Goal: Task Accomplishment & Management: Use online tool/utility

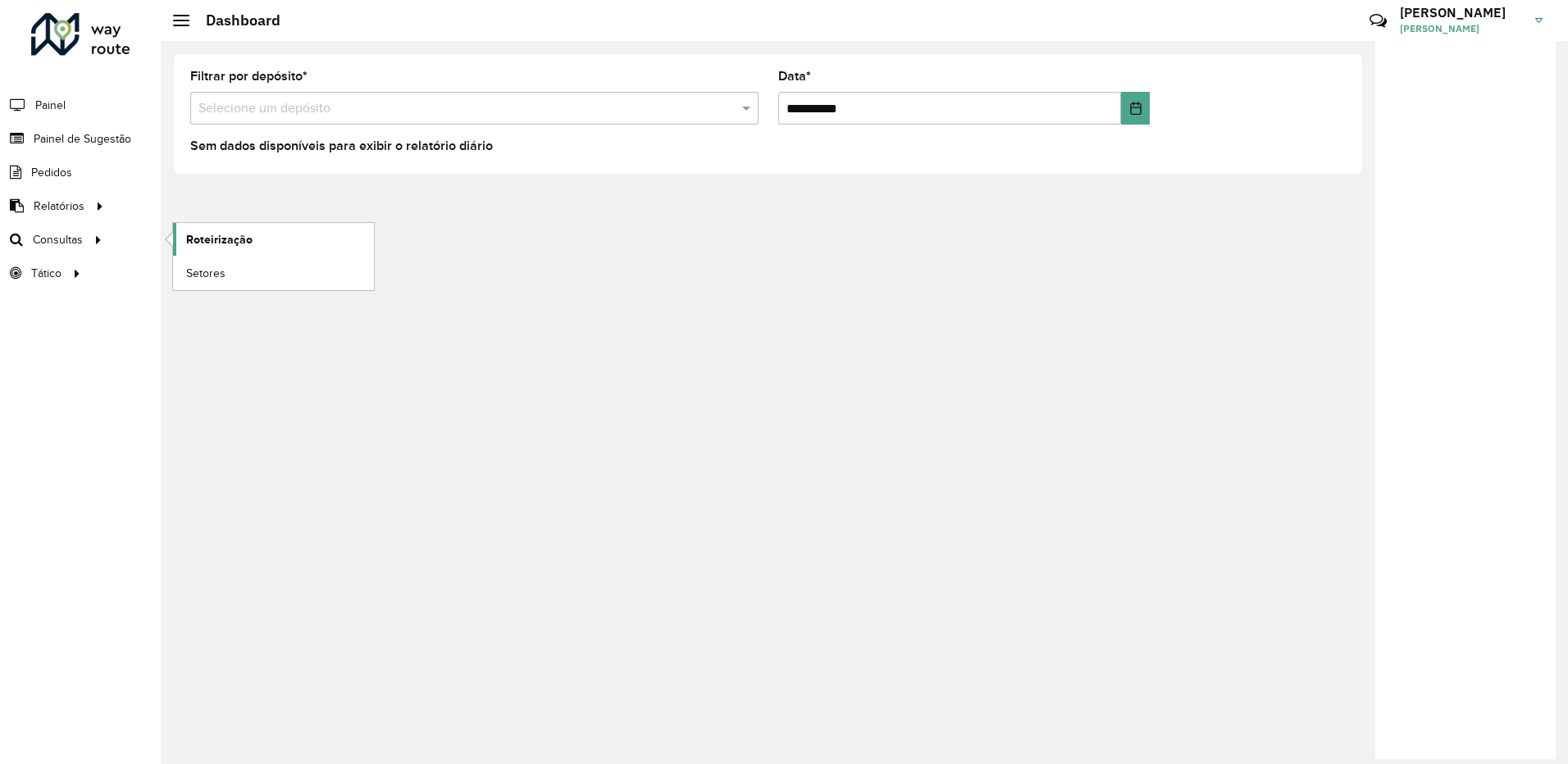
click at [182, 241] on link "Roteirização" at bounding box center [273, 240] width 201 height 33
click at [110, 131] on span "Painel de Sugestão" at bounding box center [85, 139] width 102 height 17
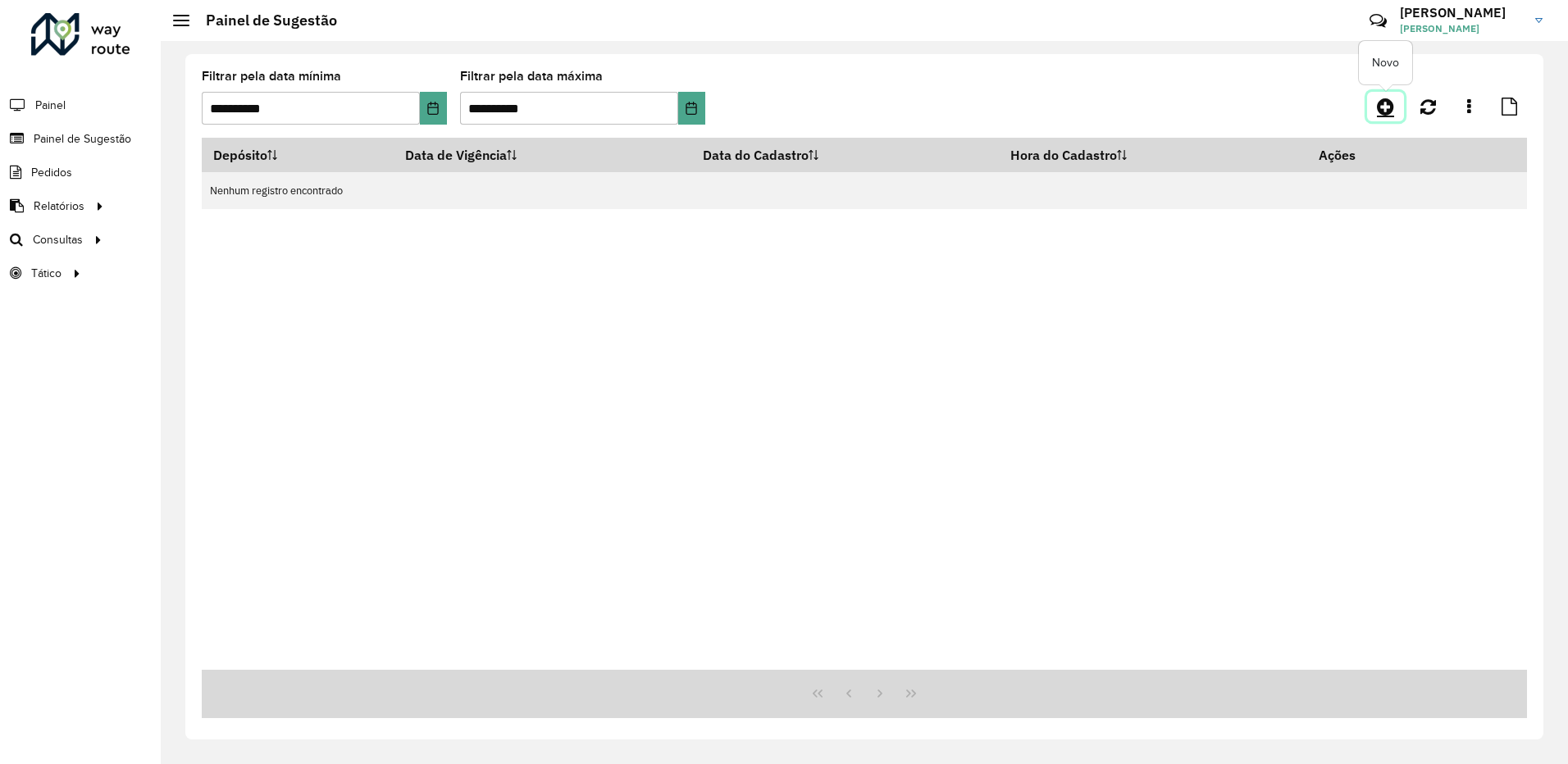
click at [1383, 115] on icon at bounding box center [1386, 106] width 17 height 19
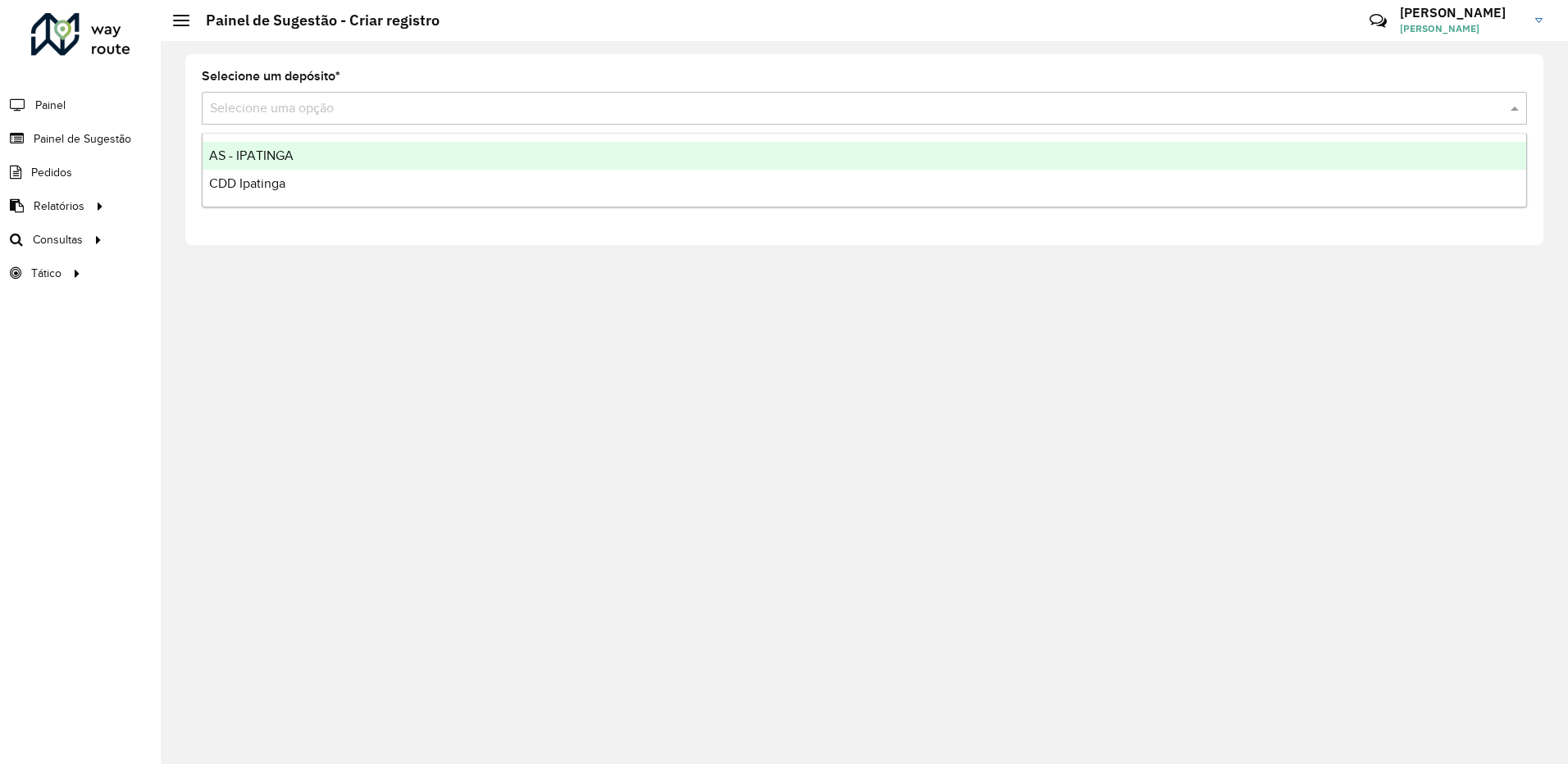
click at [544, 109] on input "text" at bounding box center [847, 109] width 1275 height 19
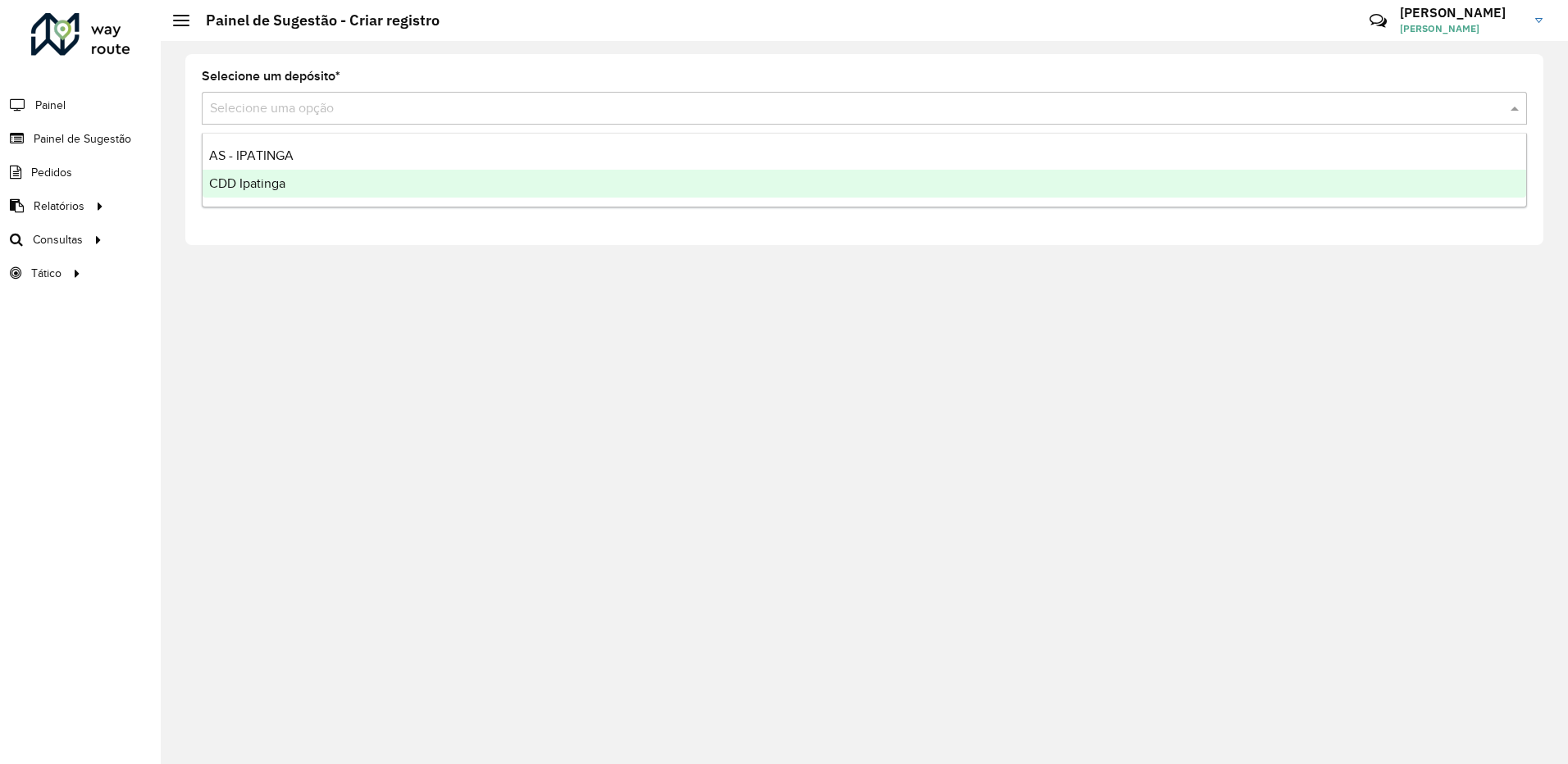
click at [466, 181] on div "CDD Ipatinga" at bounding box center [864, 184] width 1324 height 28
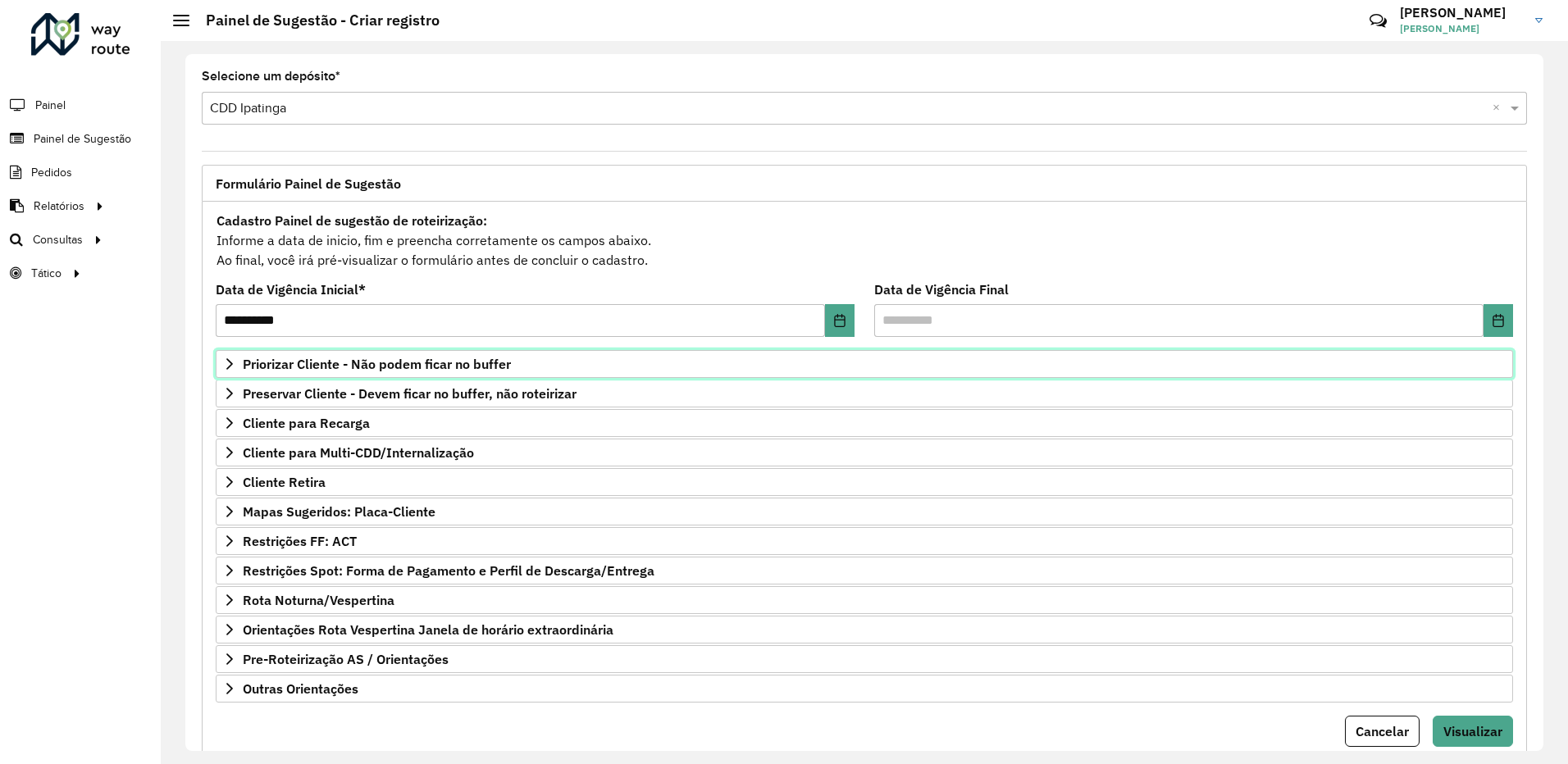
click at [498, 367] on span "Priorizar Cliente - Não podem ficar no buffer" at bounding box center [377, 364] width 268 height 14
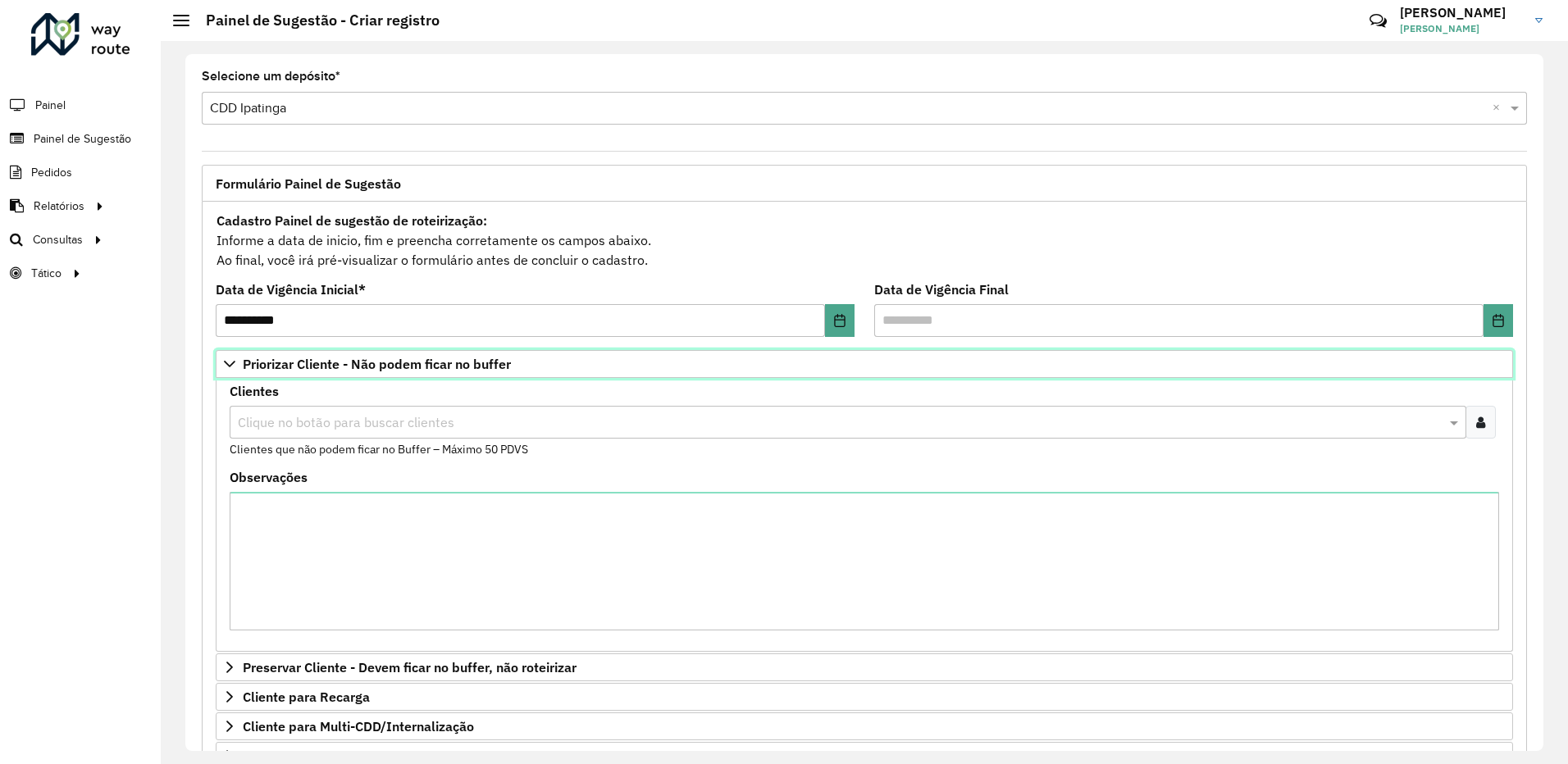
click at [498, 367] on span "Priorizar Cliente - Não podem ficar no buffer" at bounding box center [377, 364] width 268 height 14
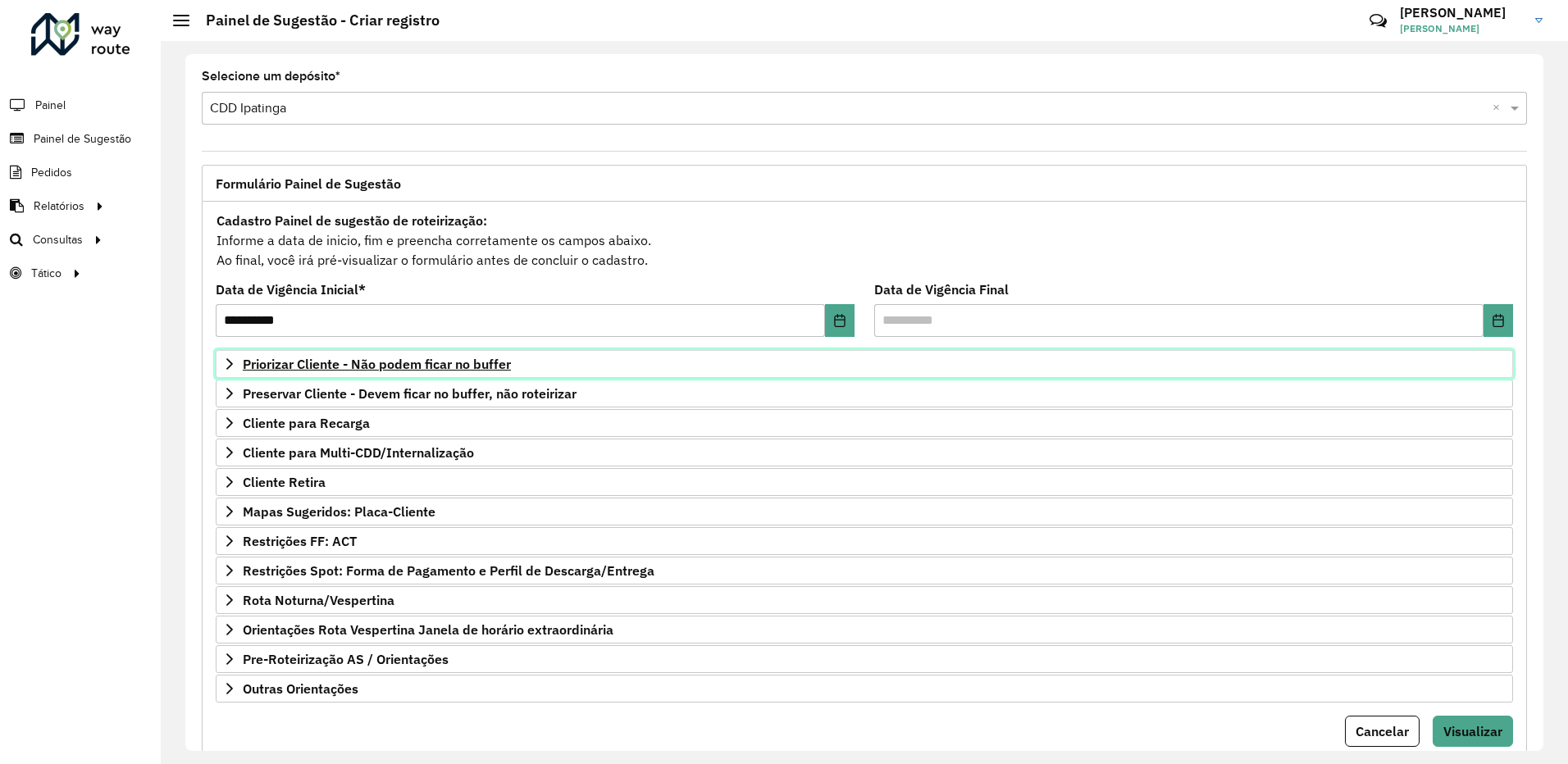
click at [515, 364] on link "Priorizar Cliente - Não podem ficar no buffer" at bounding box center [863, 364] width 1297 height 28
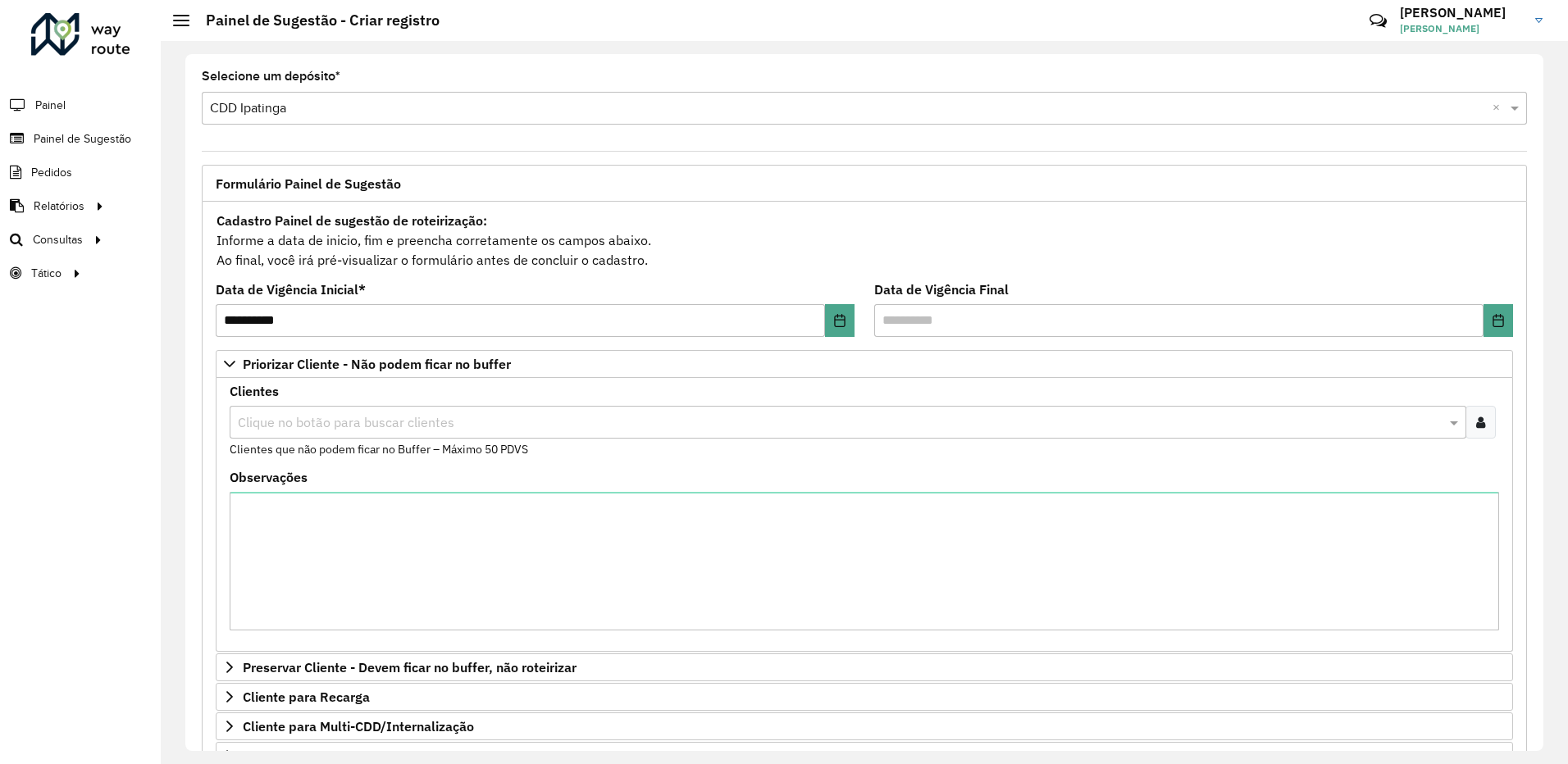
click at [334, 422] on input "text" at bounding box center [839, 423] width 1212 height 19
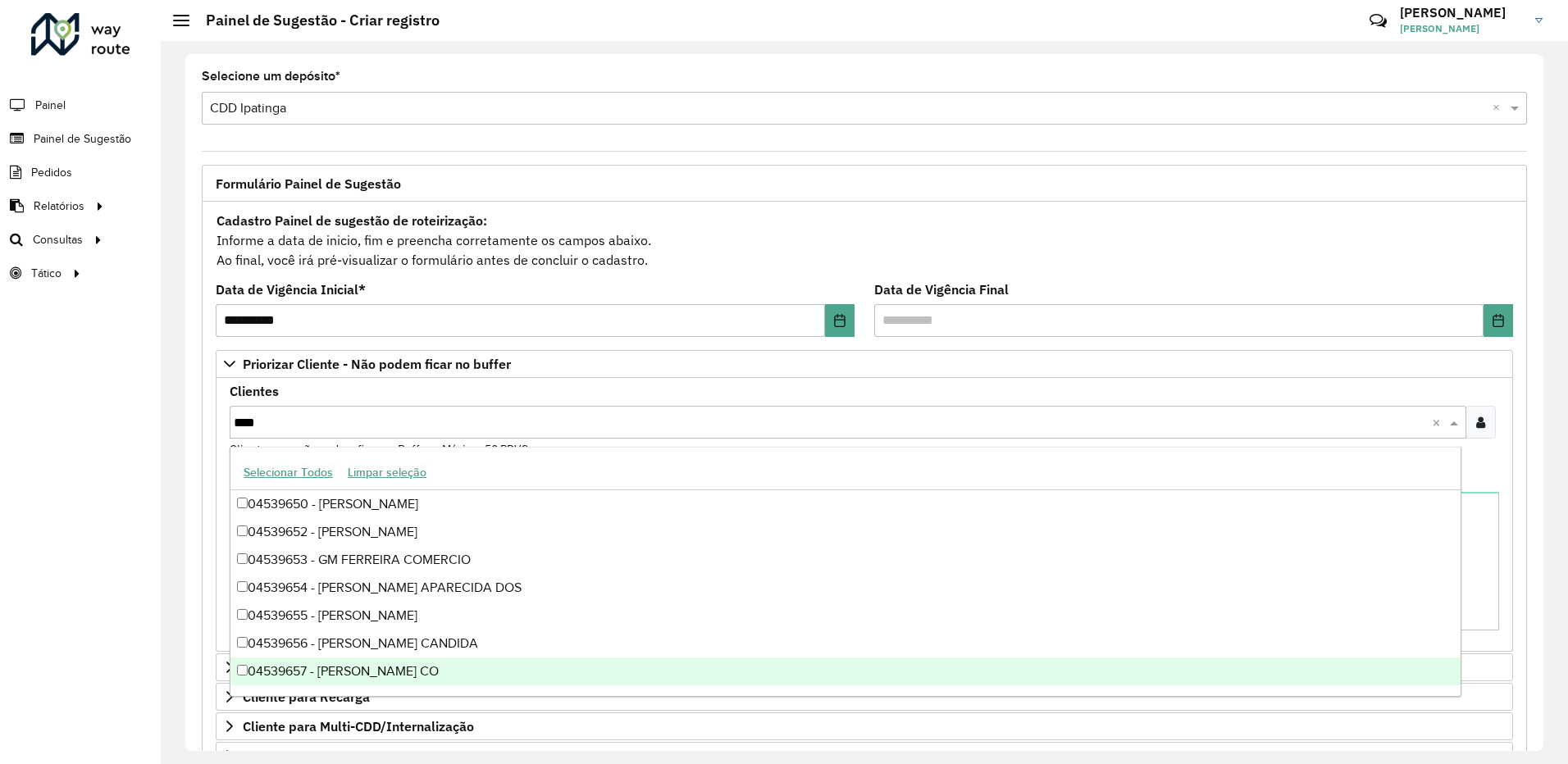
type input "*****"
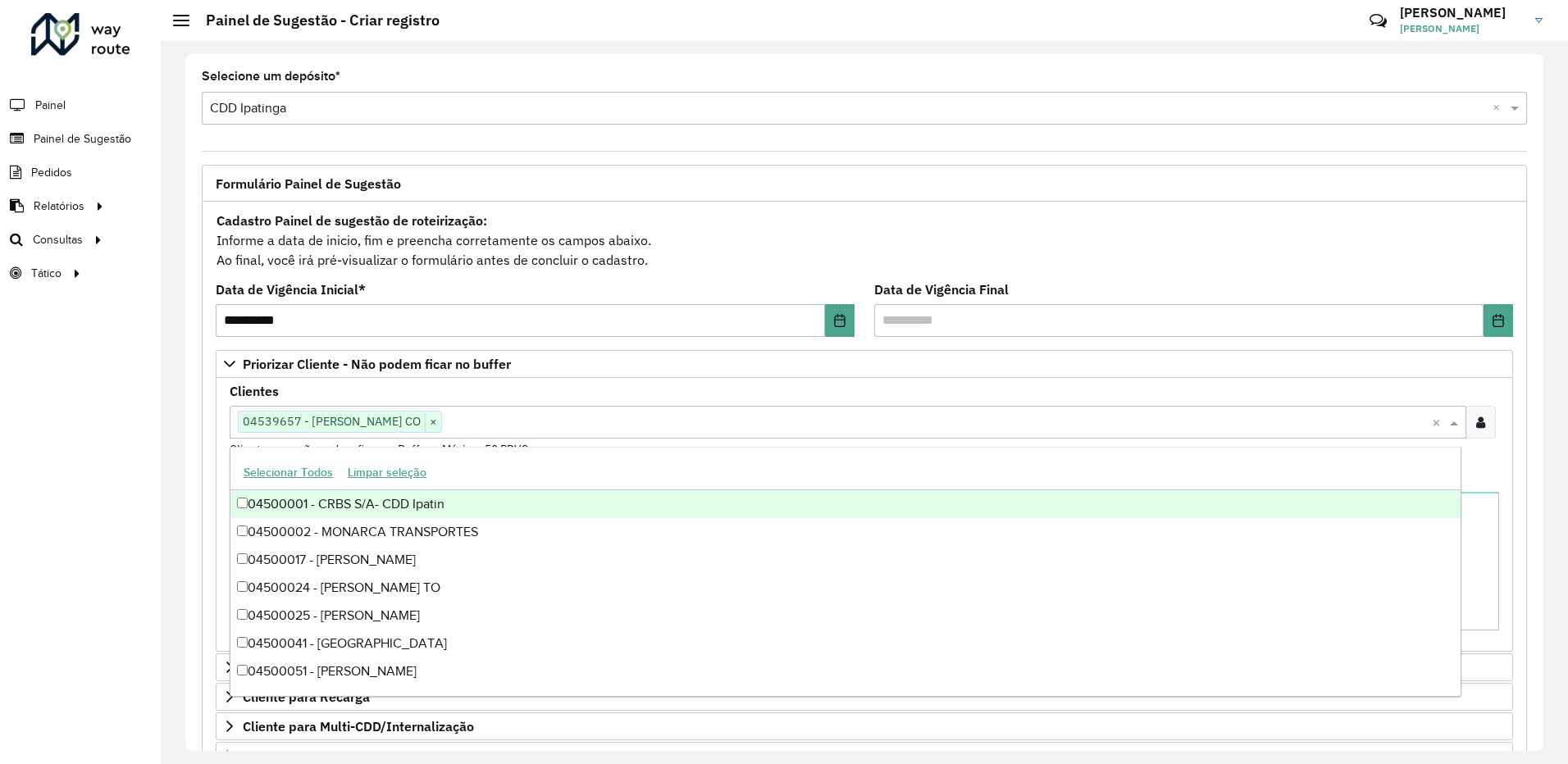
click at [1502, 469] on formly-field "Clientes Clique no botão para buscar clientes 04539657 - MARILUZ GONCALVES CO ×…" at bounding box center [864, 428] width 1289 height 86
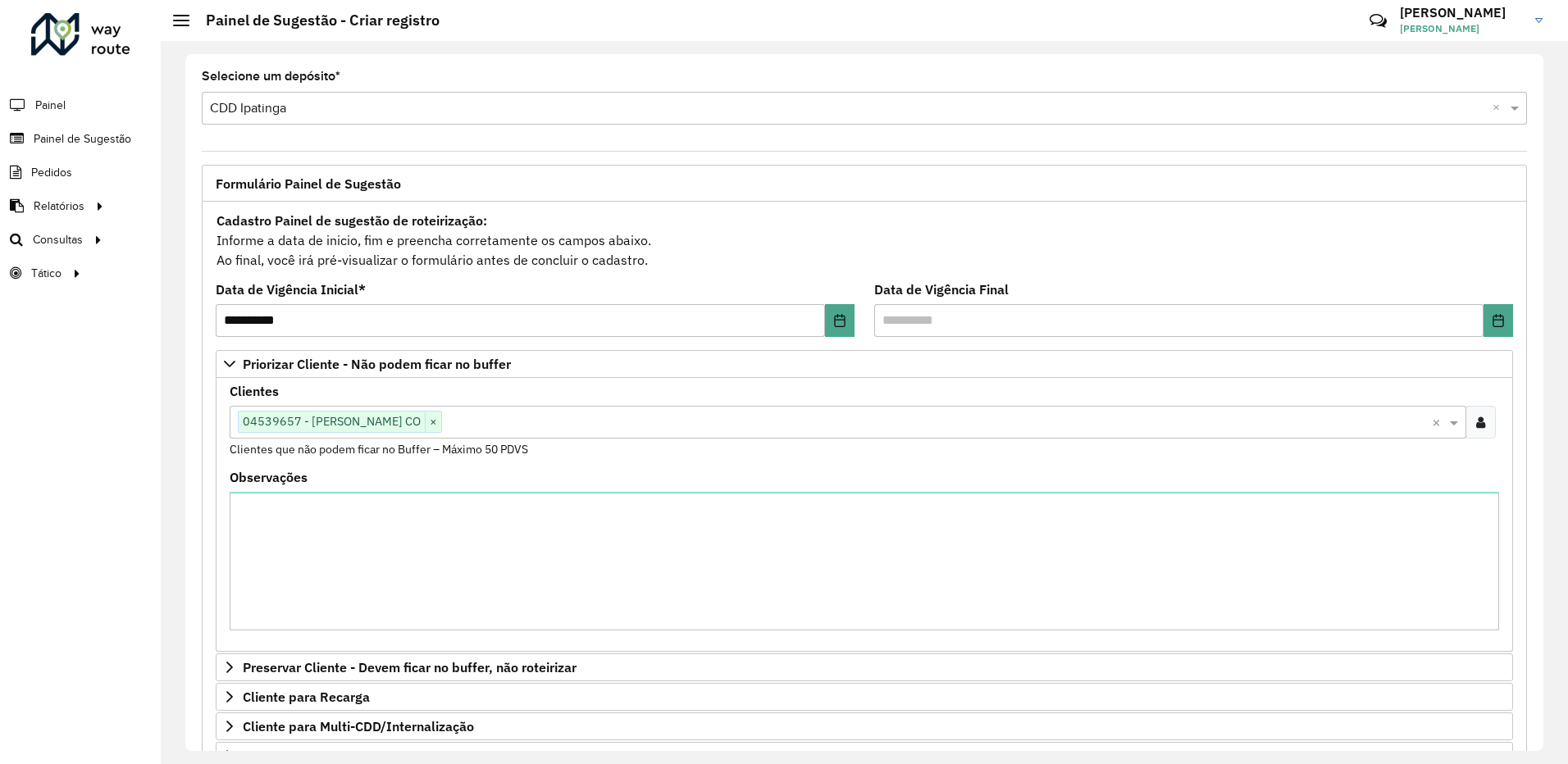
scroll to position [327, 0]
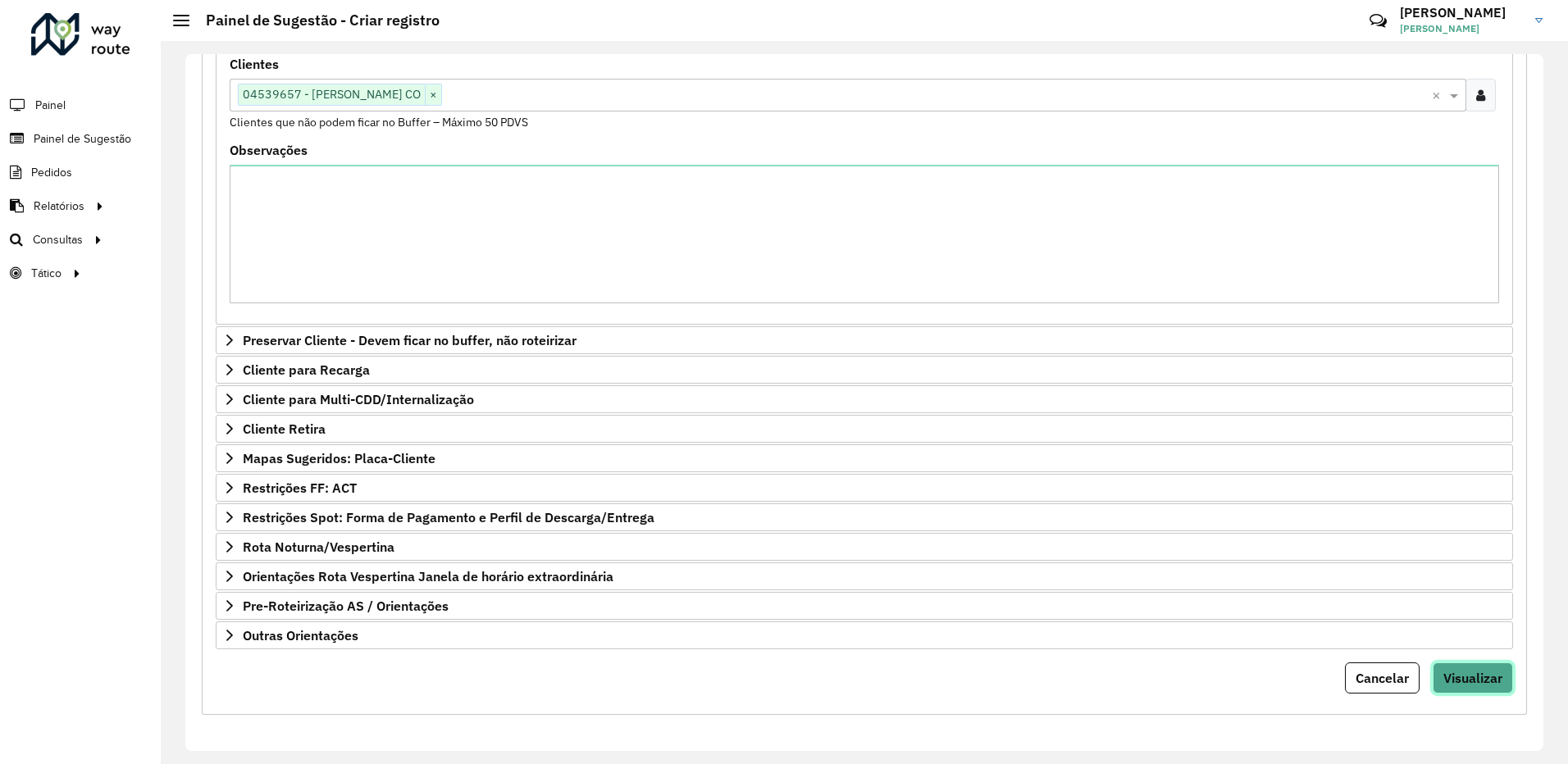
click at [1496, 680] on span "Visualizar" at bounding box center [1472, 678] width 59 height 16
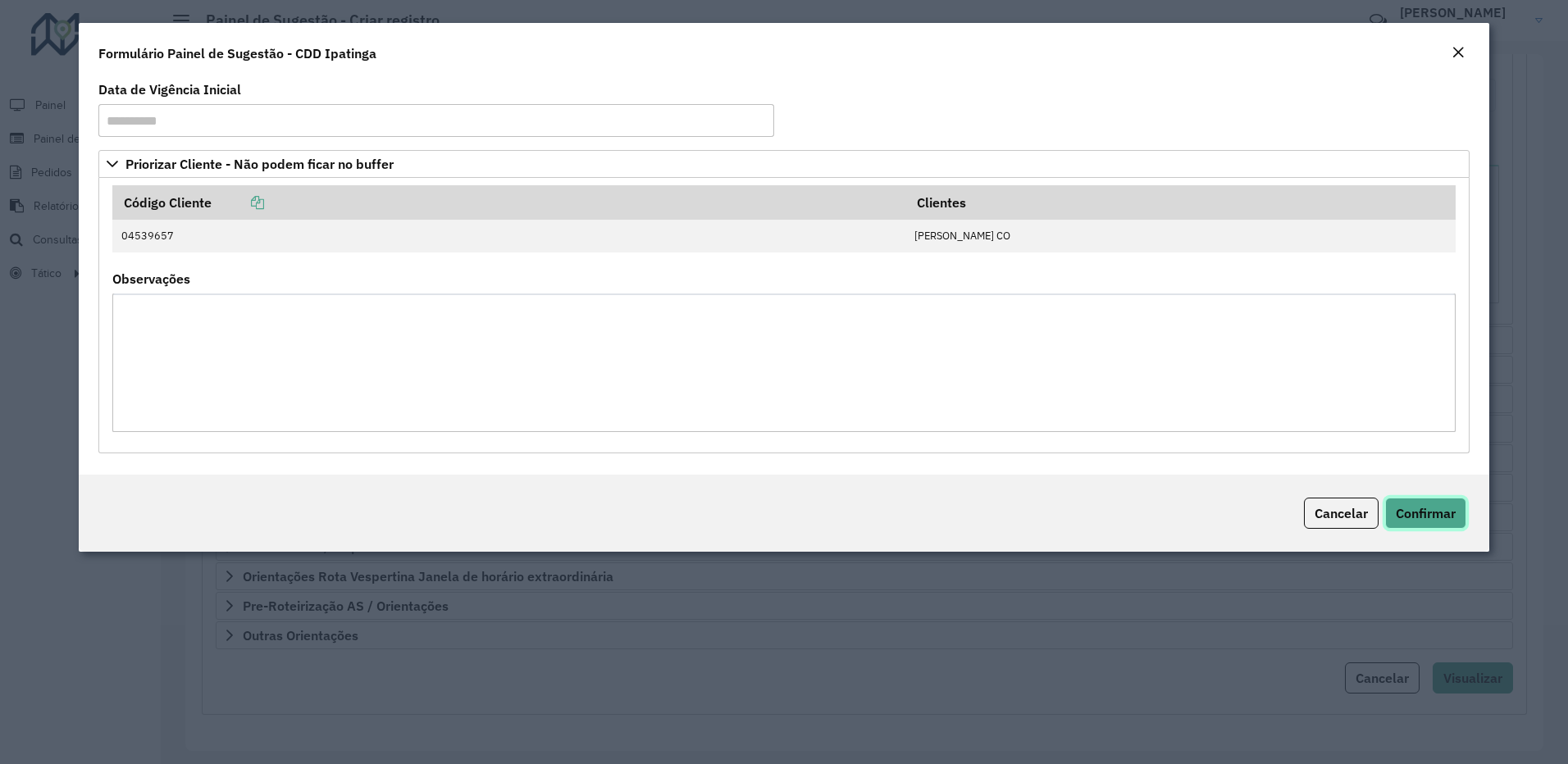
click at [1460, 508] on button "Confirmar" at bounding box center [1425, 513] width 81 height 31
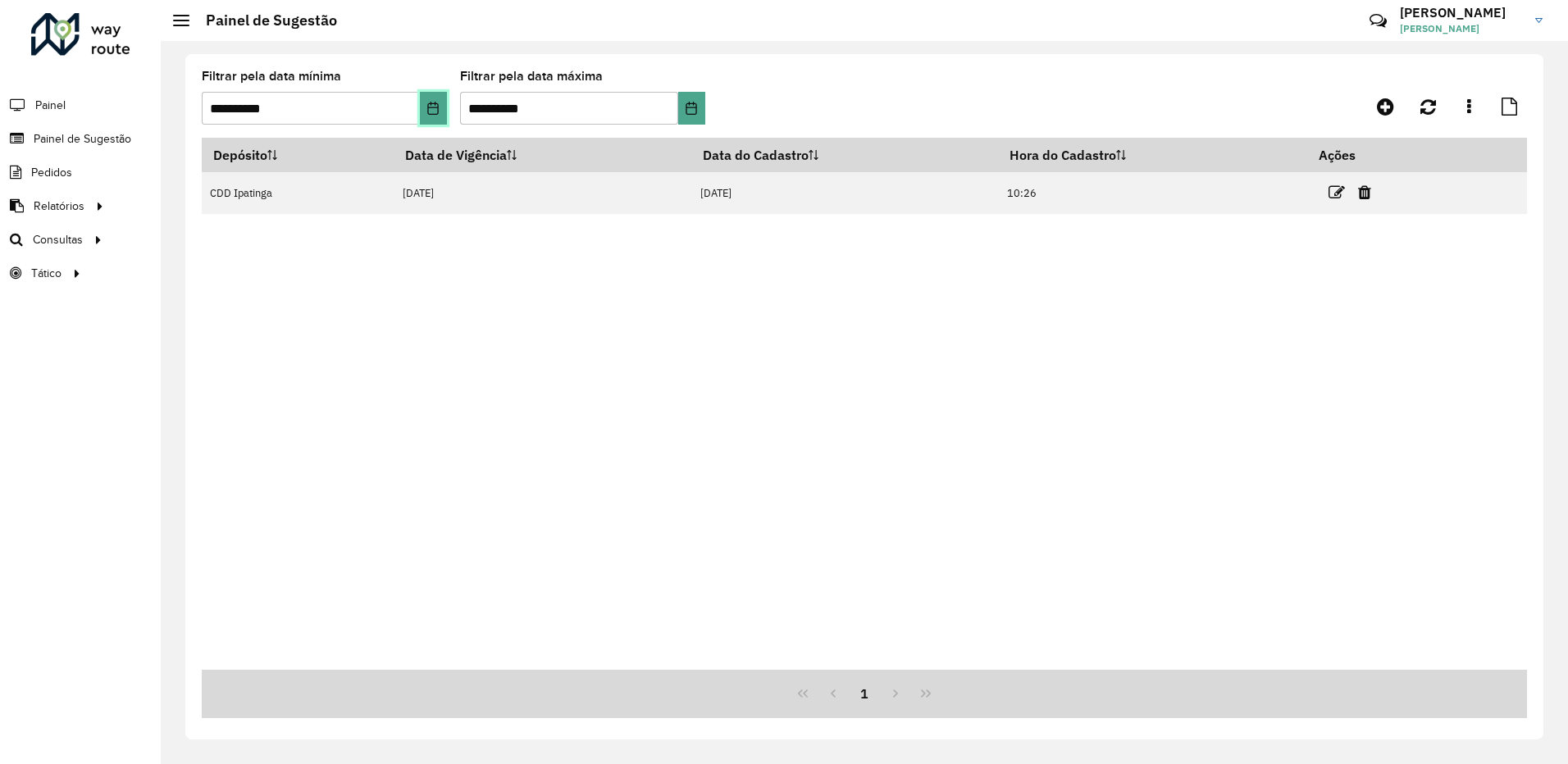
click at [439, 114] on icon "Choose Date" at bounding box center [434, 108] width 14 height 14
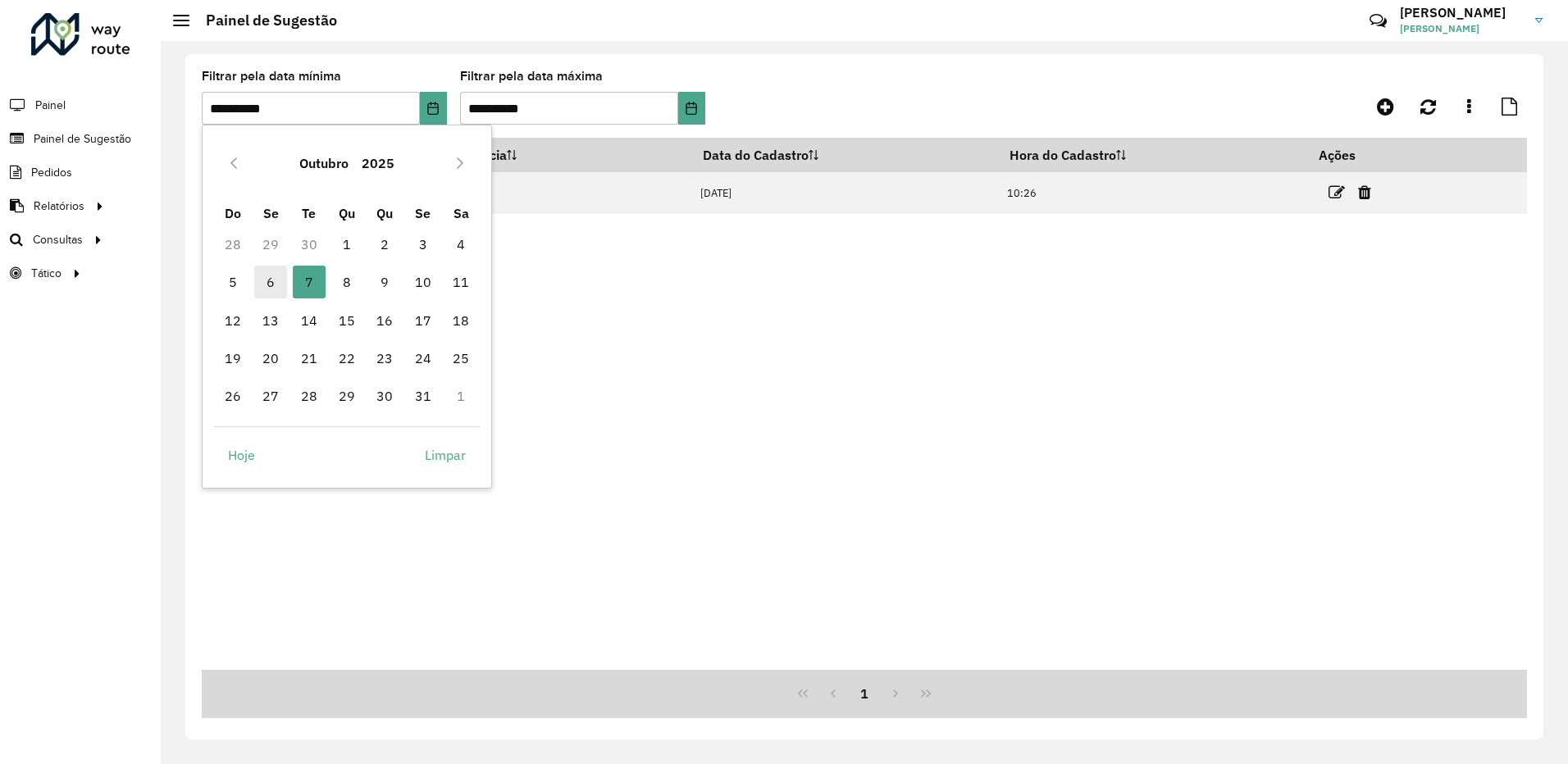
click at [275, 280] on span "6" at bounding box center [270, 282] width 33 height 33
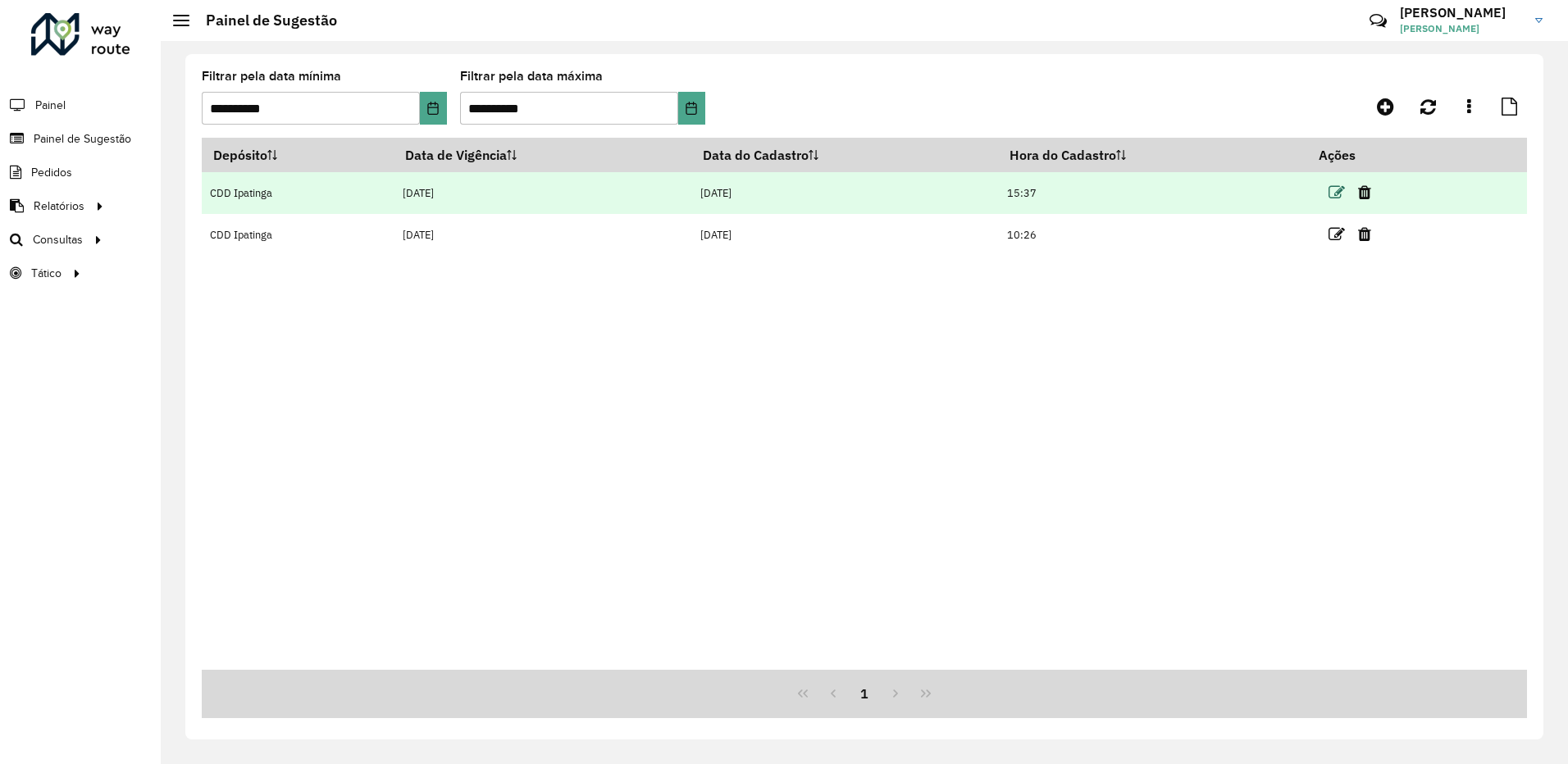
click at [1333, 192] on icon at bounding box center [1336, 192] width 16 height 16
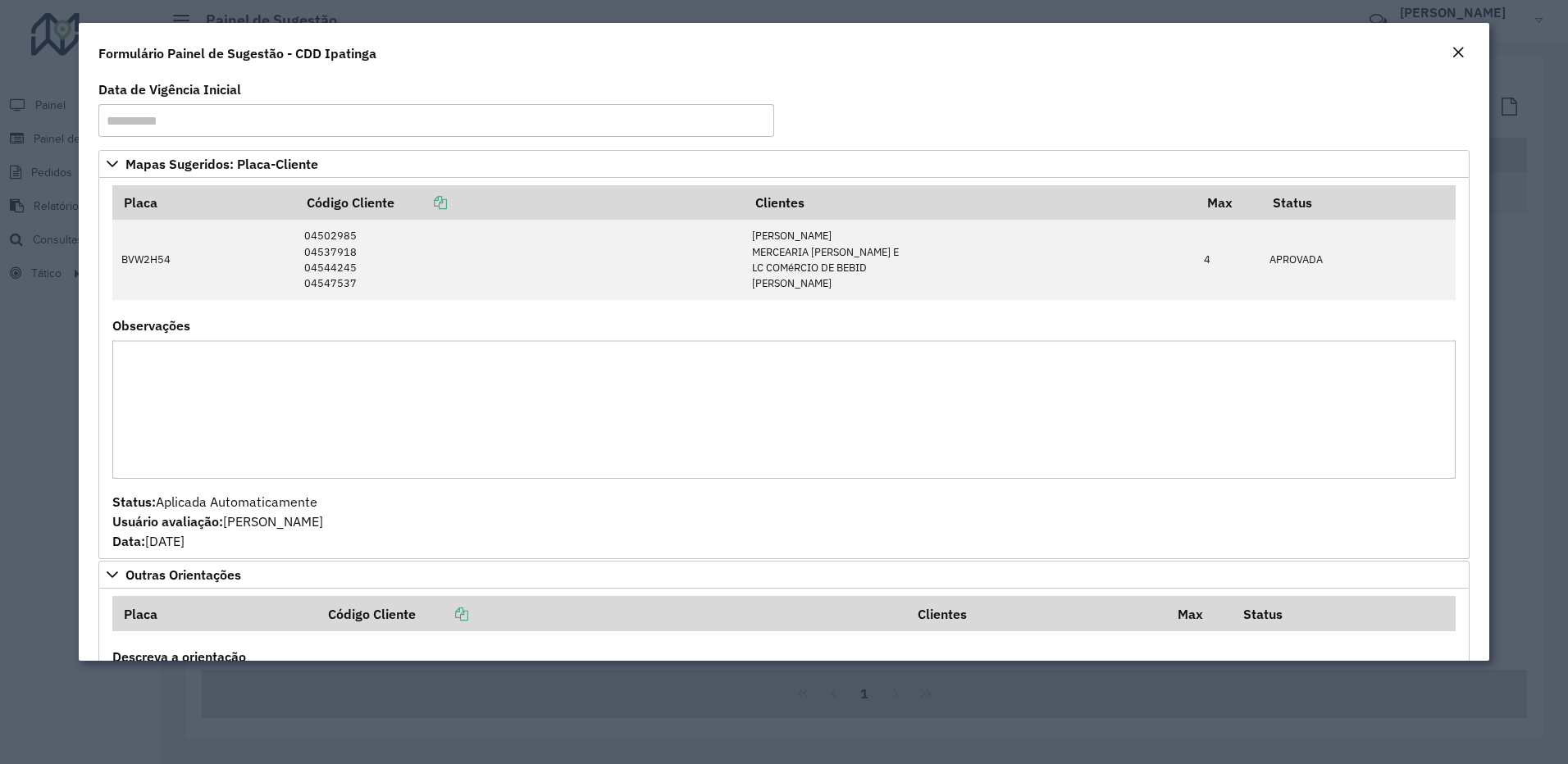
click at [1457, 53] on em "Close" at bounding box center [1458, 53] width 14 height 14
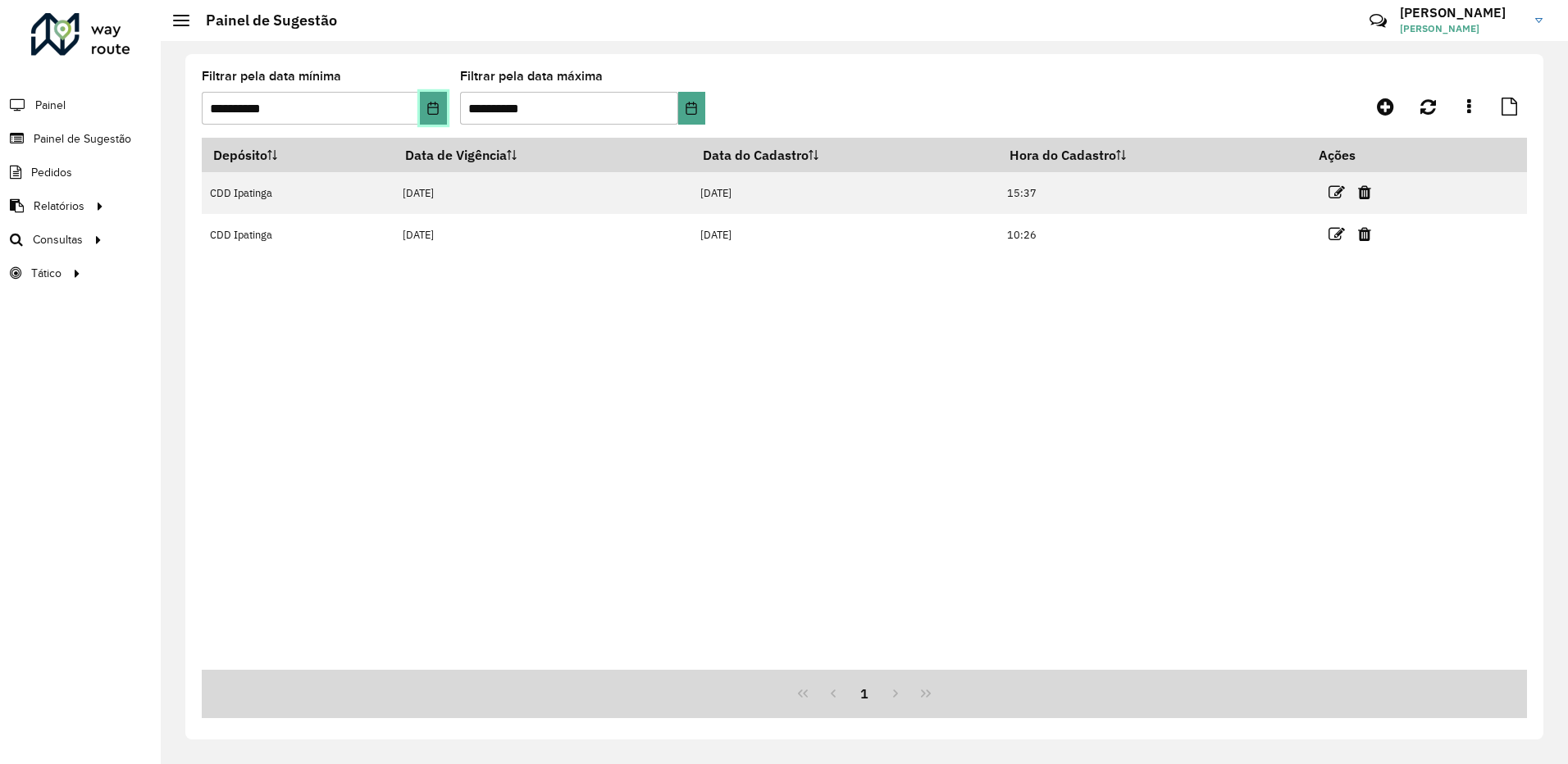
click at [434, 106] on icon "Choose Date" at bounding box center [434, 108] width 14 height 14
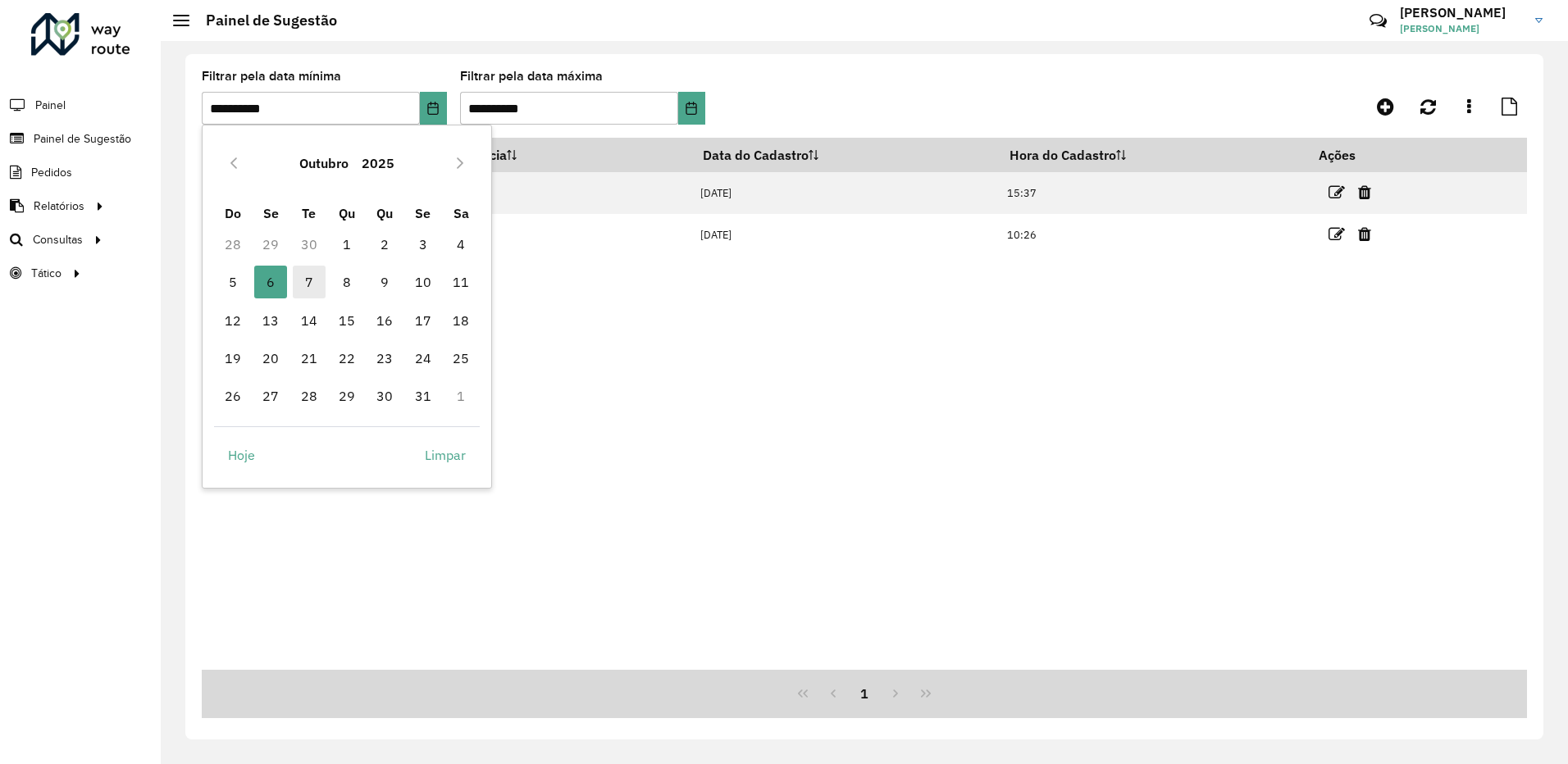
click at [297, 284] on span "7" at bounding box center [309, 282] width 33 height 33
type input "**********"
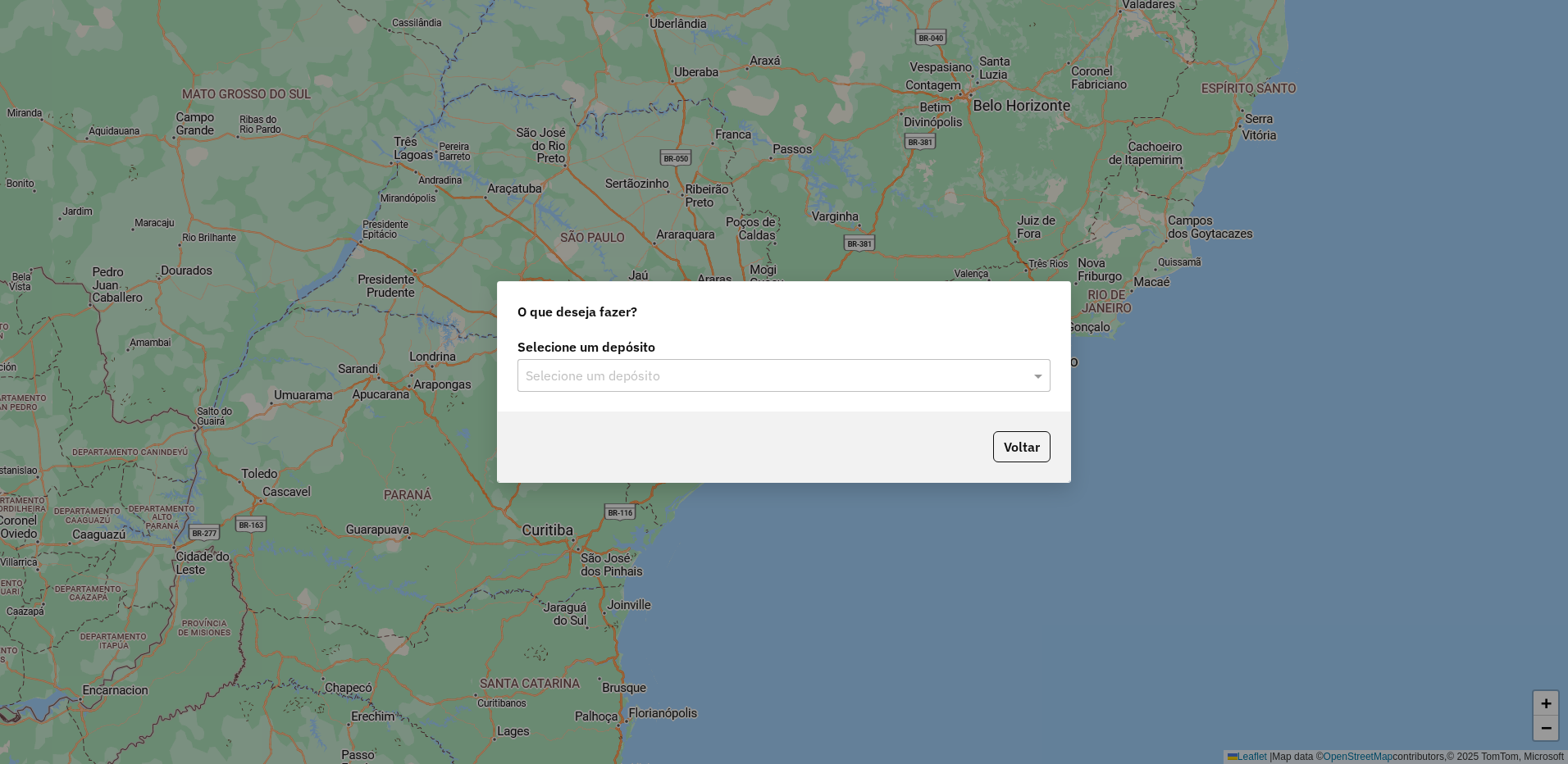
click at [605, 384] on input "text" at bounding box center [767, 377] width 484 height 19
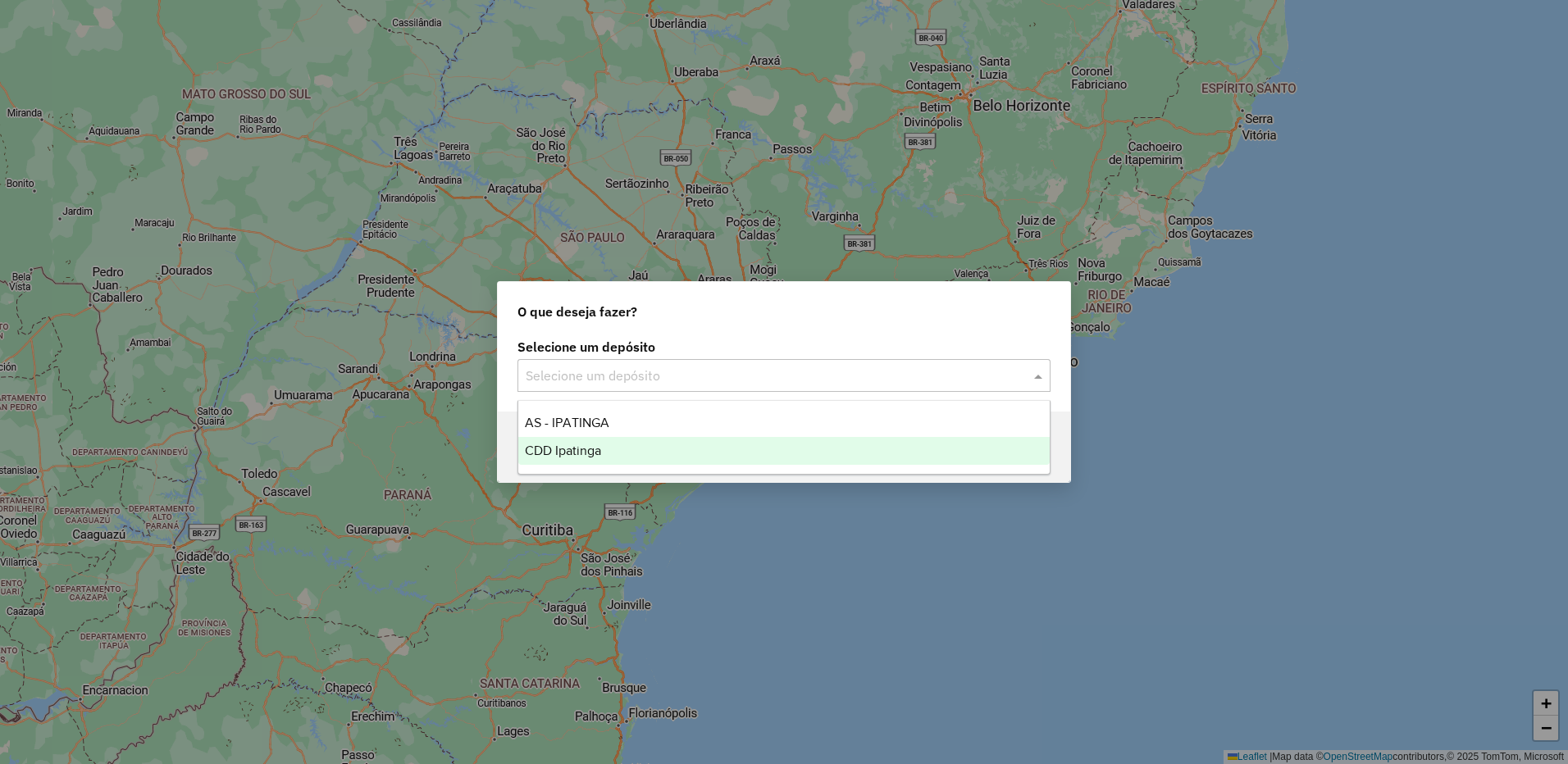
click at [569, 457] on span "CDD Ipatinga" at bounding box center [562, 450] width 76 height 14
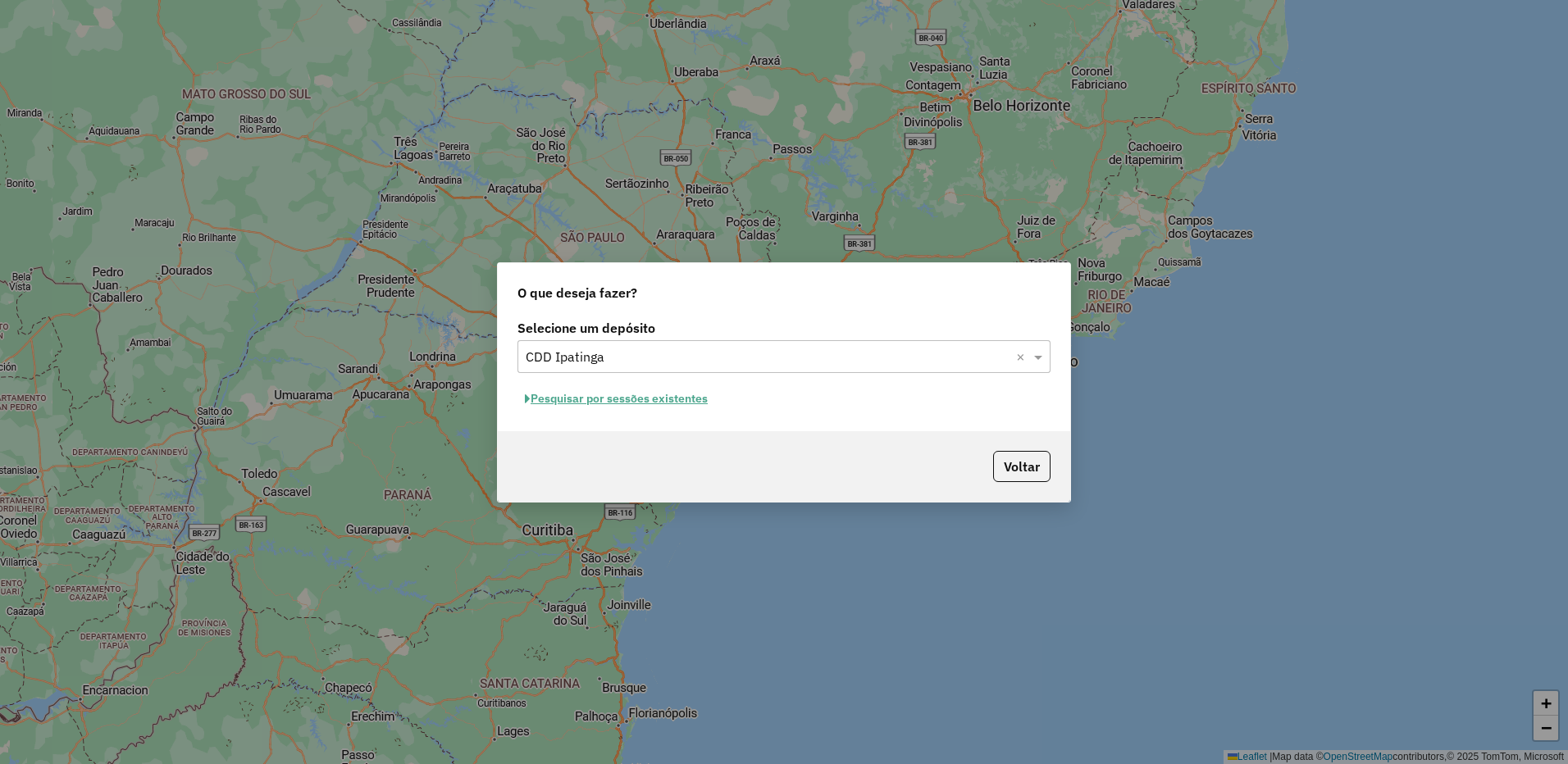
click at [675, 400] on button "Pesquisar por sessões existentes" at bounding box center [616, 399] width 198 height 25
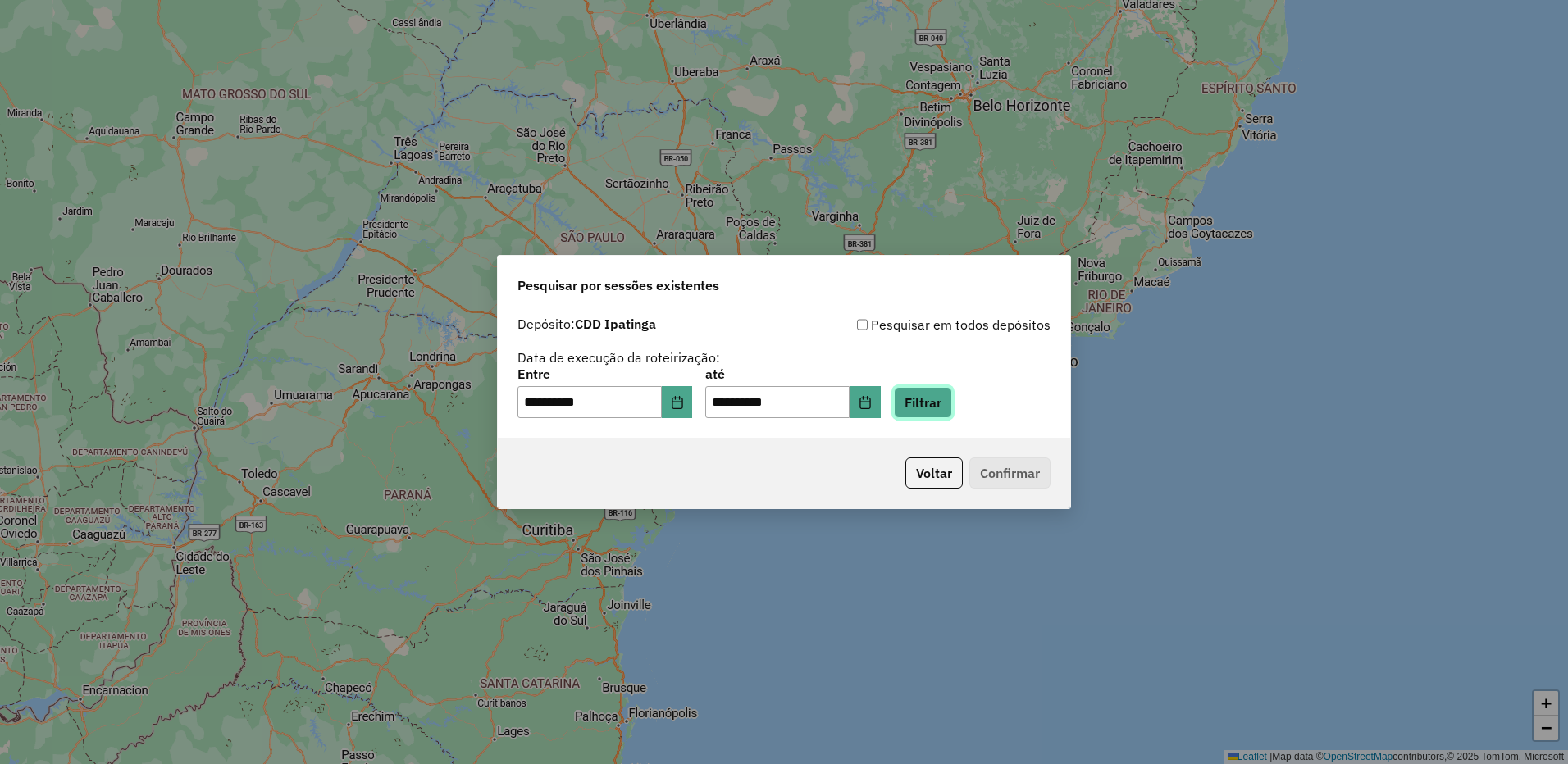
click at [952, 410] on button "Filtrar" at bounding box center [923, 403] width 58 height 31
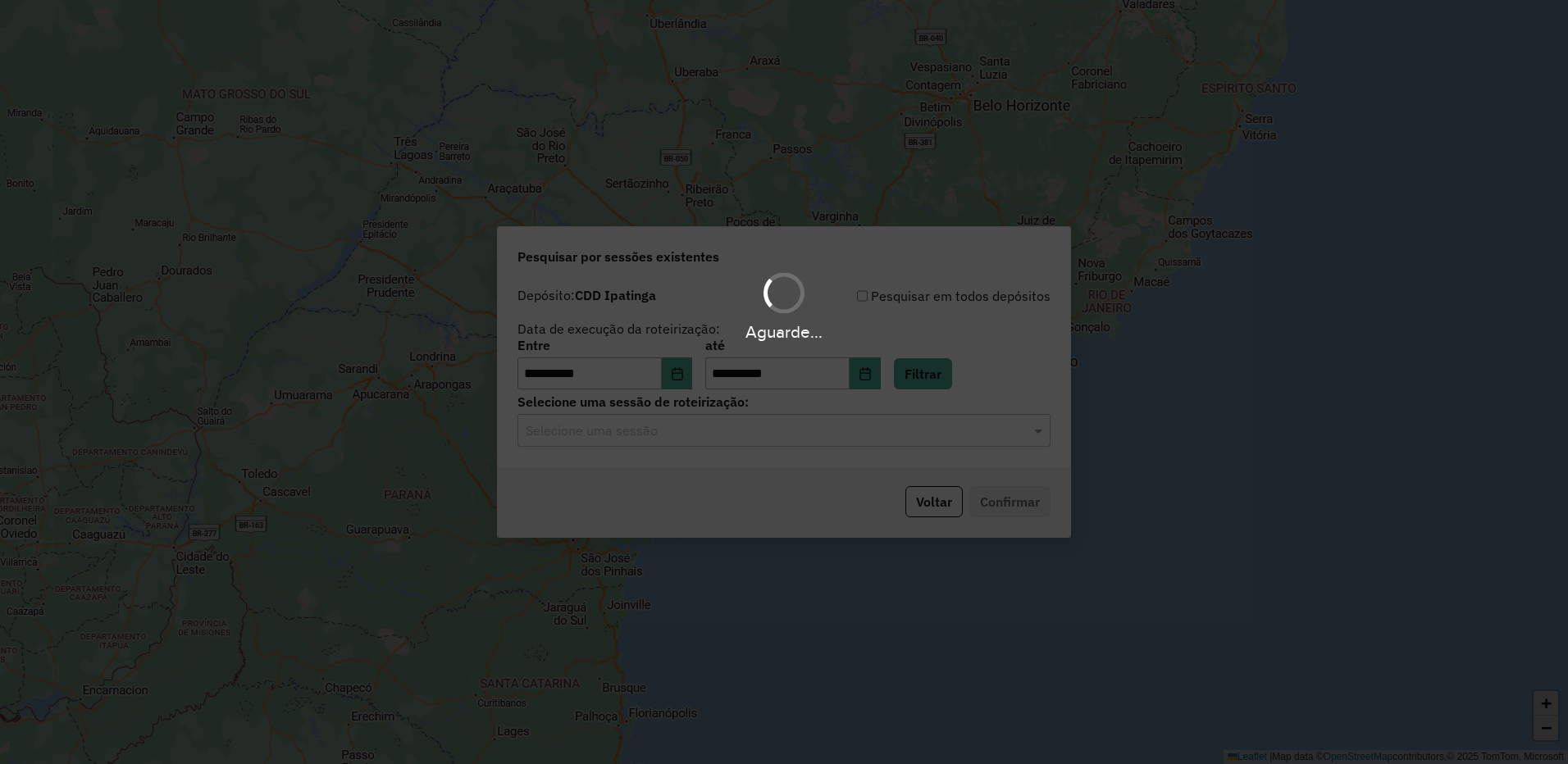
click at [928, 438] on input "text" at bounding box center [767, 431] width 484 height 19
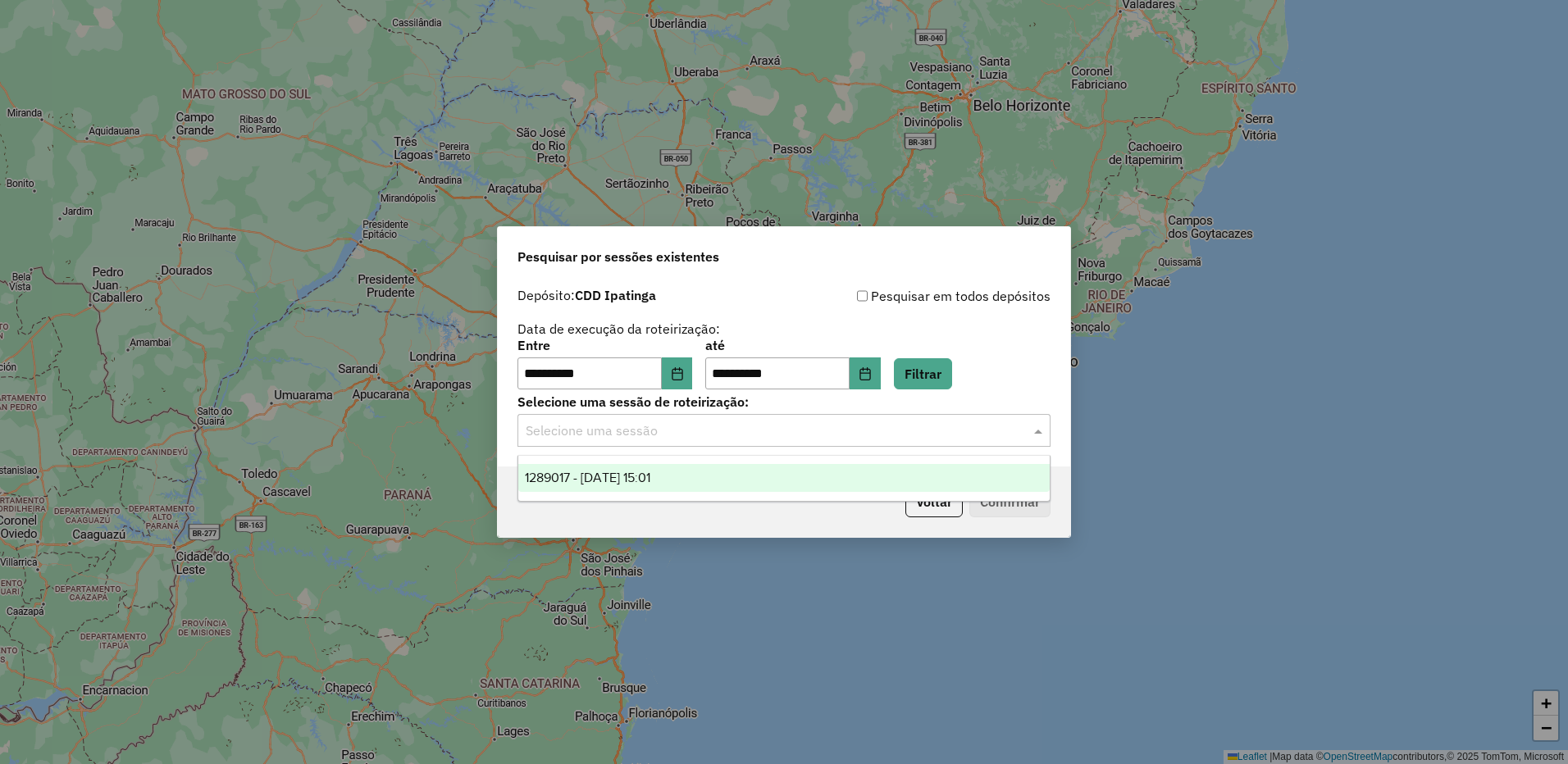
click at [861, 473] on div "1289017 - 06/10/2025 15:01" at bounding box center [784, 478] width 531 height 28
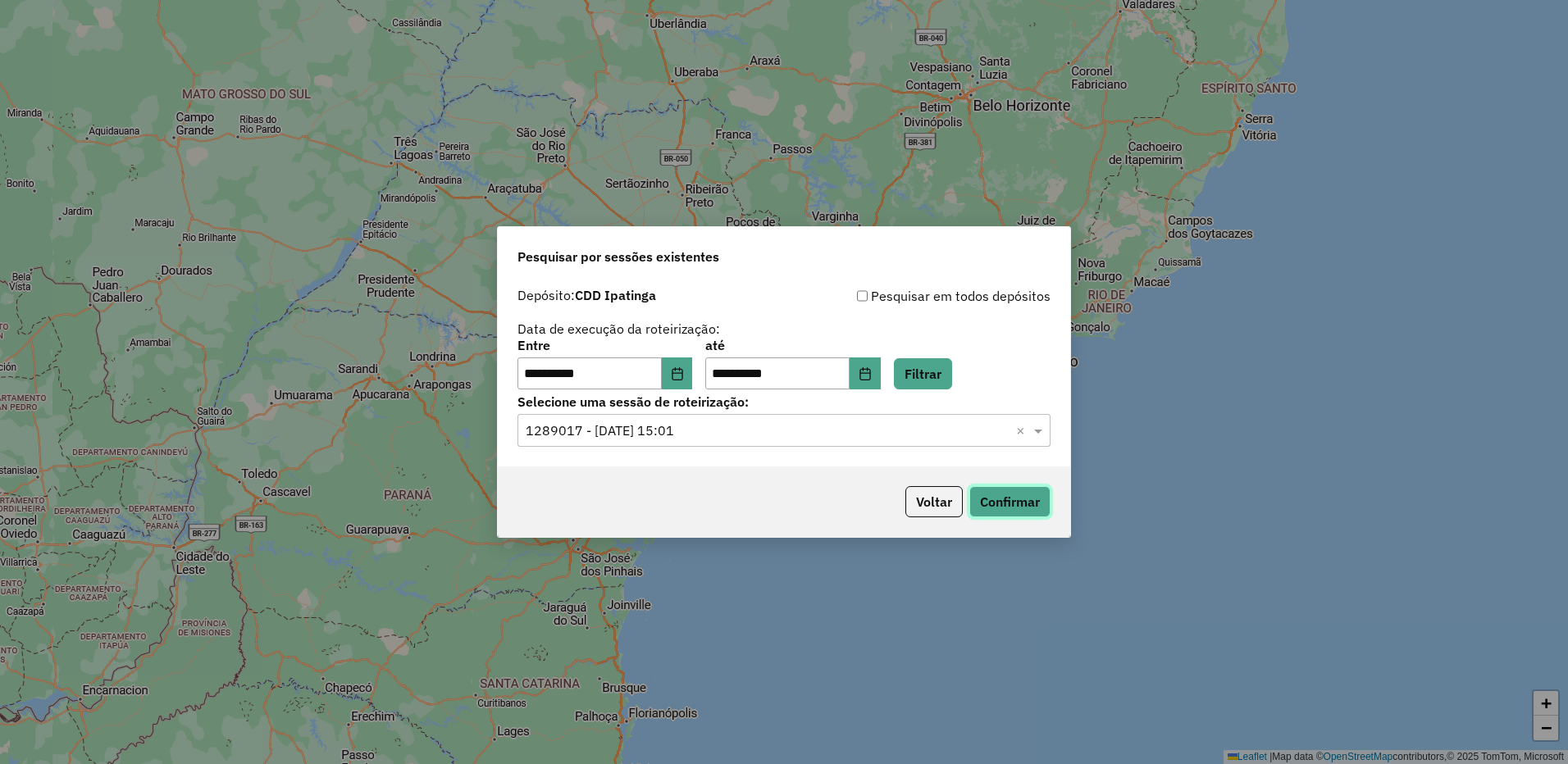
click at [1023, 508] on button "Confirmar" at bounding box center [1010, 502] width 81 height 31
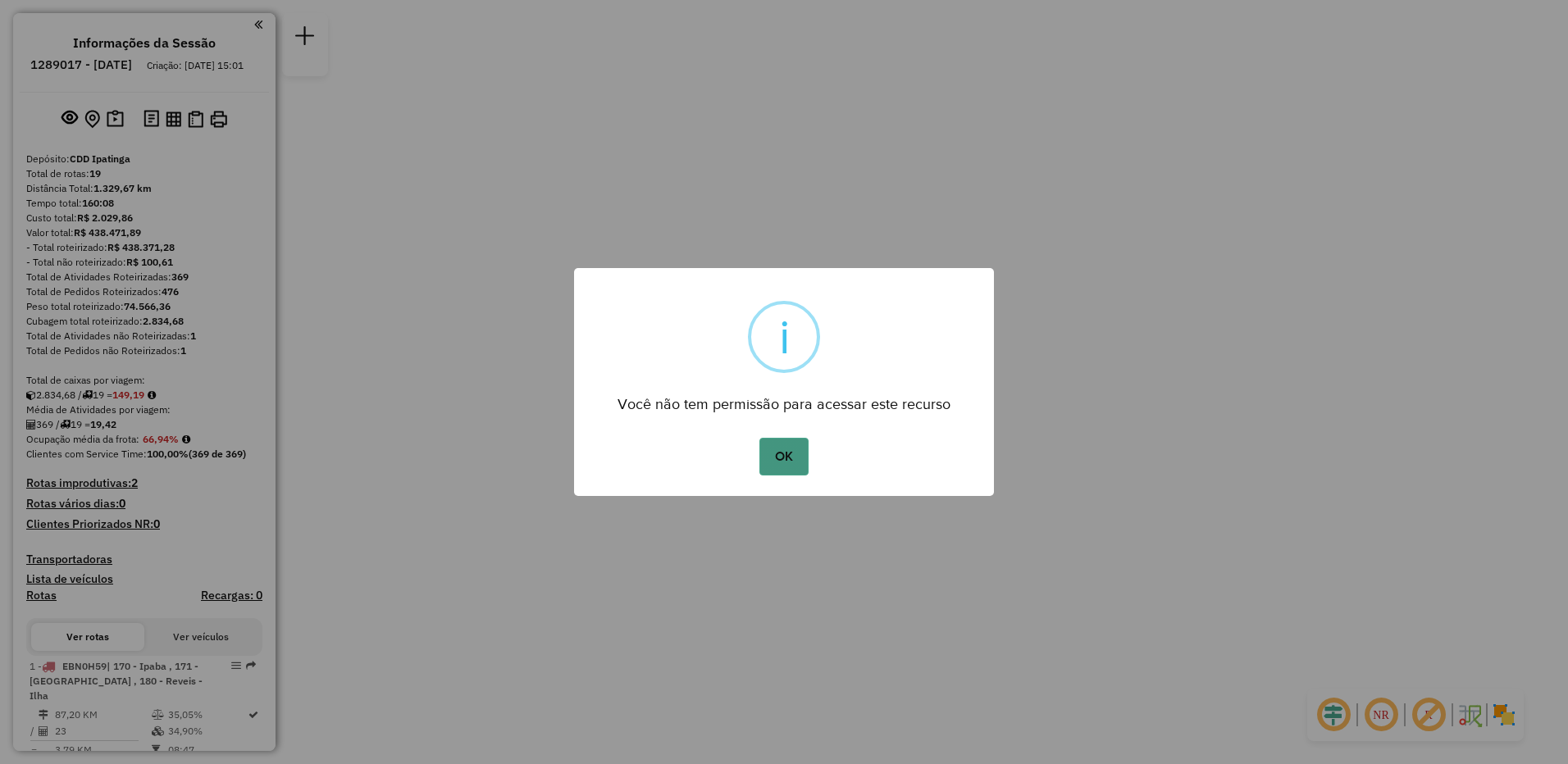
click at [794, 460] on button "OK" at bounding box center [783, 456] width 48 height 38
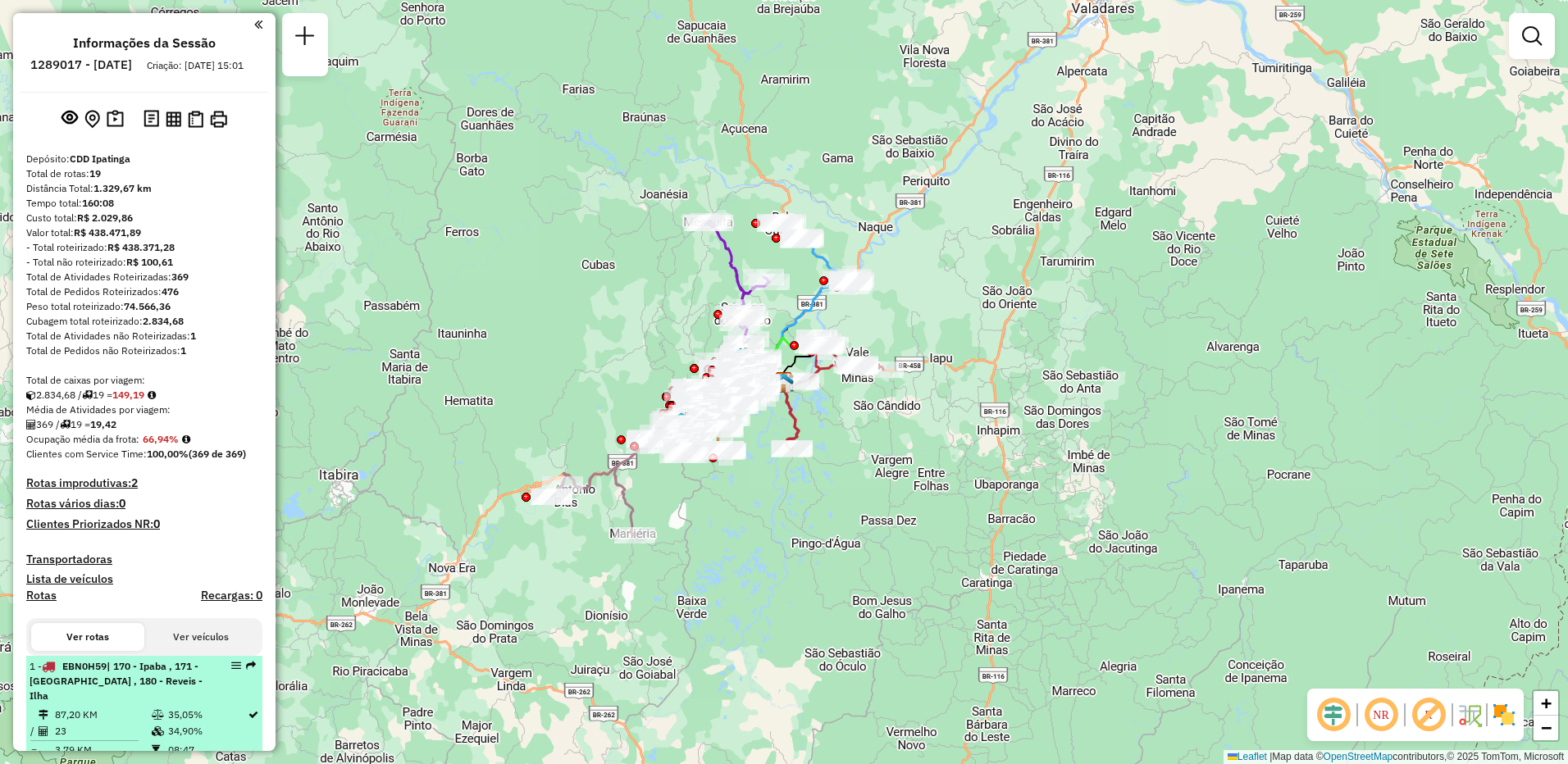
click at [167, 702] on div "1 - EBN0H59 | 170 - Ipaba , 171 - [GEOGRAPHIC_DATA] , 180 - Reveis - Ilha" at bounding box center [117, 682] width 174 height 44
select select "**********"
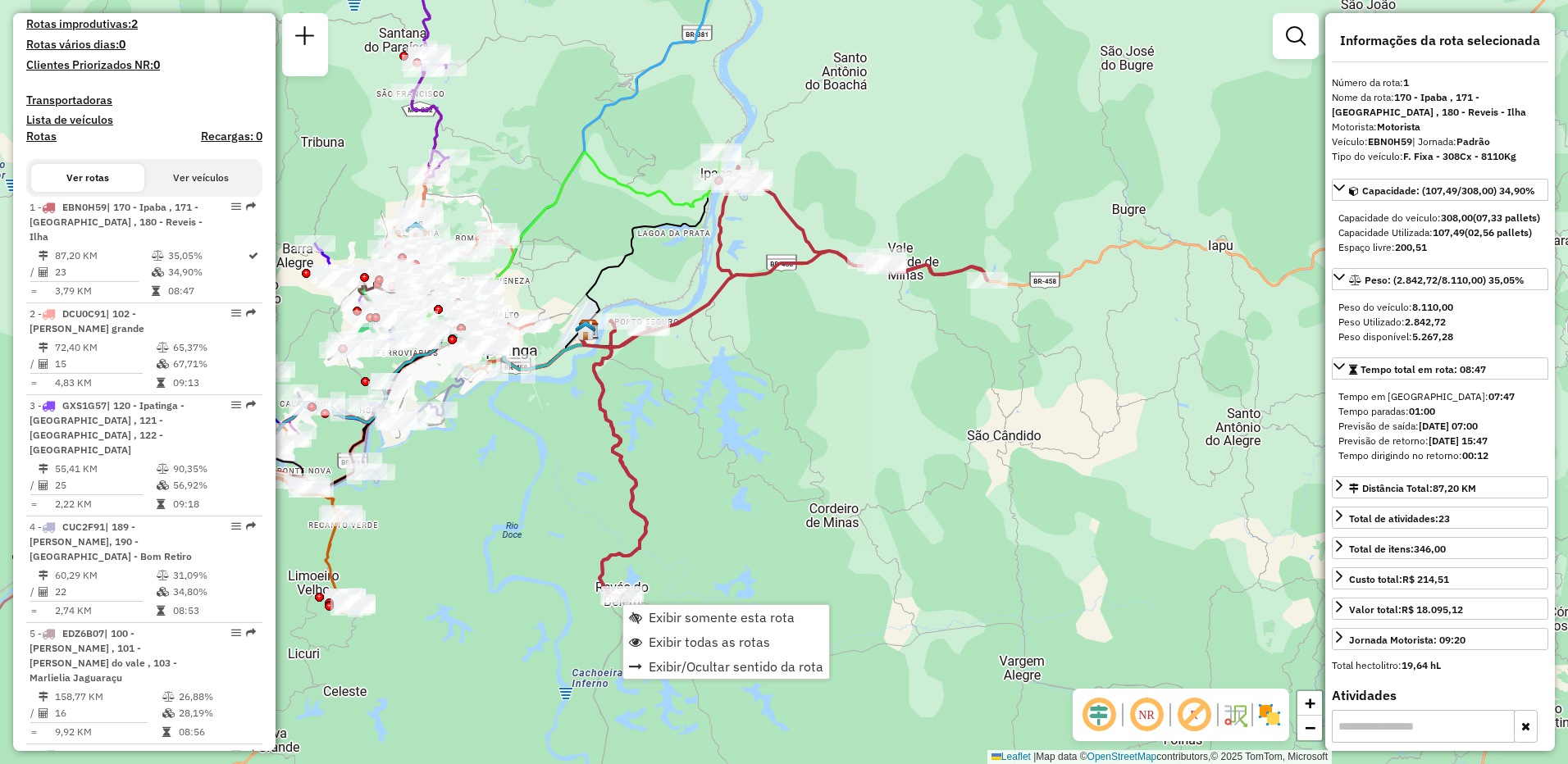
scroll to position [658, 0]
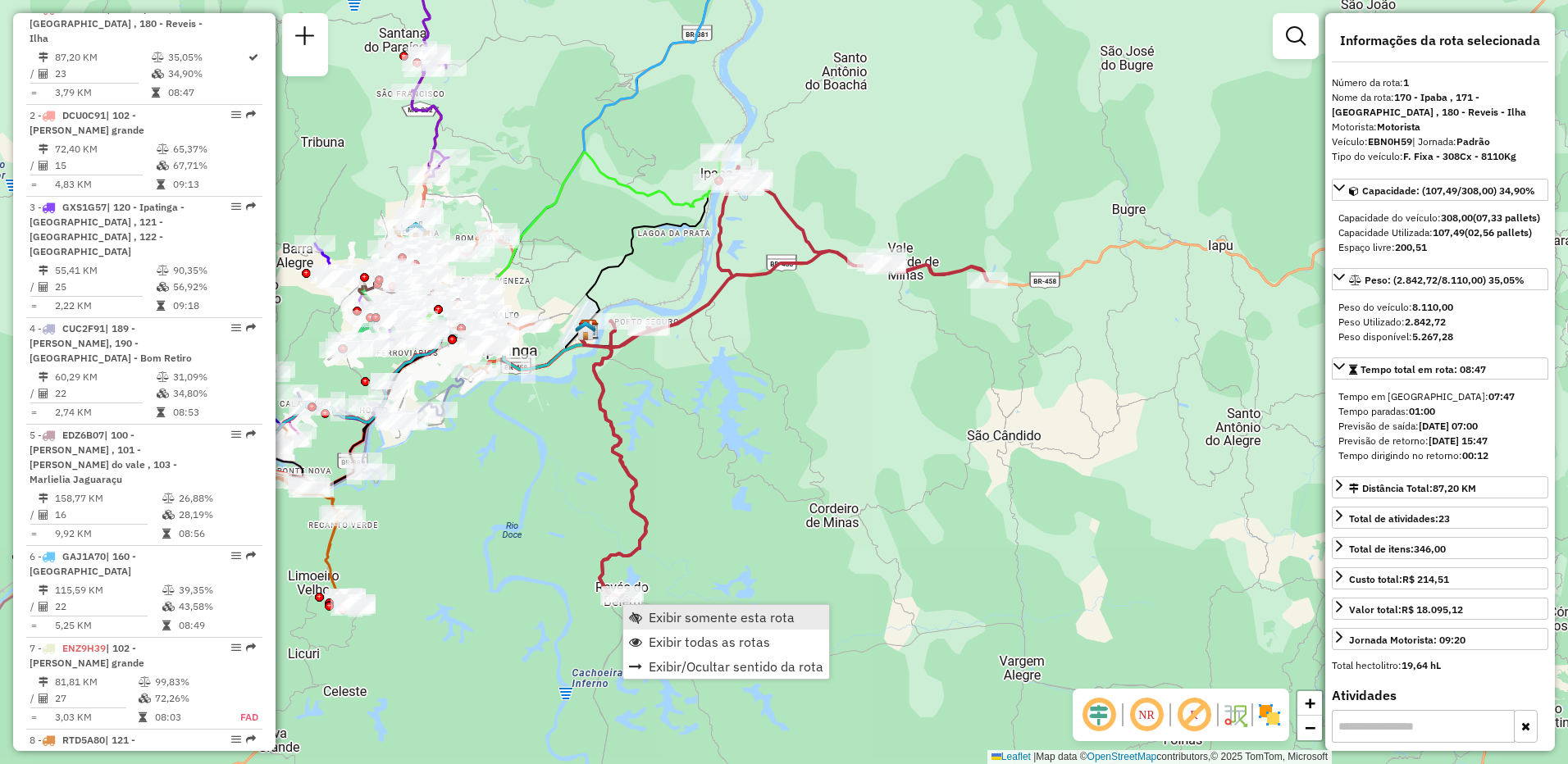
click at [702, 621] on span "Exibir somente esta rota" at bounding box center [721, 618] width 146 height 14
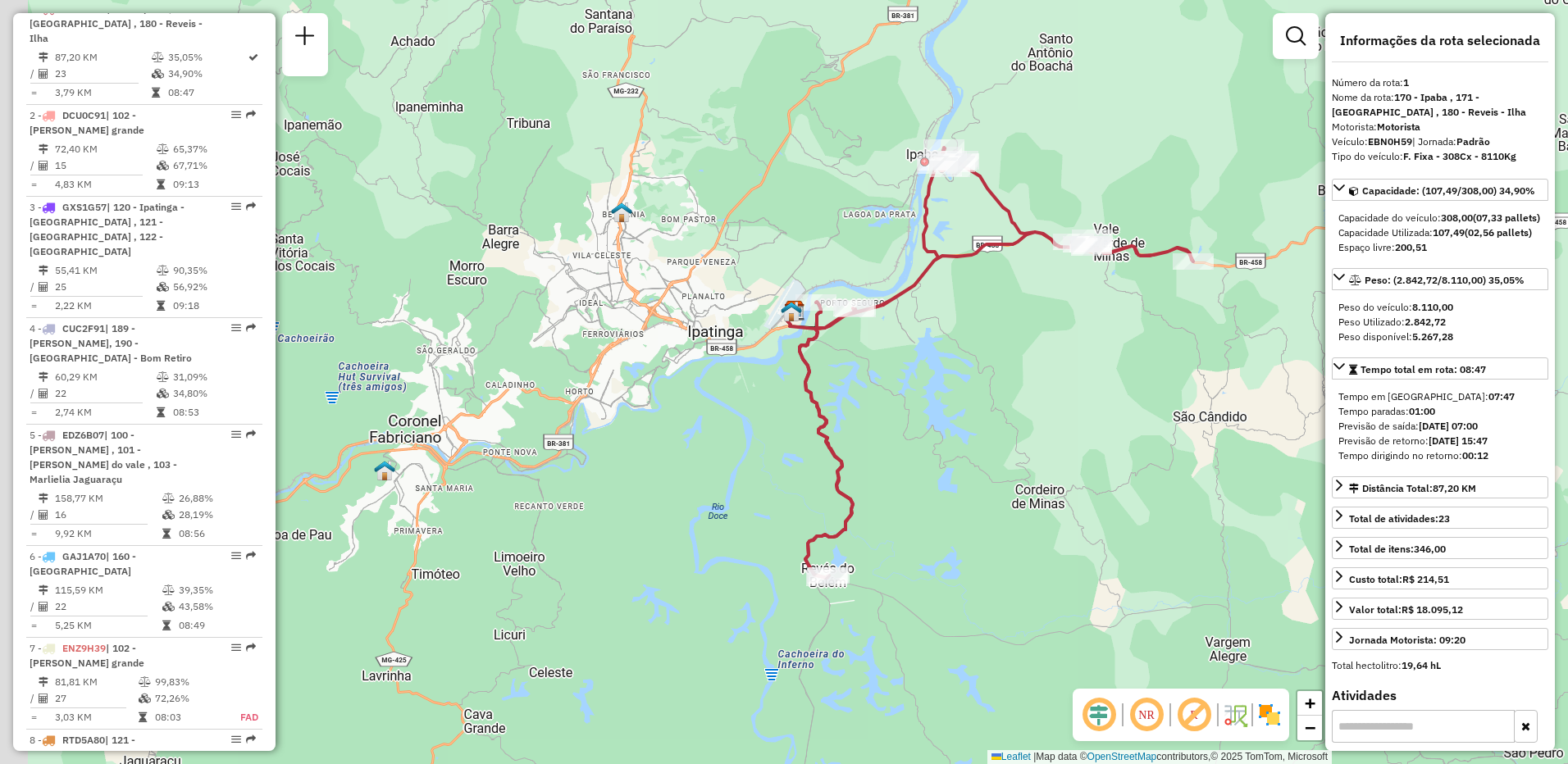
drag, startPoint x: 678, startPoint y: 481, endPoint x: 883, endPoint y: 463, distance: 205.8
click at [883, 463] on div "Janela de atendimento Grade de atendimento Capacidade Transportadoras Veículos …" at bounding box center [784, 382] width 1568 height 764
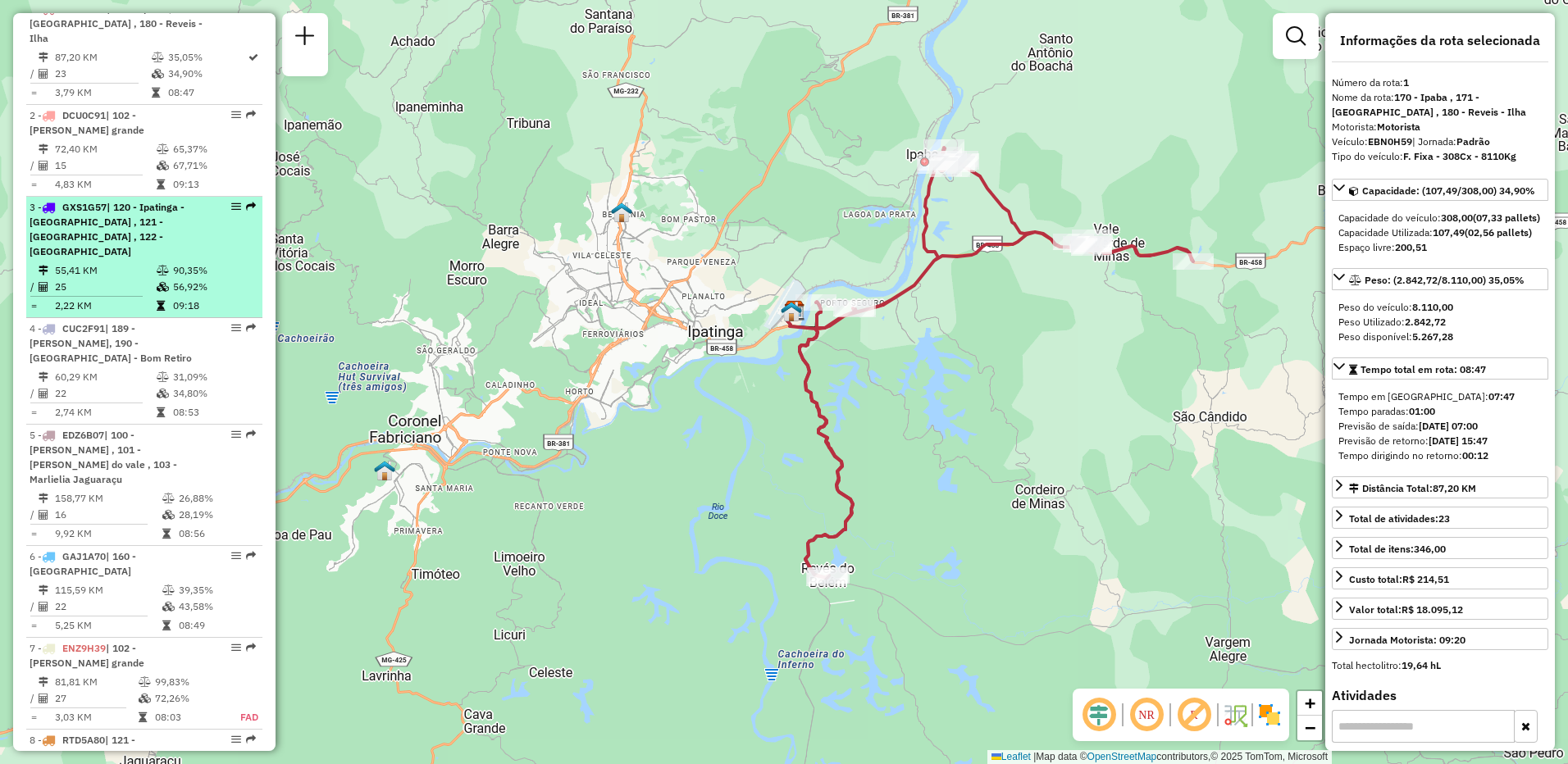
scroll to position [329, 0]
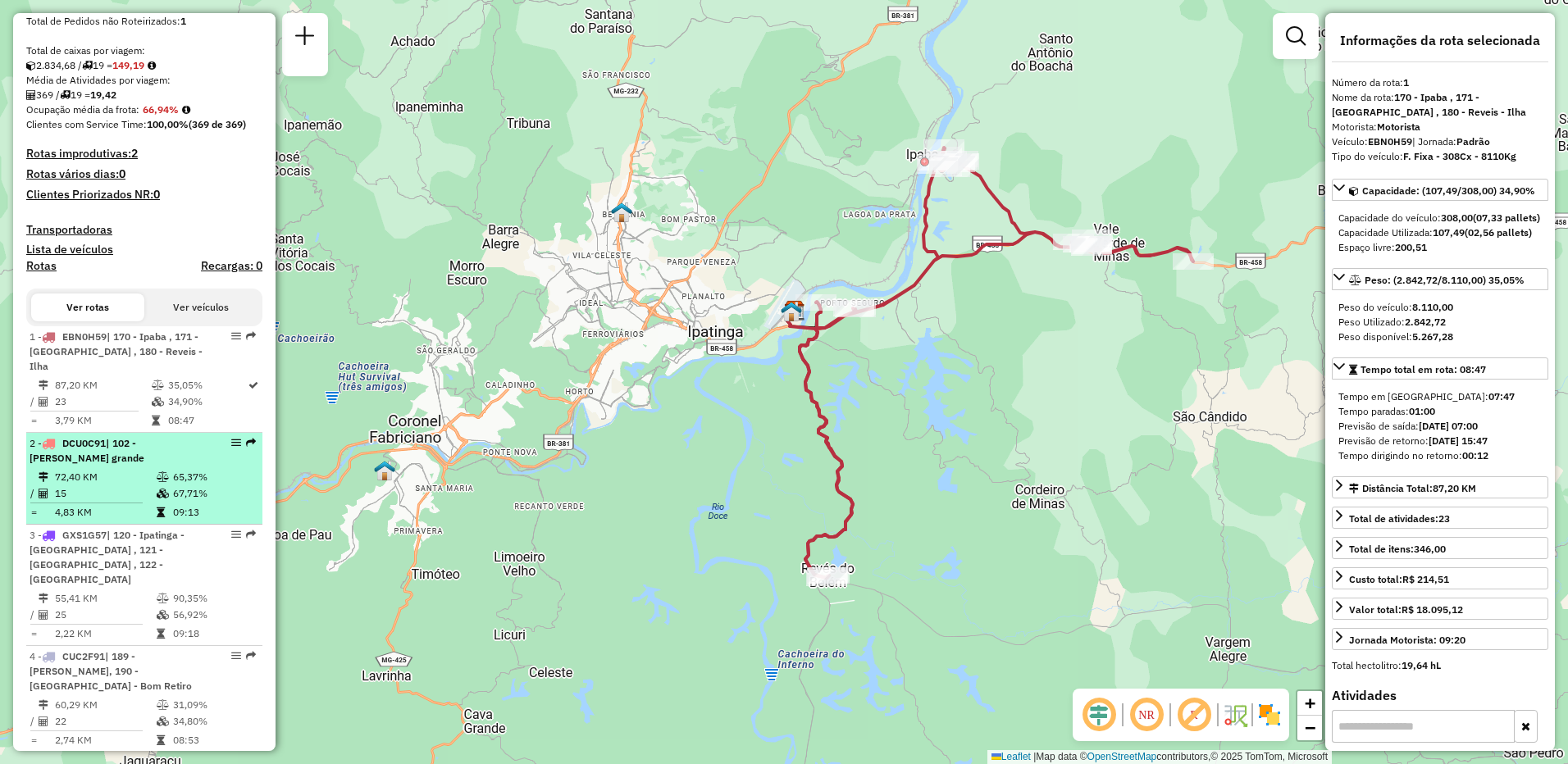
click at [110, 493] on td "15" at bounding box center [104, 494] width 101 height 16
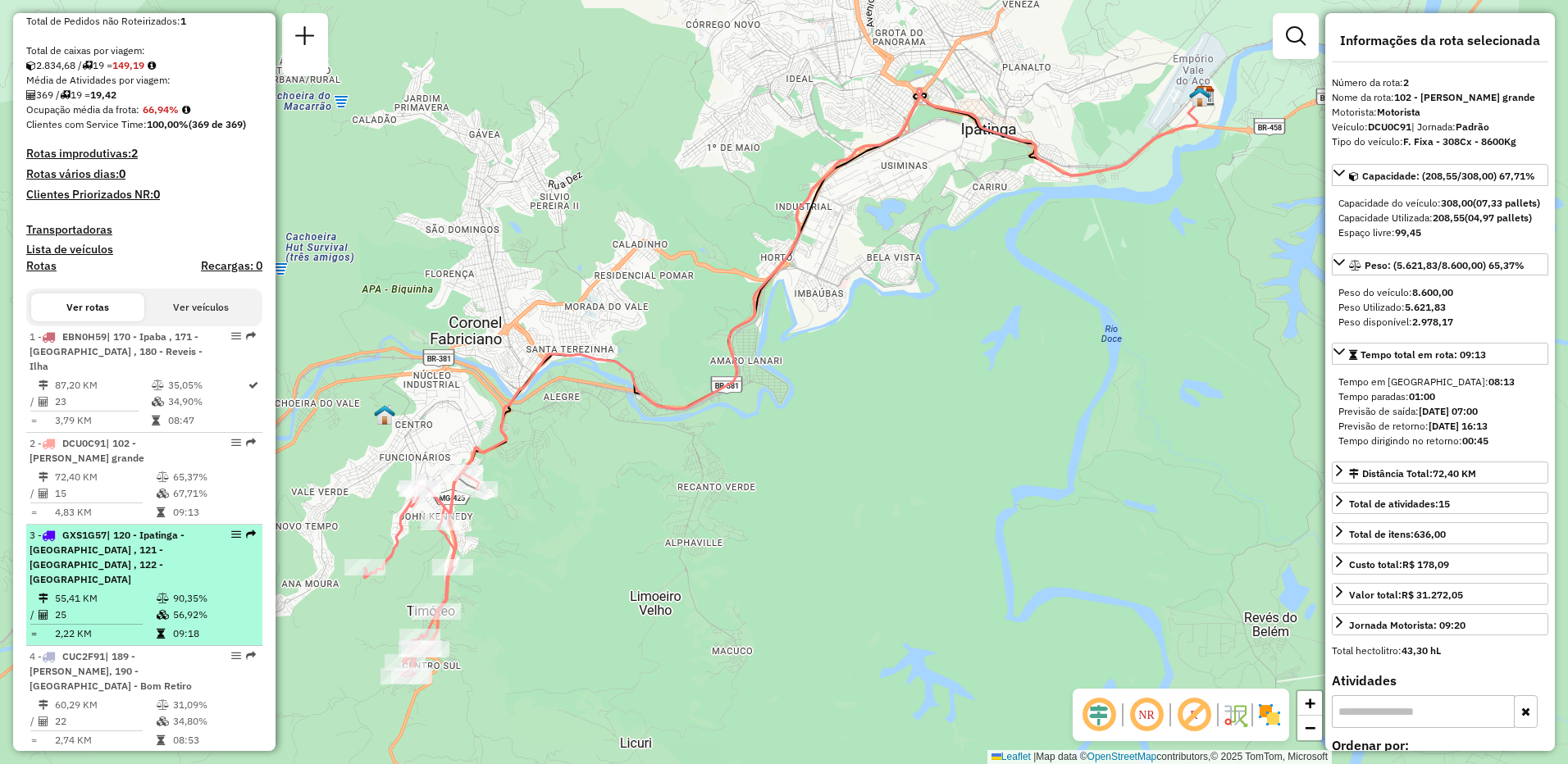
click at [103, 541] on div "3 - GXS1G57 | 120 - [STREET_ADDRESS] - [GEOGRAPHIC_DATA]" at bounding box center [117, 557] width 174 height 59
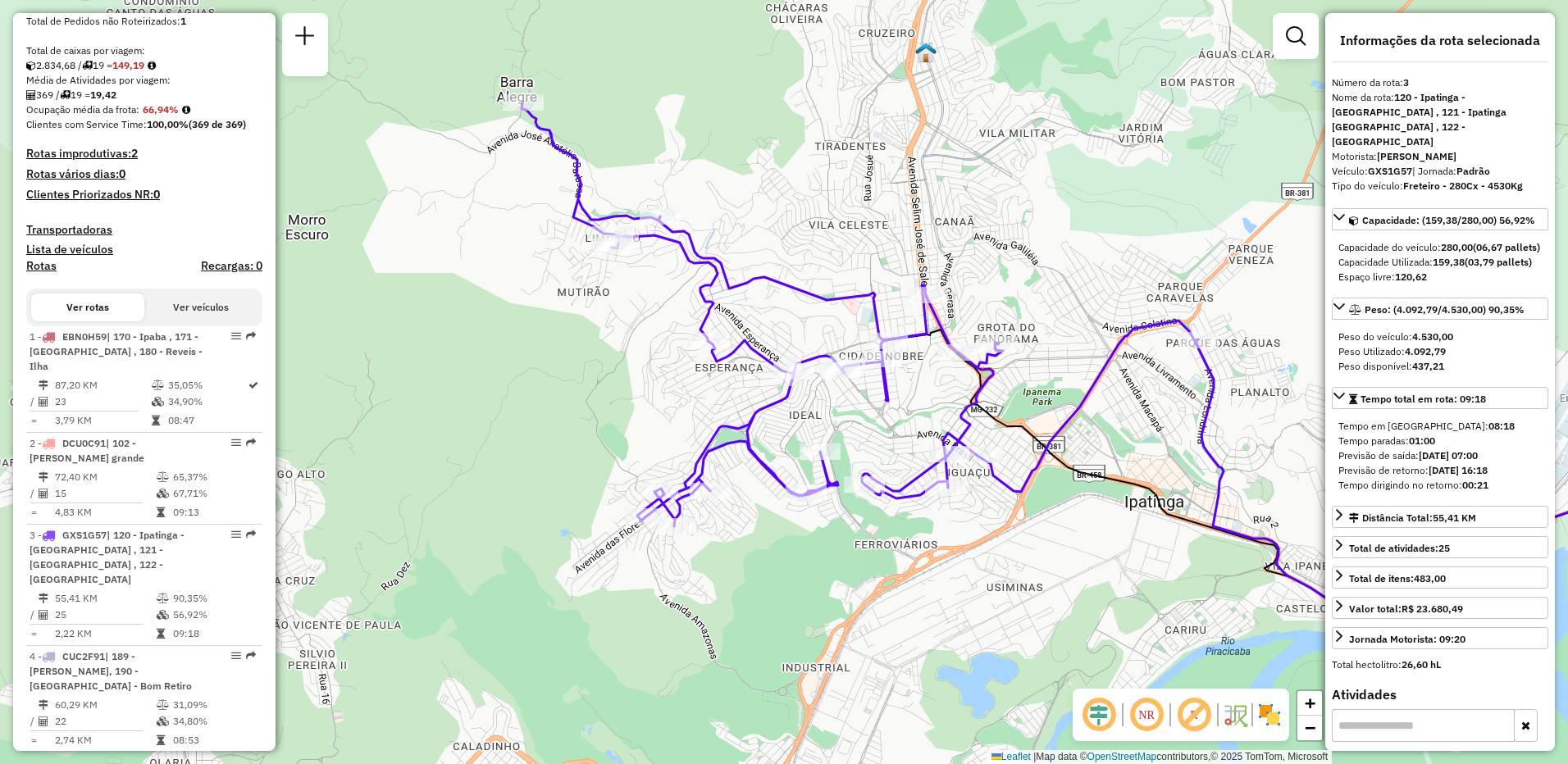
drag, startPoint x: 390, startPoint y: 370, endPoint x: 356, endPoint y: 388, distance: 38.5
click at [673, 343] on div "Janela de atendimento Grade de atendimento Capacidade Transportadoras Veículos …" at bounding box center [784, 382] width 1568 height 764
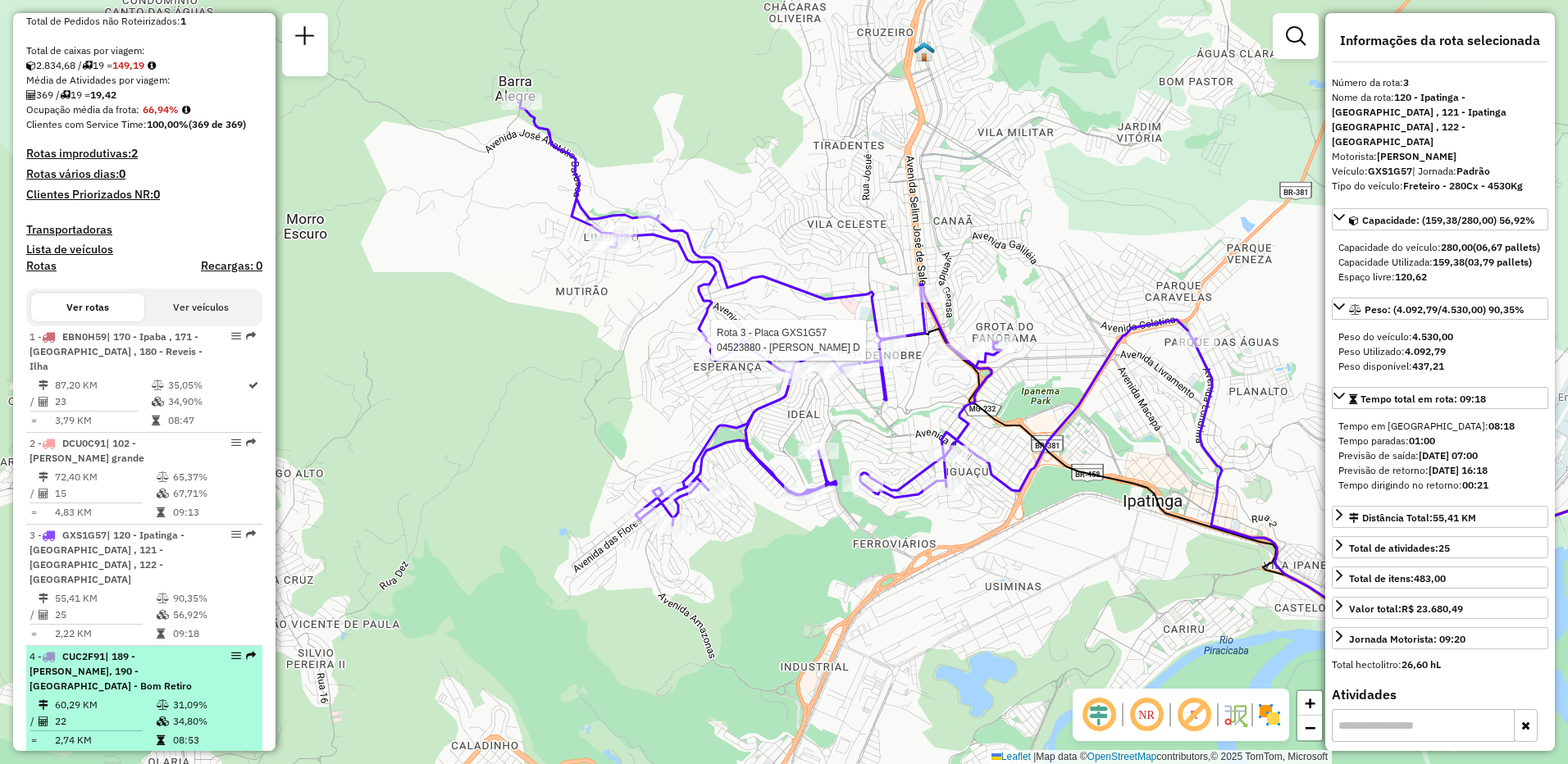
click at [126, 651] on span "| 189 - [PERSON_NAME], 190 - [GEOGRAPHIC_DATA] - Bom Retiro" at bounding box center [111, 670] width 162 height 42
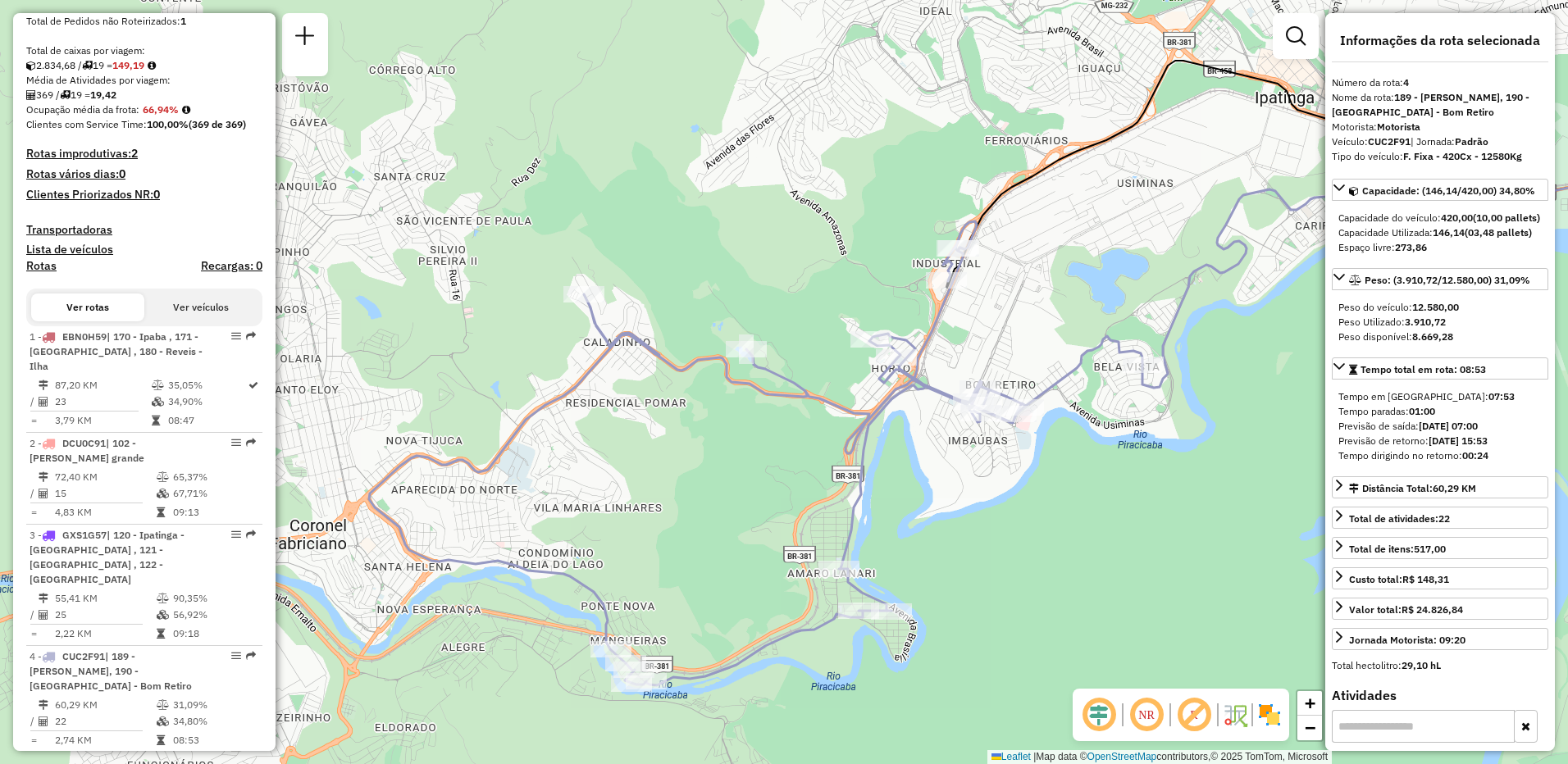
drag, startPoint x: 513, startPoint y: 540, endPoint x: 769, endPoint y: 520, distance: 256.8
click at [769, 520] on div "Janela de atendimento Grade de atendimento Capacidade Transportadoras Veículos …" at bounding box center [784, 382] width 1568 height 764
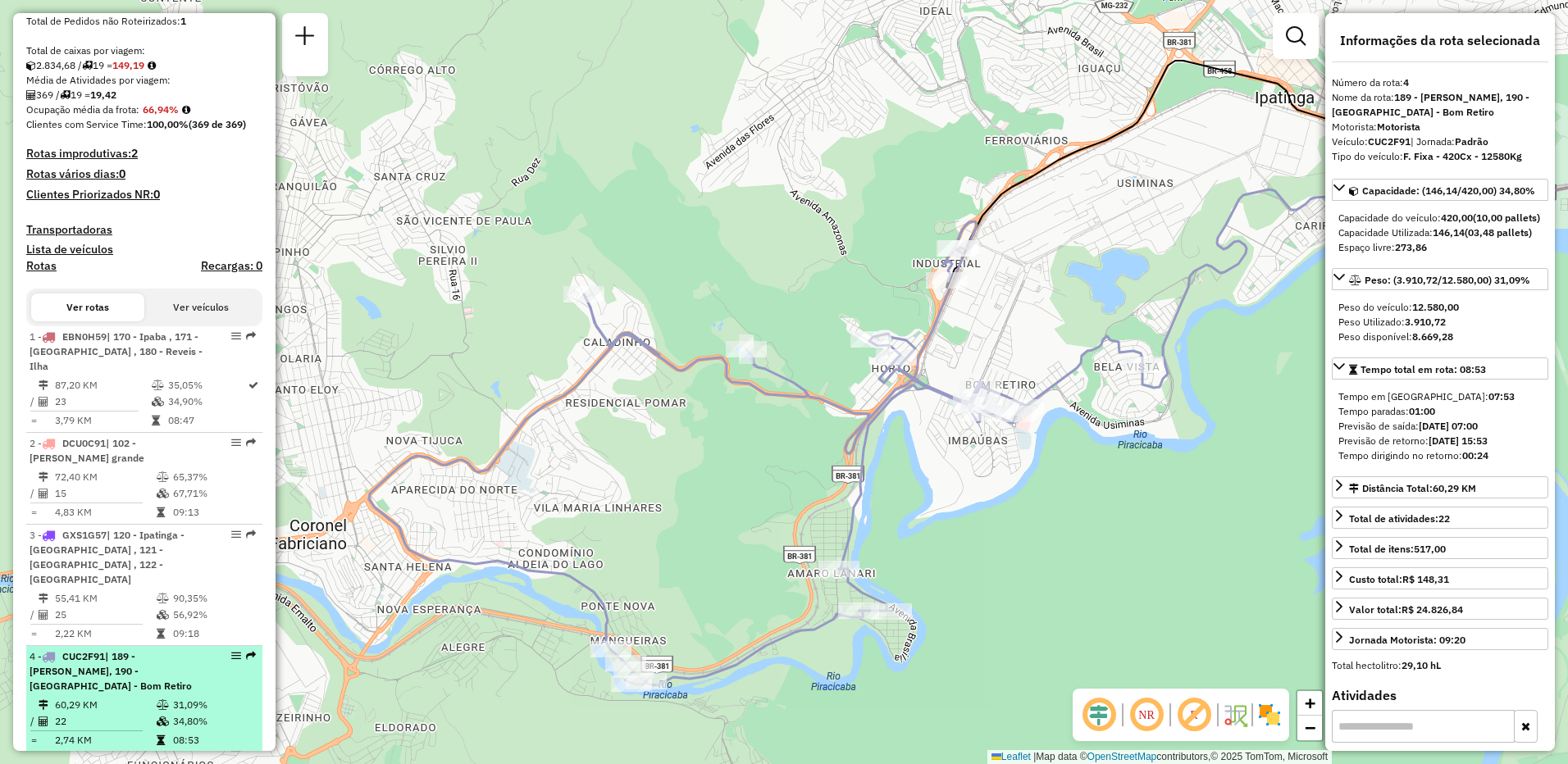
scroll to position [494, 0]
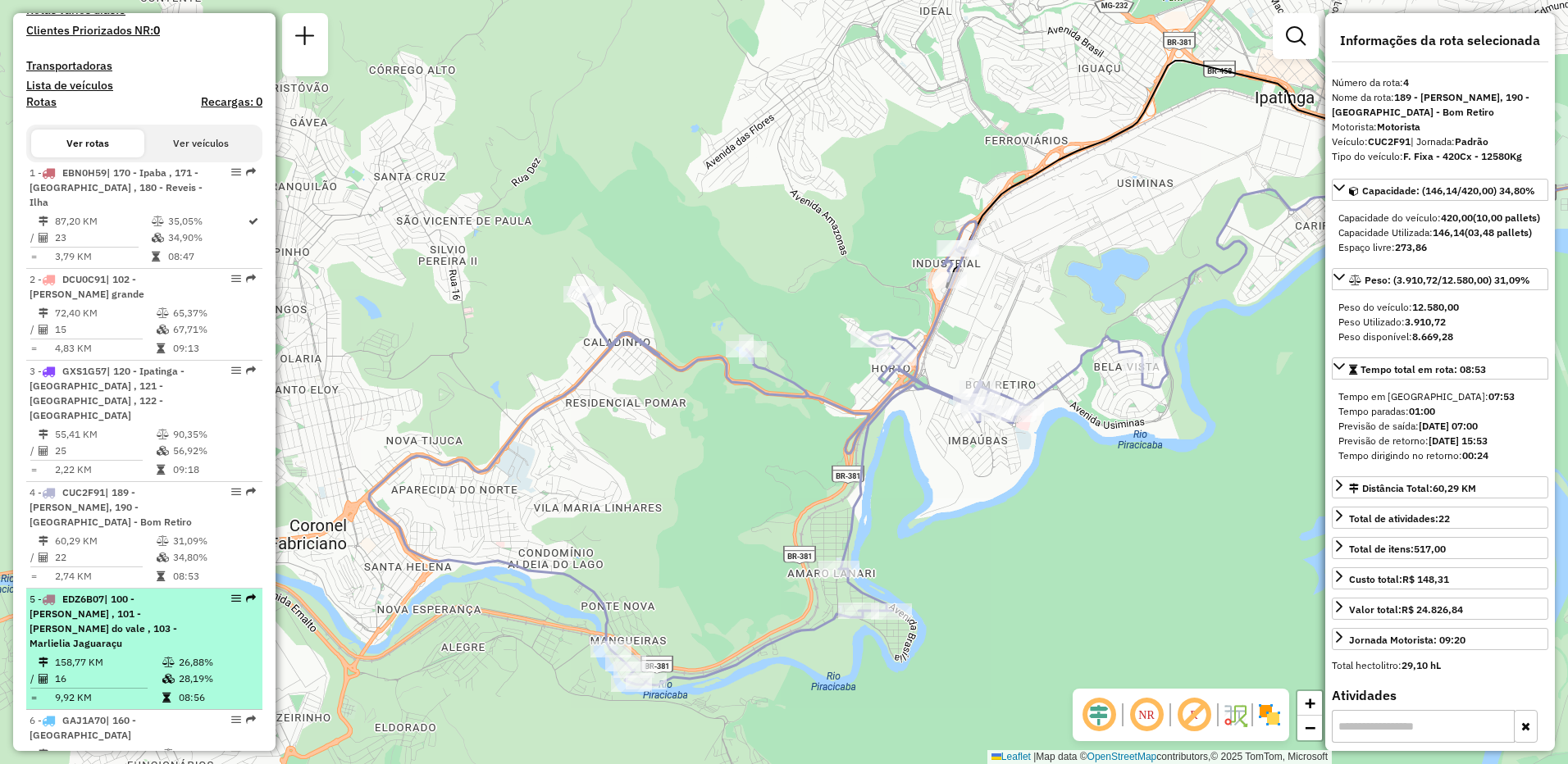
click at [123, 592] on div "5 - EDZ6B07 | 100 - [PERSON_NAME] , 101 - Timóteo Cachoeiro do vale , 103 - Mar…" at bounding box center [117, 621] width 174 height 59
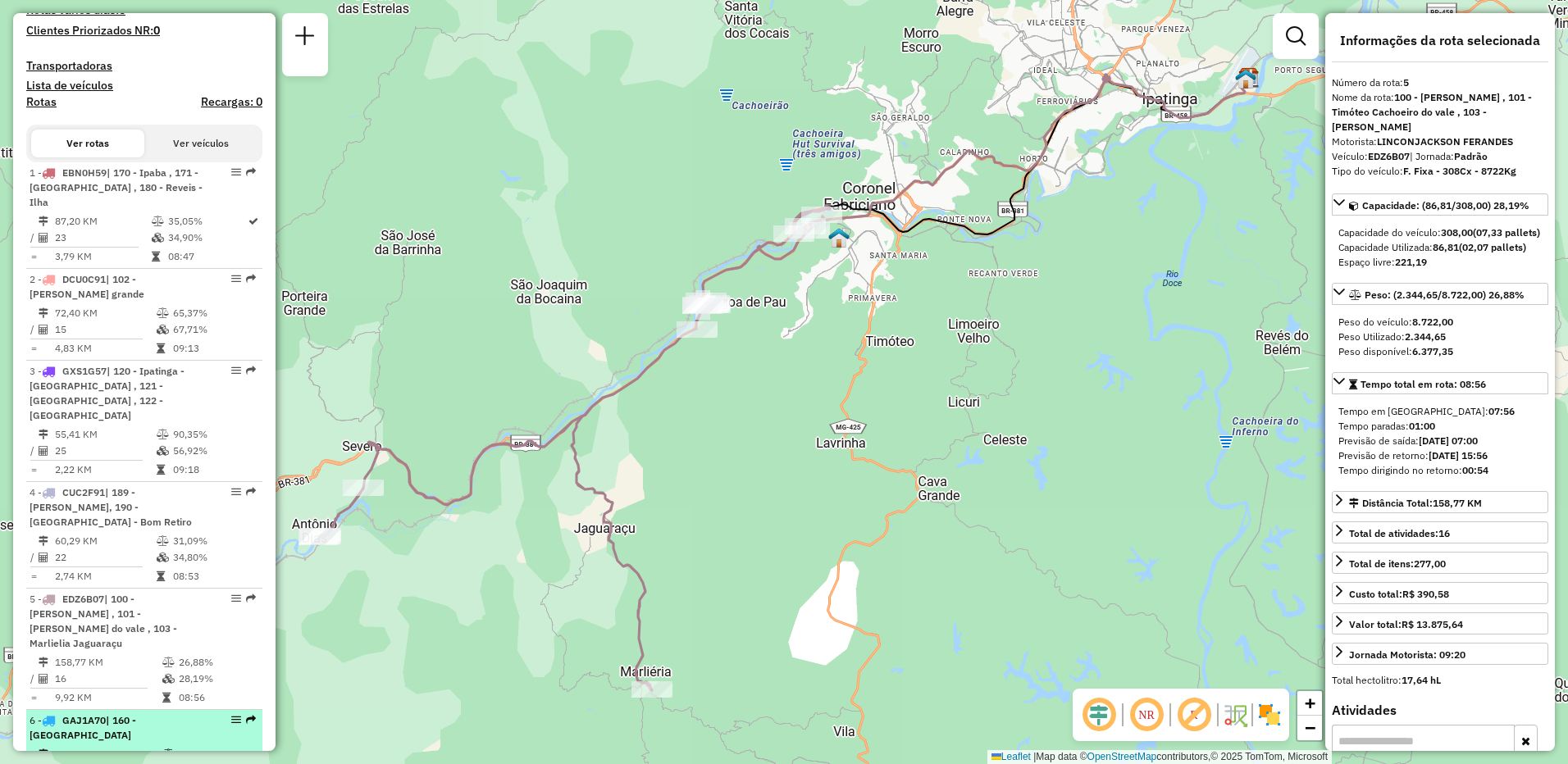
scroll to position [658, 0]
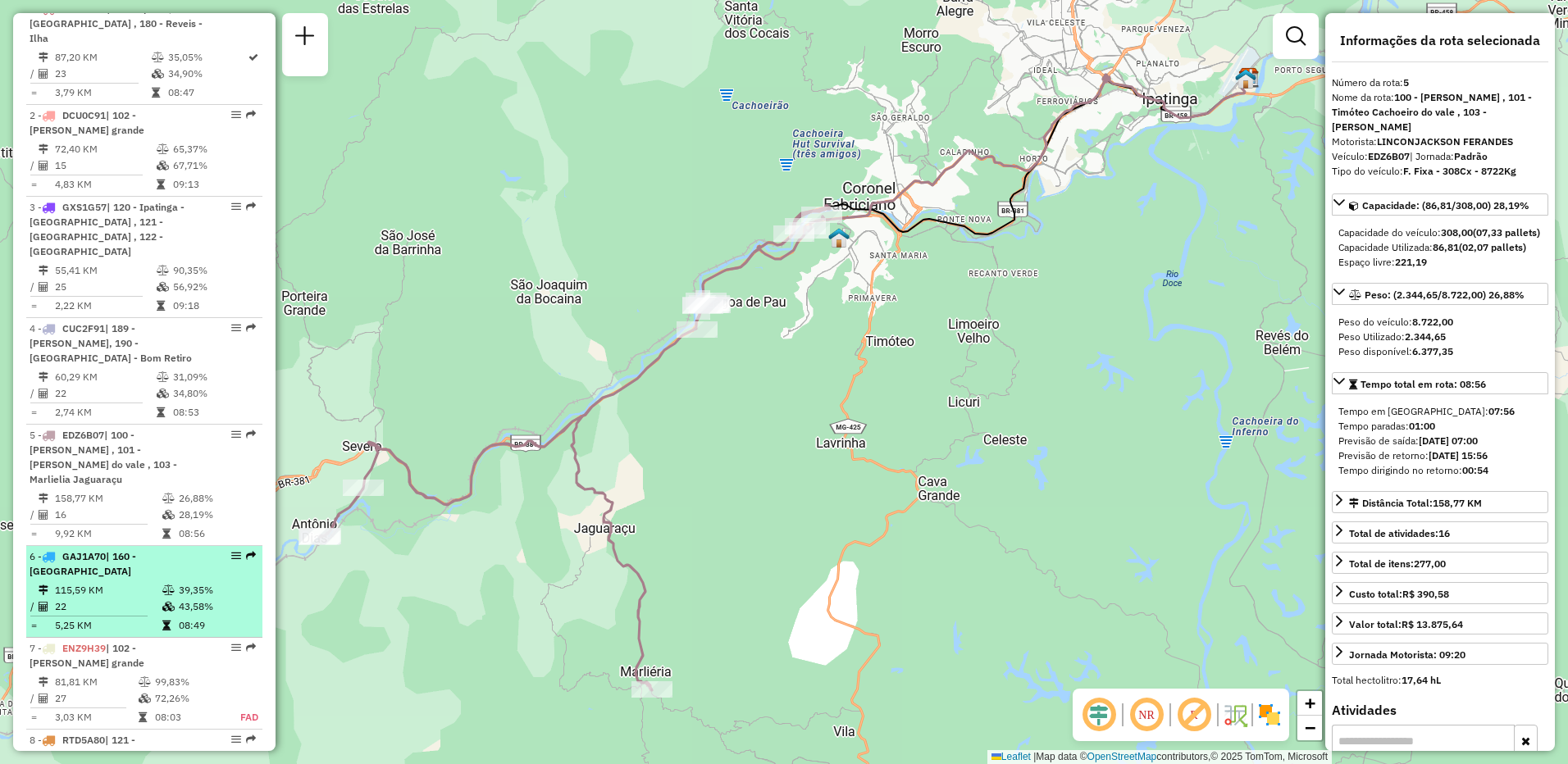
click at [100, 582] on td "115,59 KM" at bounding box center [107, 590] width 107 height 16
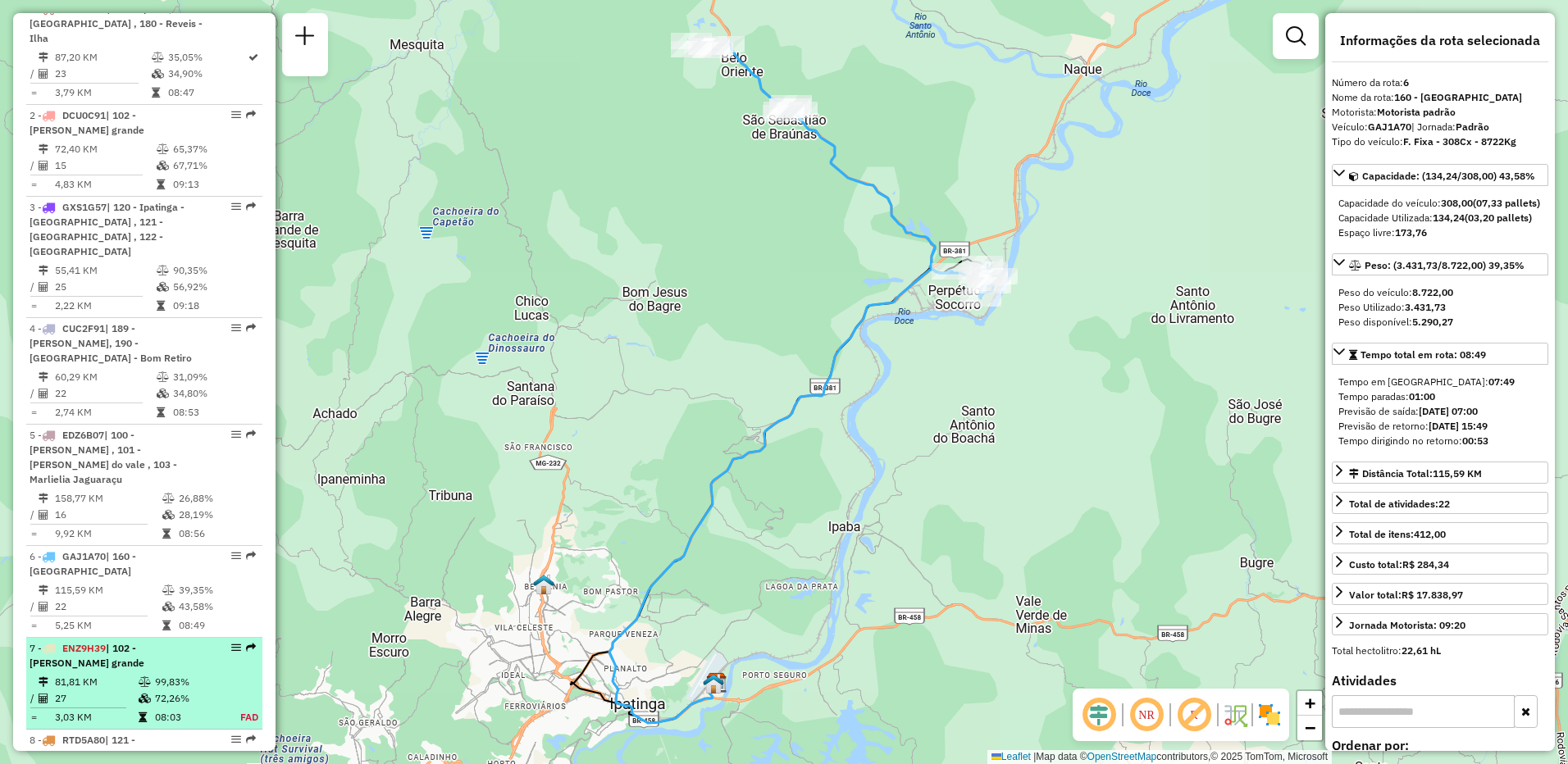
click at [91, 674] on td "81,81 KM" at bounding box center [96, 682] width 84 height 16
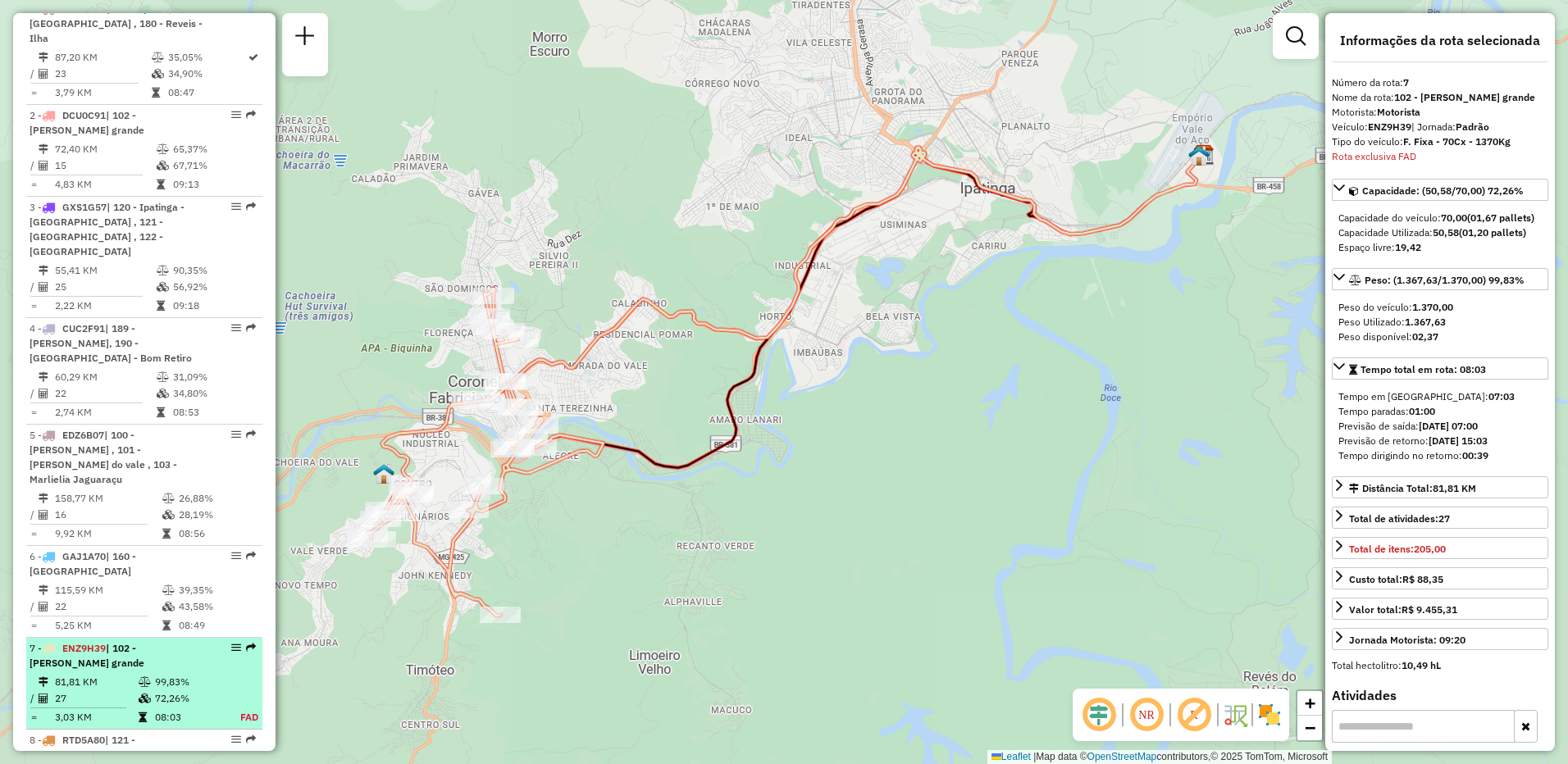
scroll to position [1238, 0]
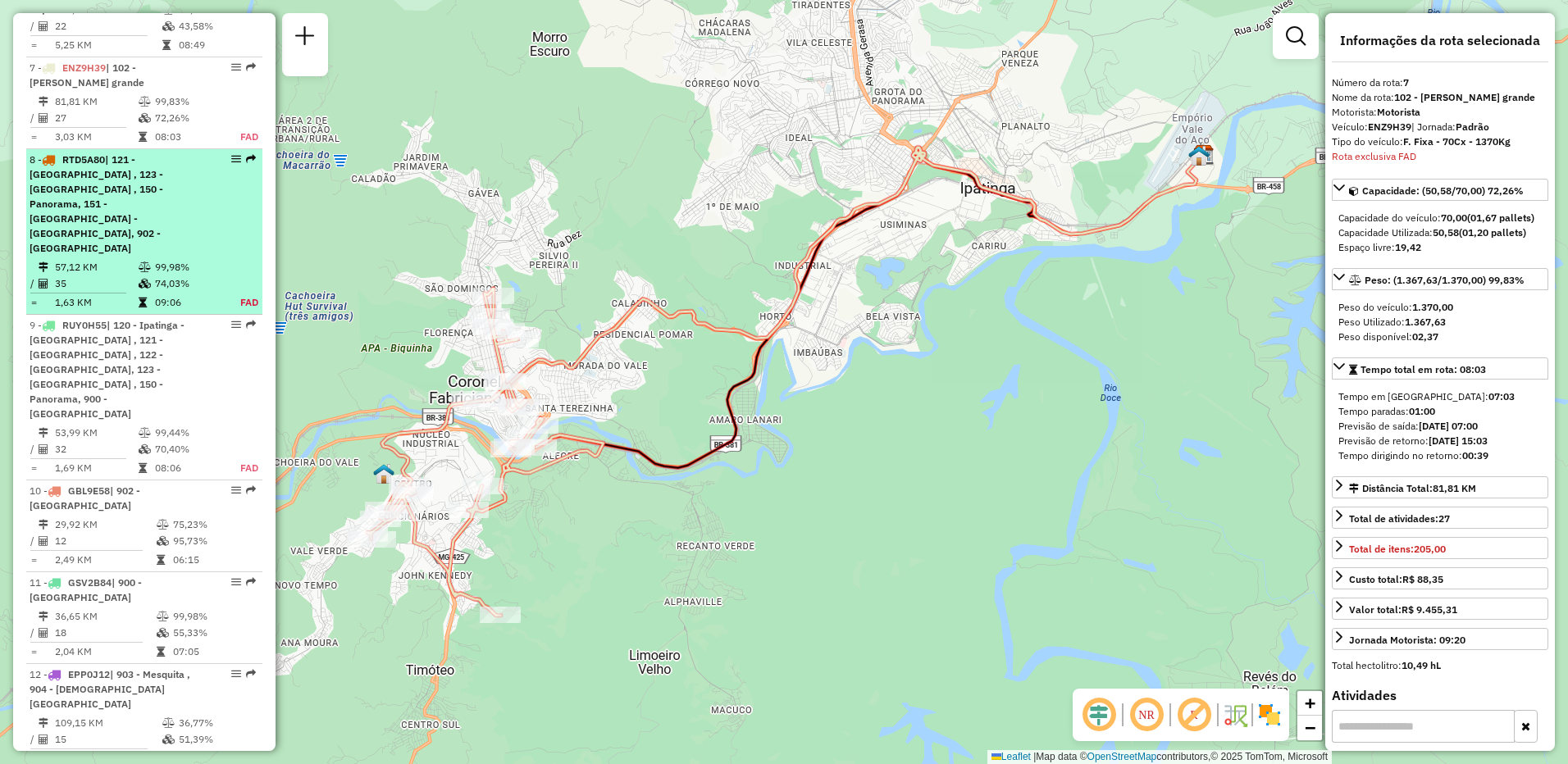
click at [133, 259] on td "57,12 KM" at bounding box center [96, 267] width 84 height 16
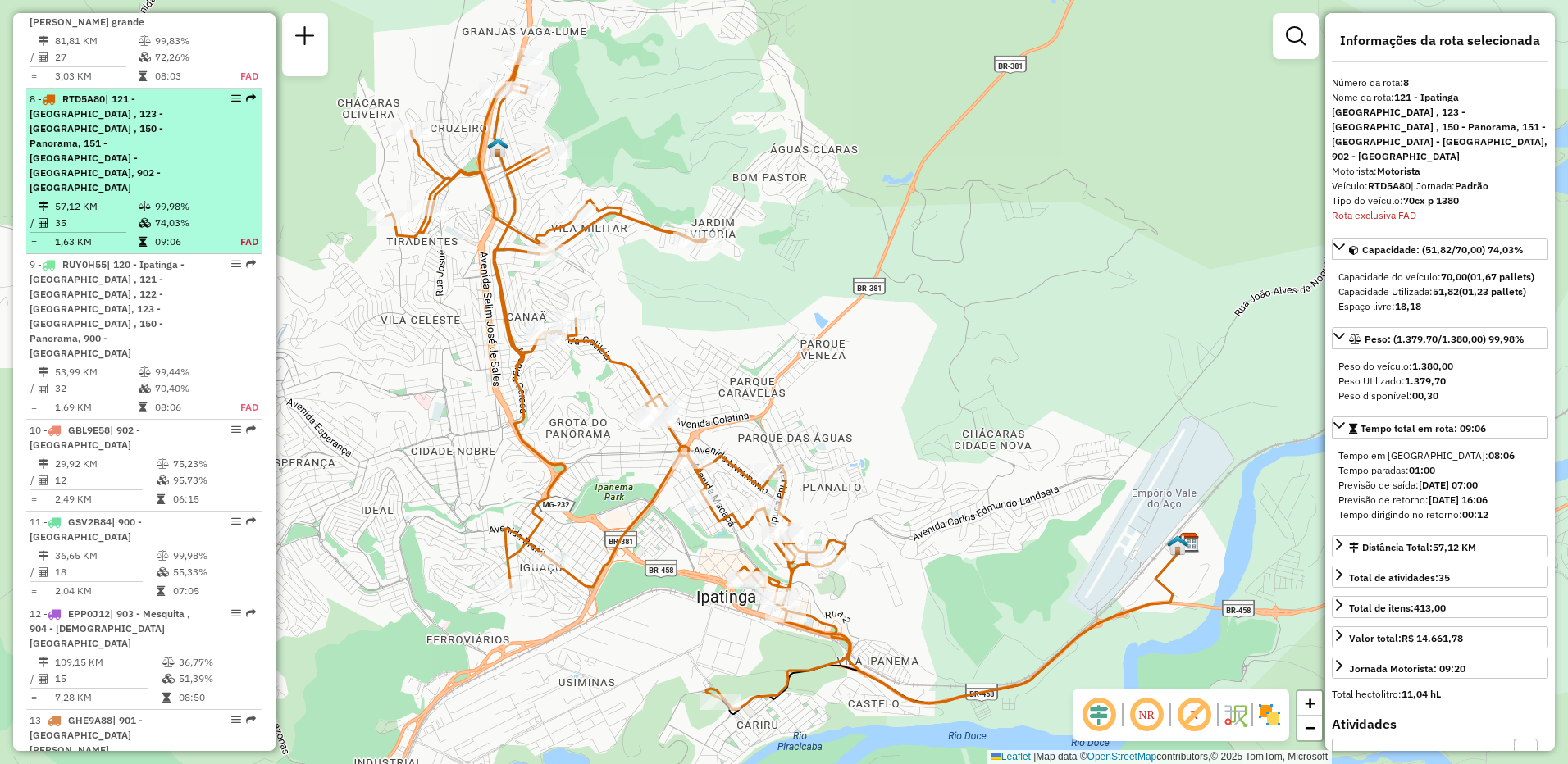
scroll to position [1330, 0]
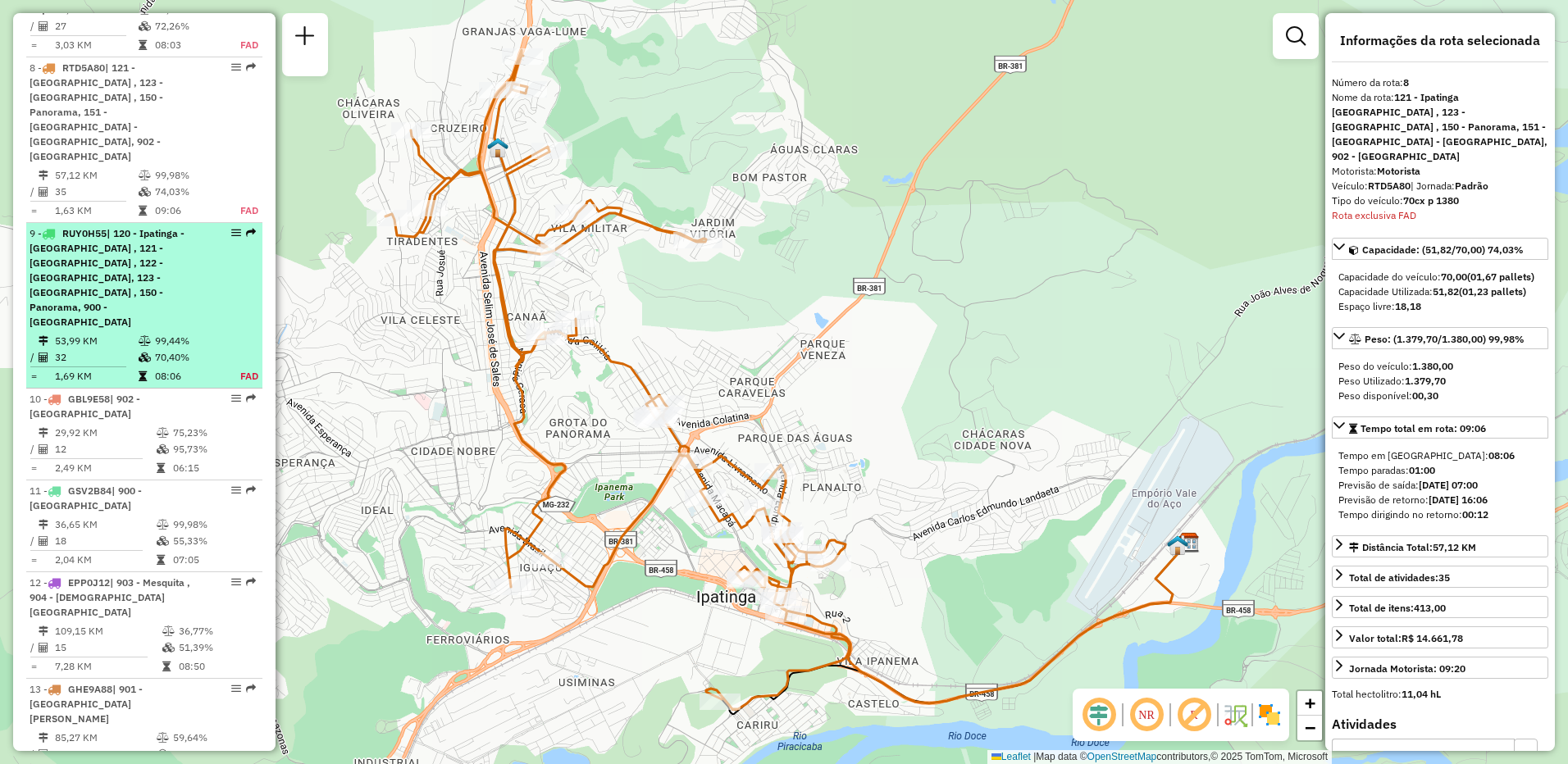
click at [119, 226] on div "9 - RUY0H55 | 120 - Ipatinga - [GEOGRAPHIC_DATA] , 121 - [GEOGRAPHIC_DATA] , 12…" at bounding box center [117, 277] width 174 height 103
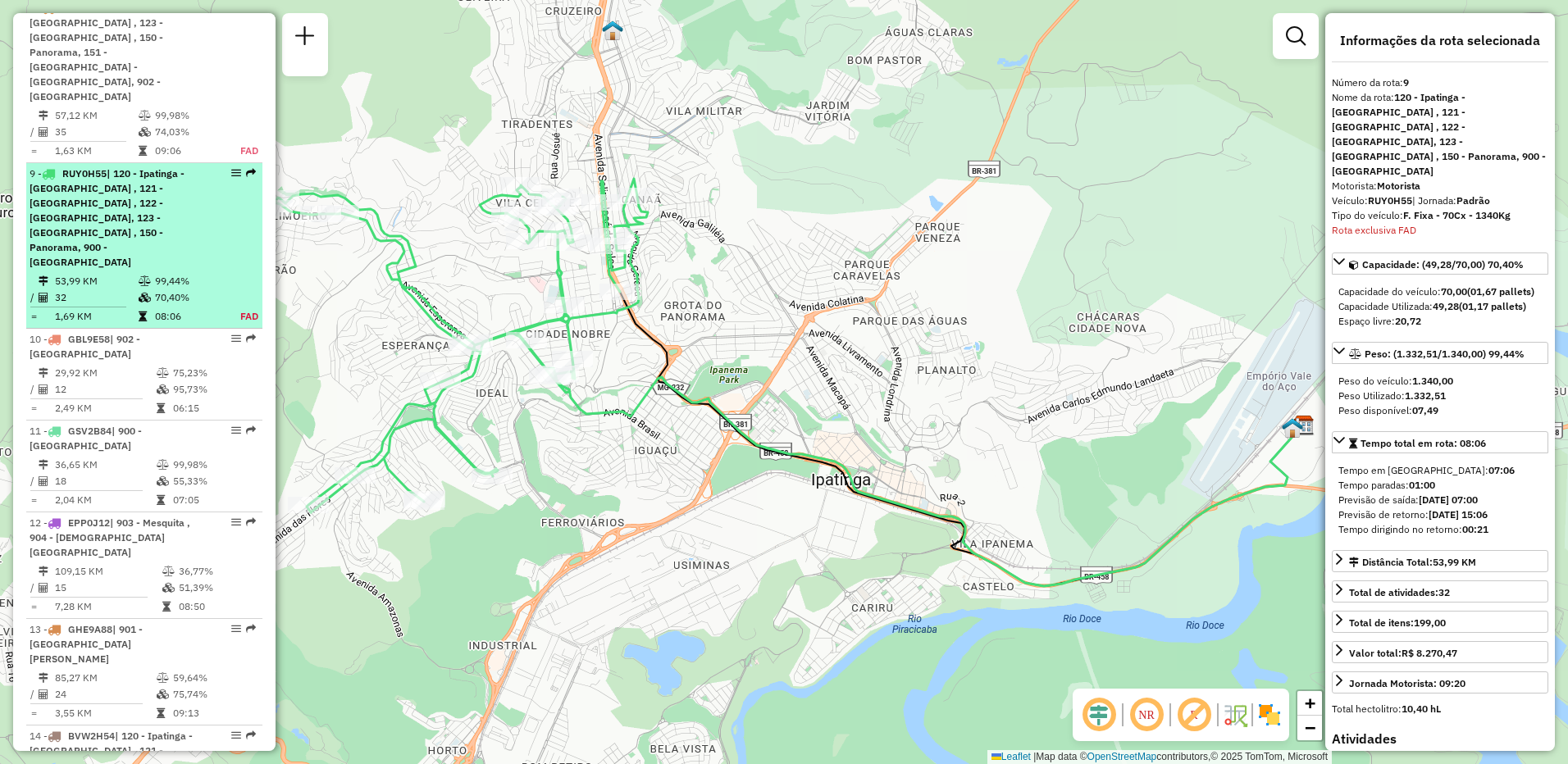
scroll to position [1452, 0]
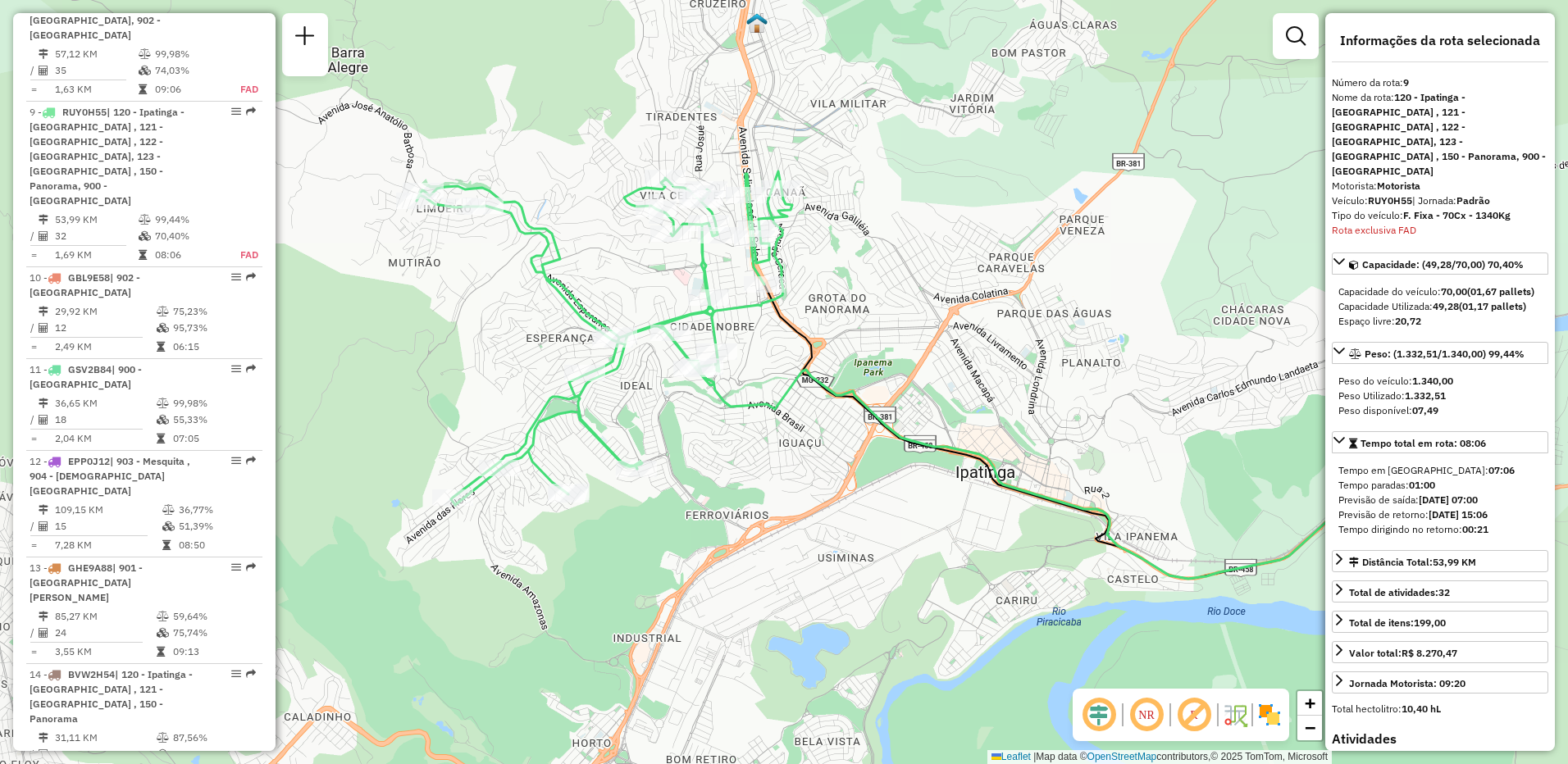
drag, startPoint x: 662, startPoint y: 369, endPoint x: 807, endPoint y: 361, distance: 145.2
click at [807, 367] on icon at bounding box center [1069, 473] width 742 height 212
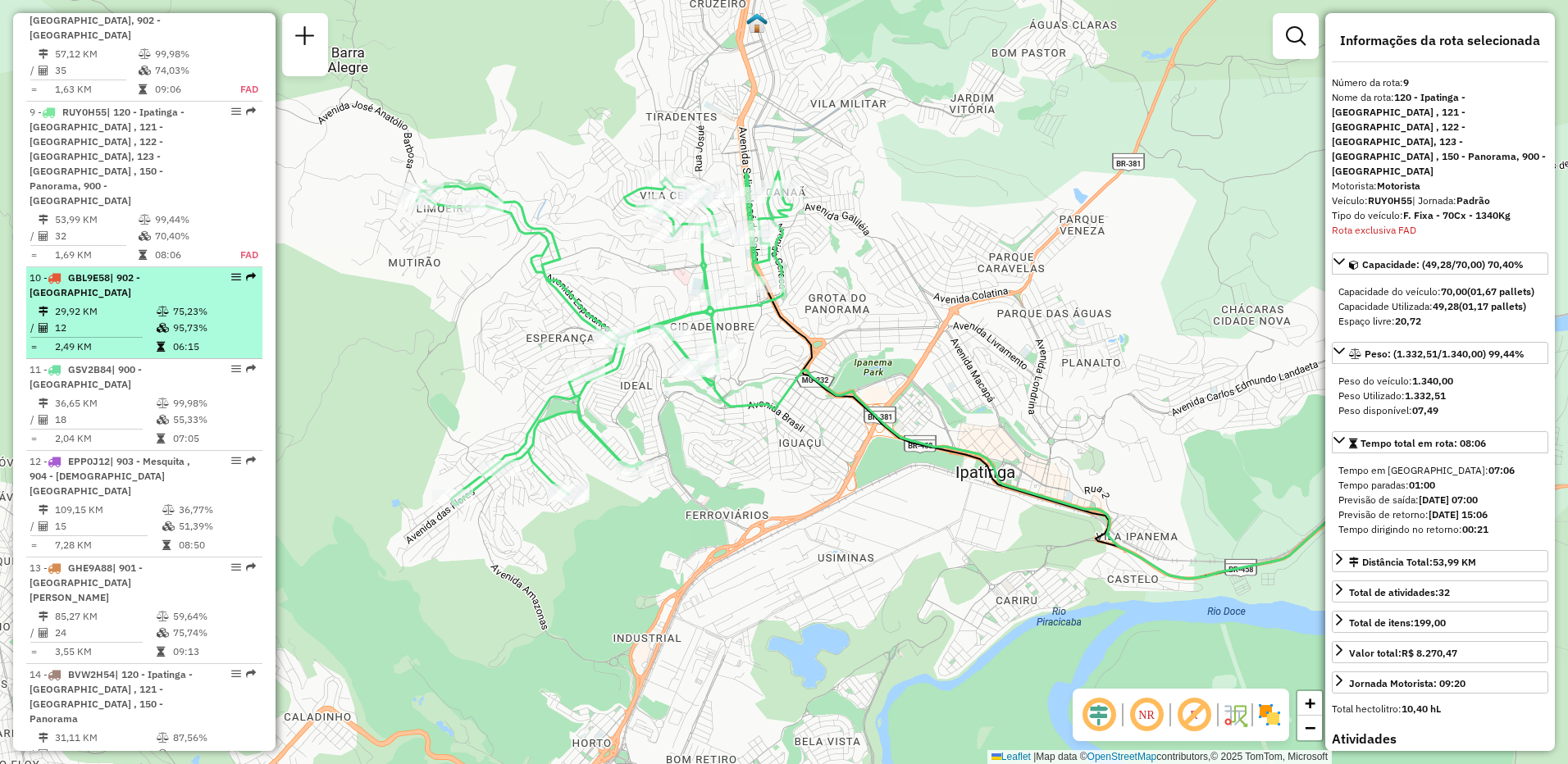
click at [96, 270] on div "10 - GBL9E58 | 902 - [GEOGRAPHIC_DATA]" at bounding box center [117, 285] width 174 height 30
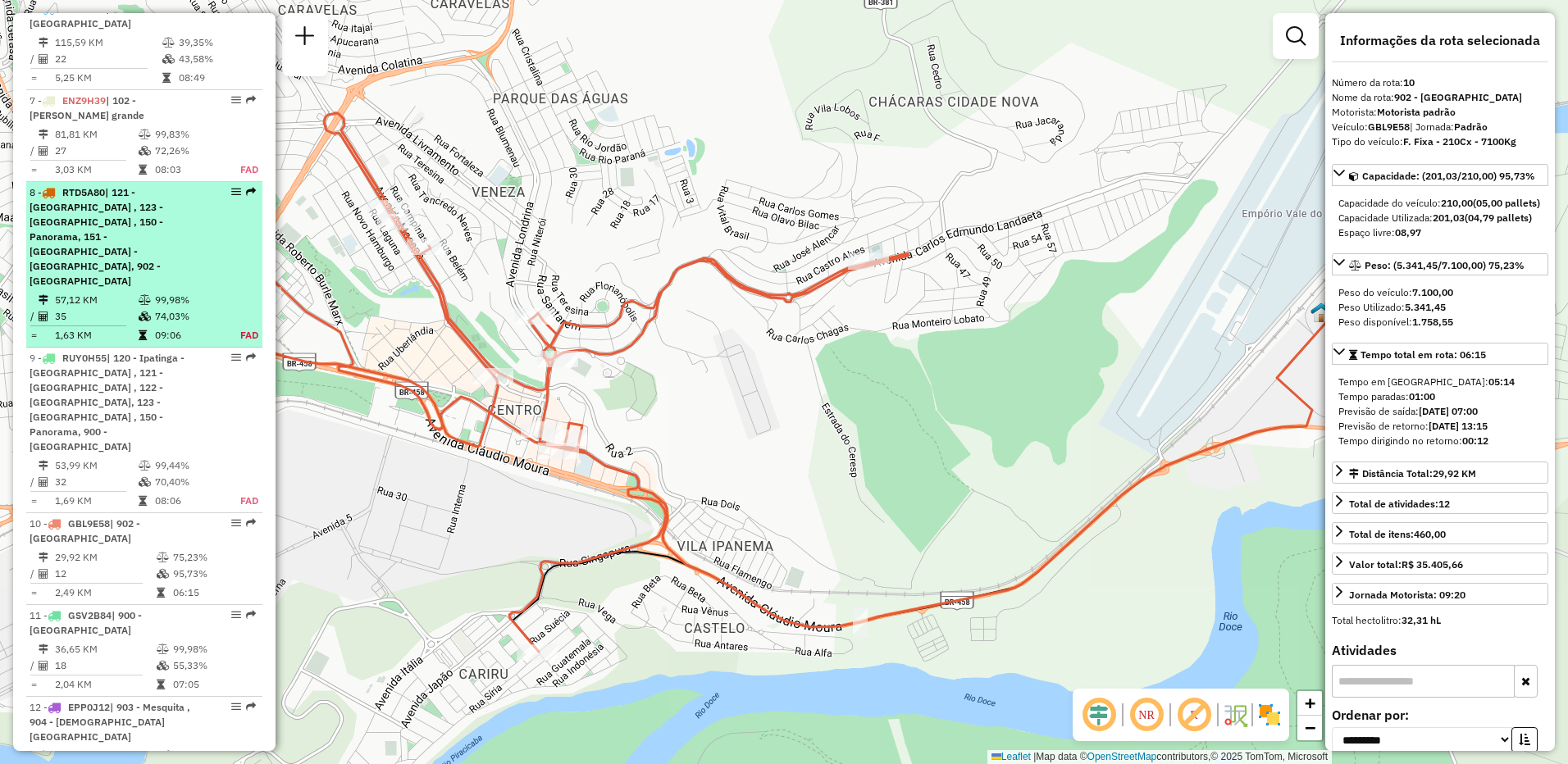
scroll to position [1041, 0]
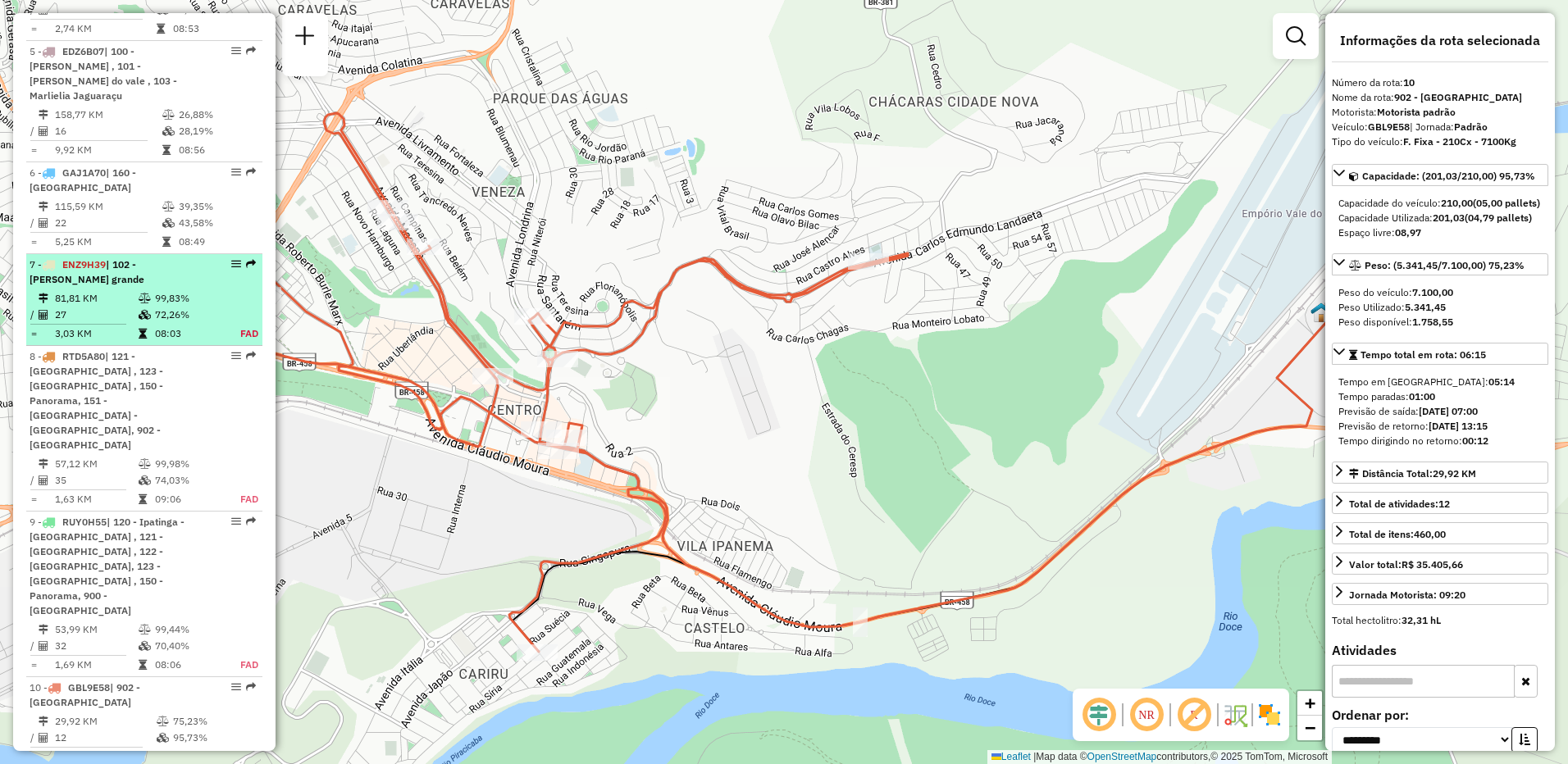
click at [139, 258] on div "7 - ENZ9H39 | 102 - [PERSON_NAME] grande" at bounding box center [117, 272] width 174 height 30
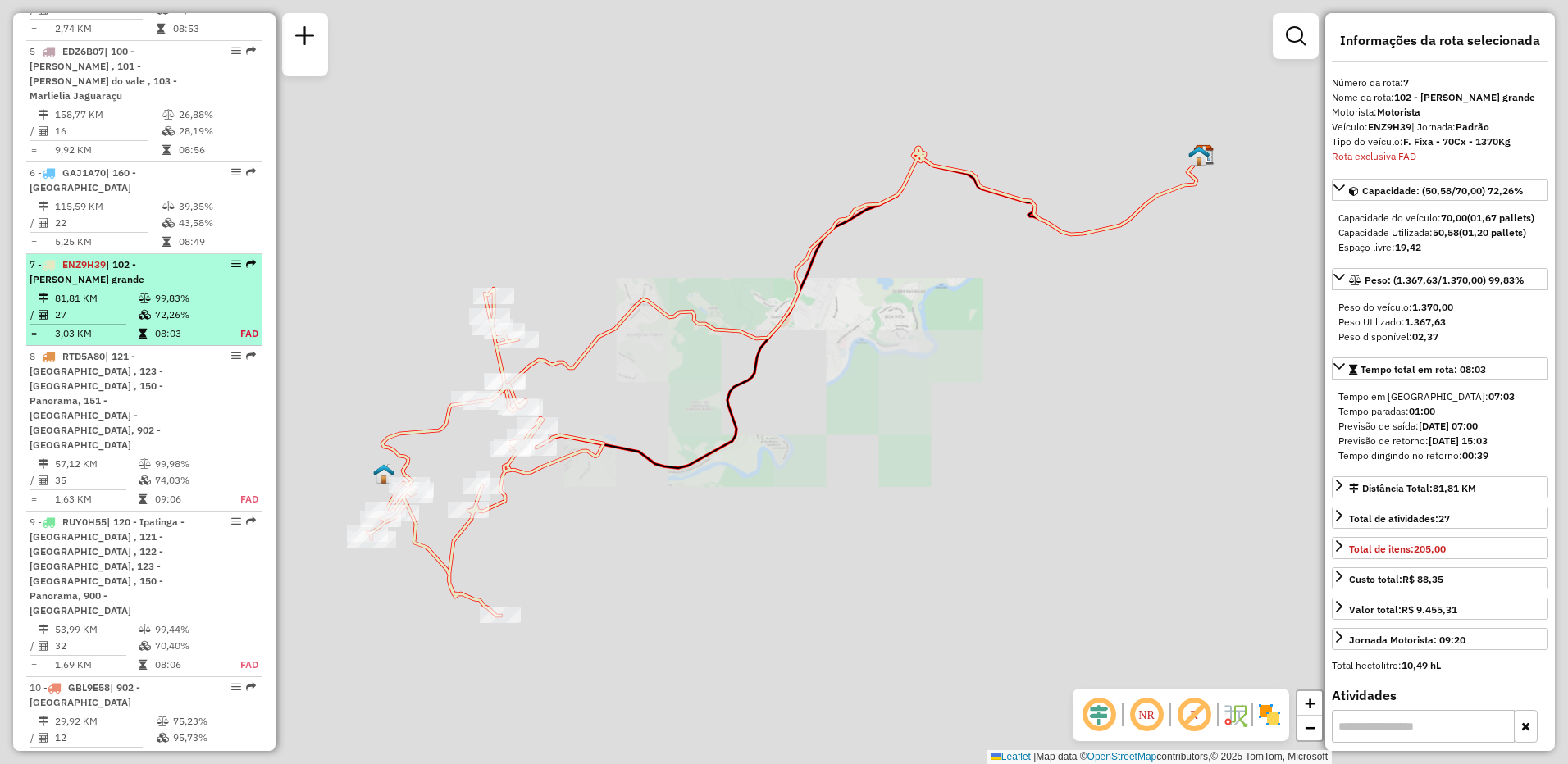
scroll to position [1238, 0]
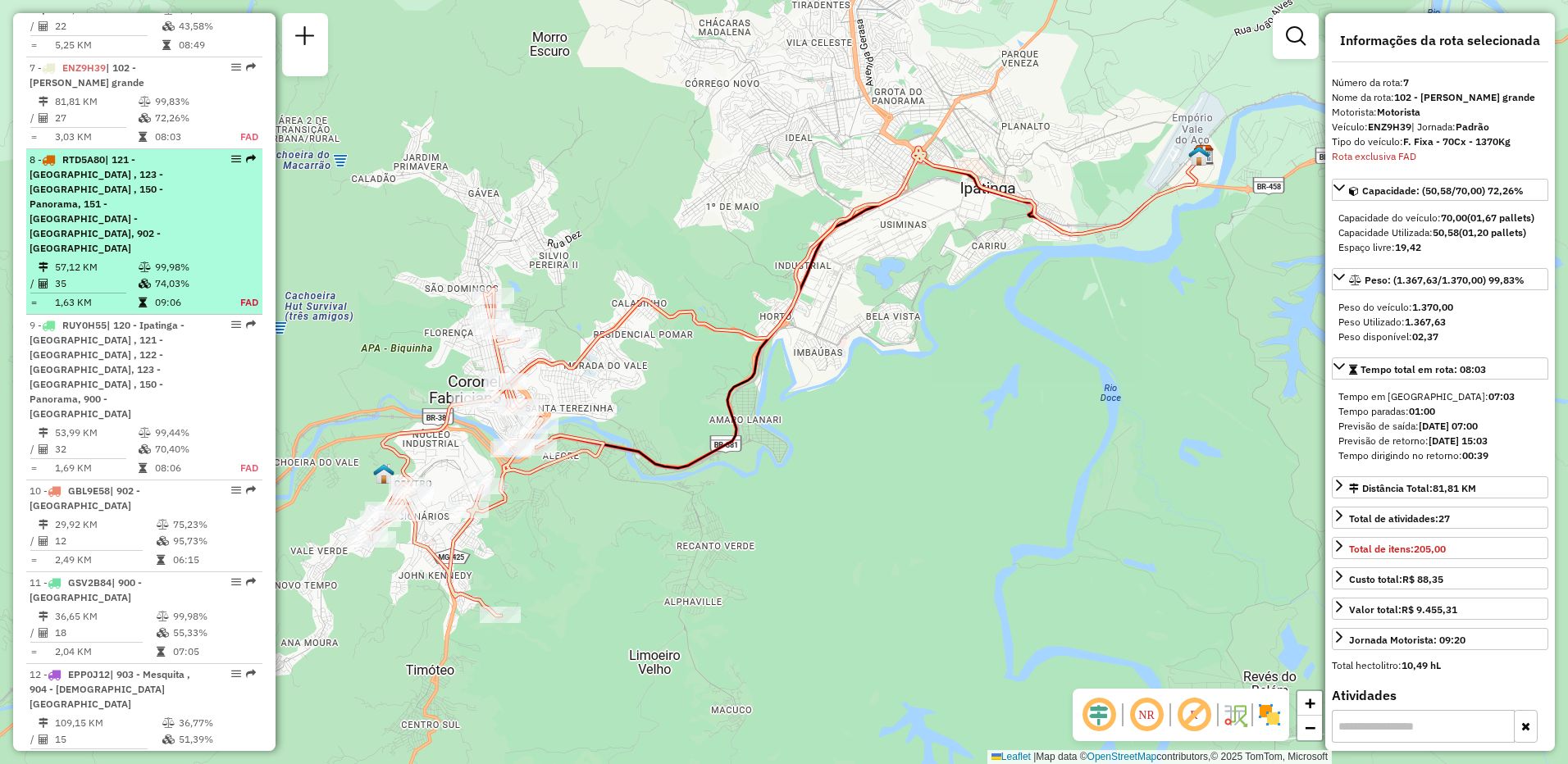
click at [94, 259] on td "57,12 KM" at bounding box center [96, 267] width 84 height 16
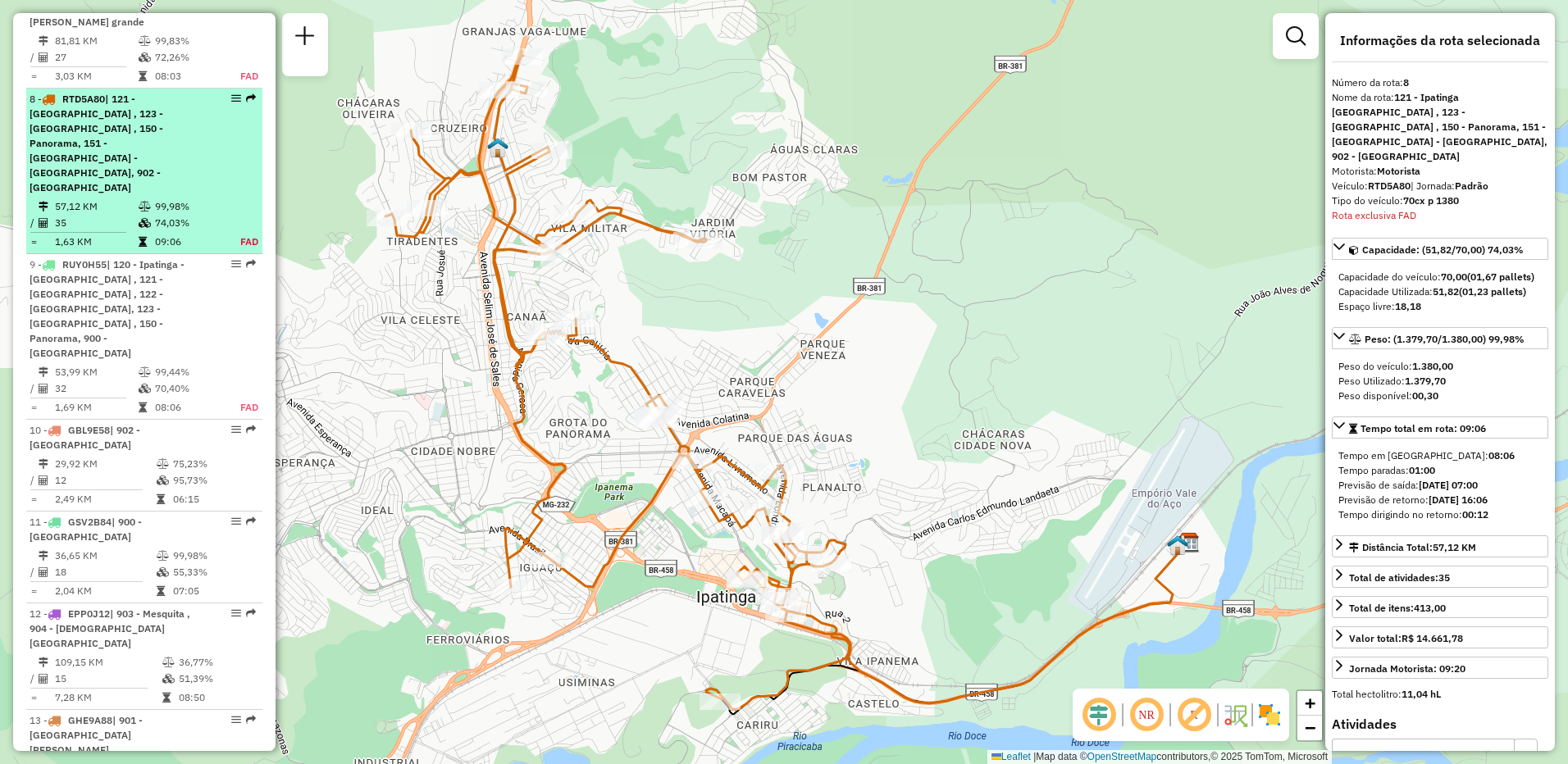
scroll to position [1330, 0]
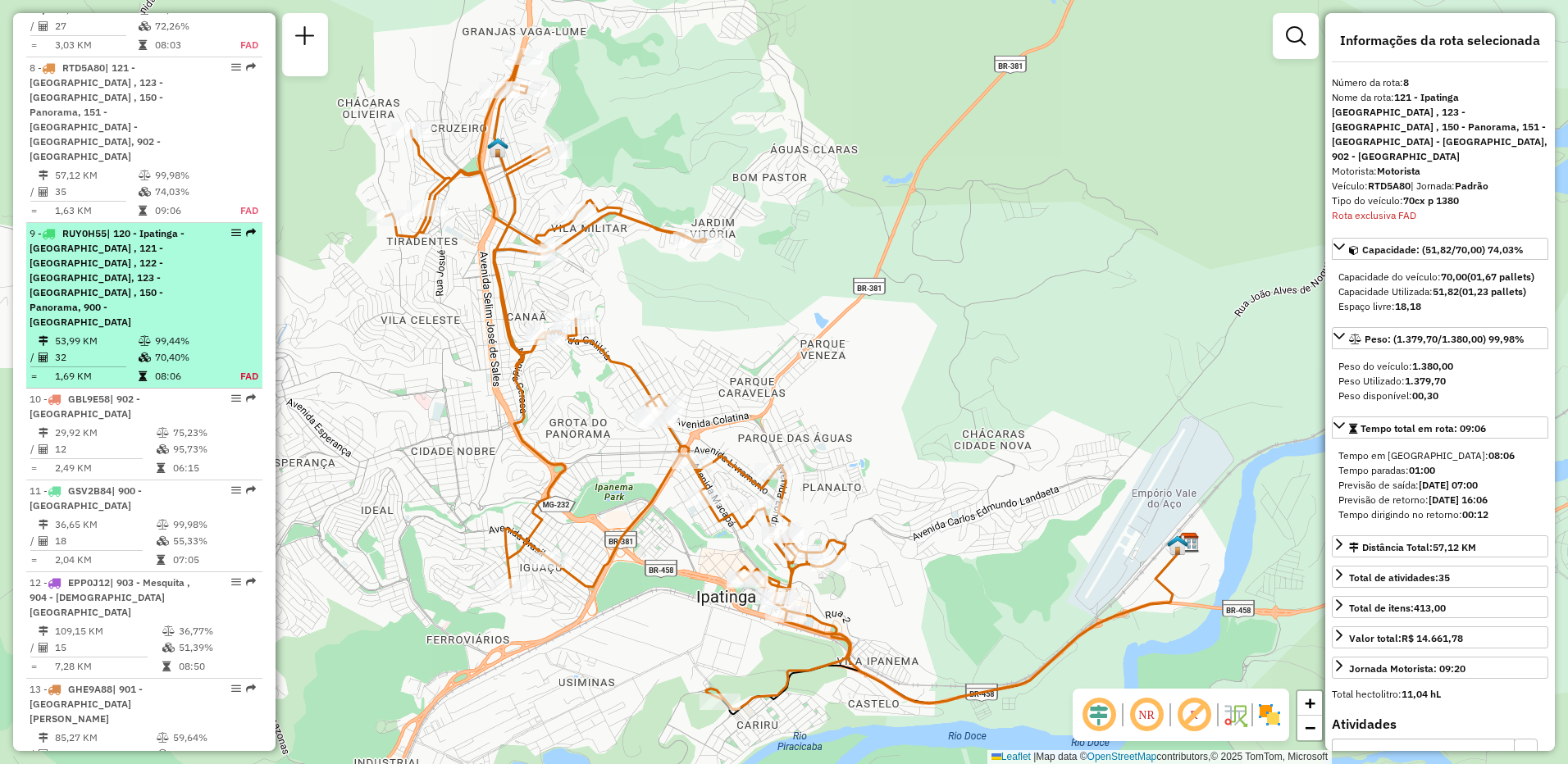
click at [95, 227] on span "| 120 - Ipatinga - [GEOGRAPHIC_DATA] , 121 - [GEOGRAPHIC_DATA] , 122 - [GEOGRAP…" at bounding box center [107, 277] width 154 height 100
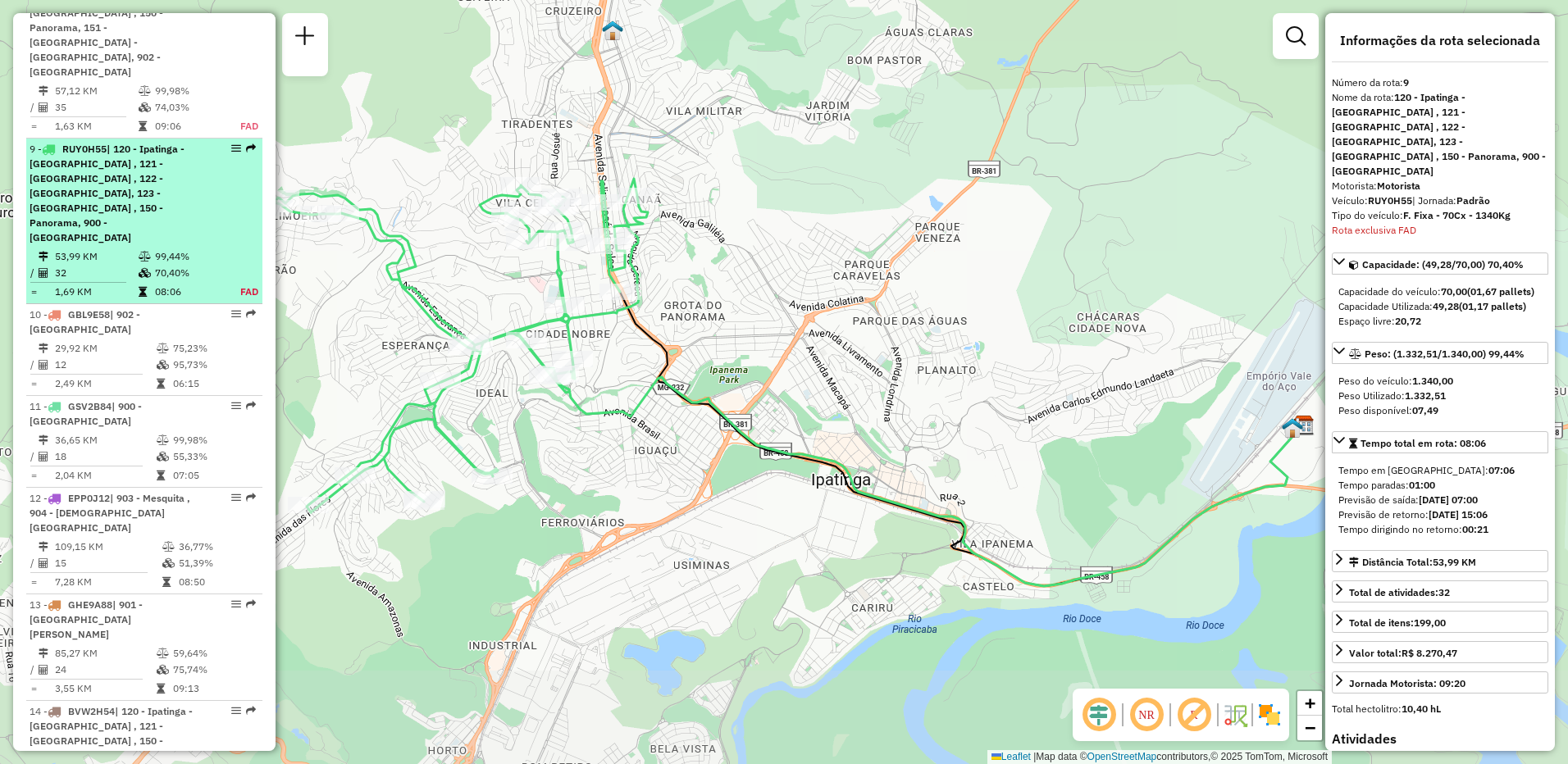
scroll to position [1452, 0]
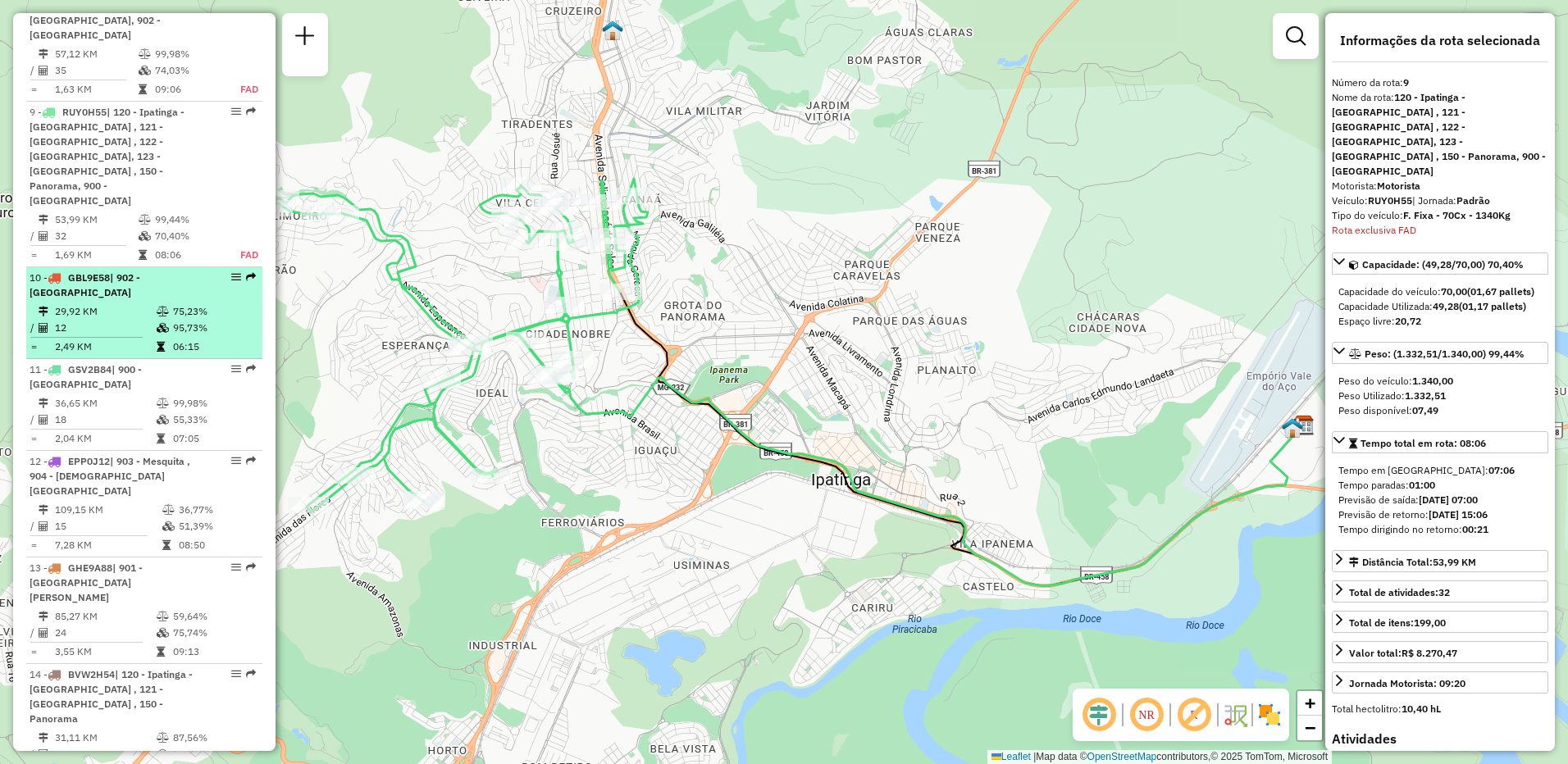
click at [121, 268] on li "10 - GBL9E58 | 902 - [GEOGRAPHIC_DATA] 29,92 KM 75,23% / 12 95,73% = 2,49 KM 06…" at bounding box center [144, 313] width 237 height 92
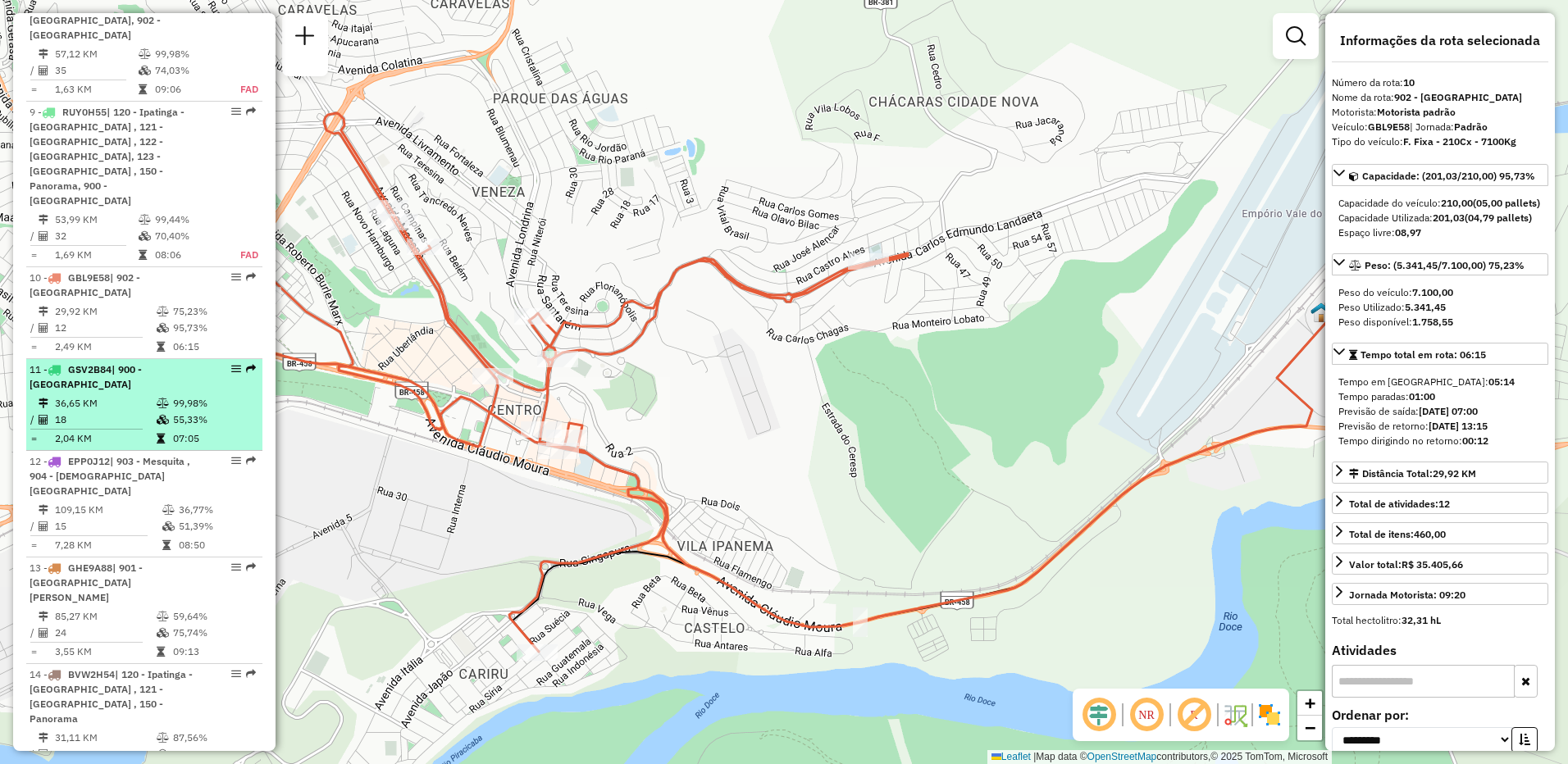
click at [147, 362] on div "11 - GSV2B84 | 900 - [GEOGRAPHIC_DATA]" at bounding box center [117, 377] width 174 height 30
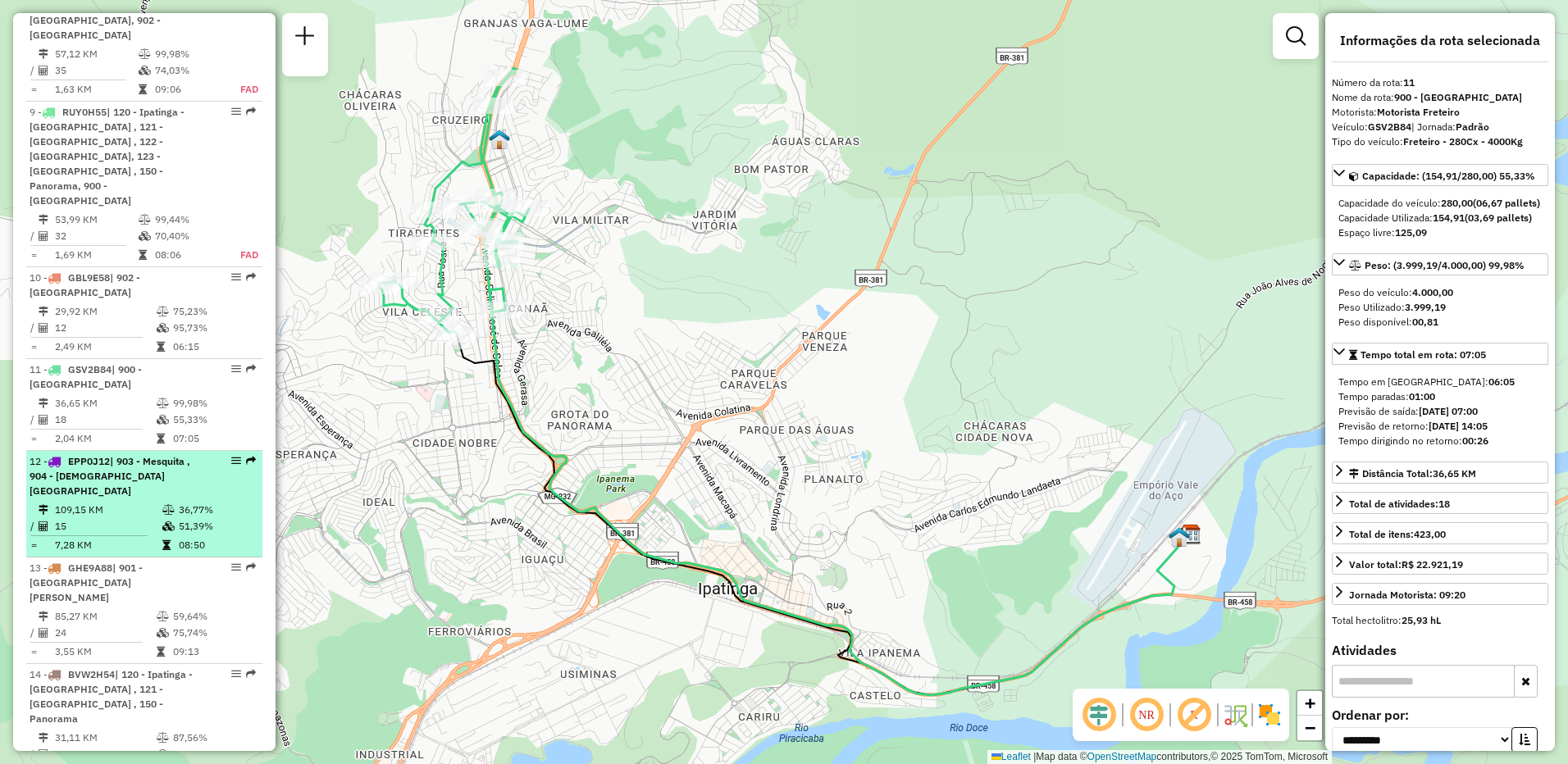
click at [138, 502] on td "109,15 KM" at bounding box center [107, 510] width 107 height 16
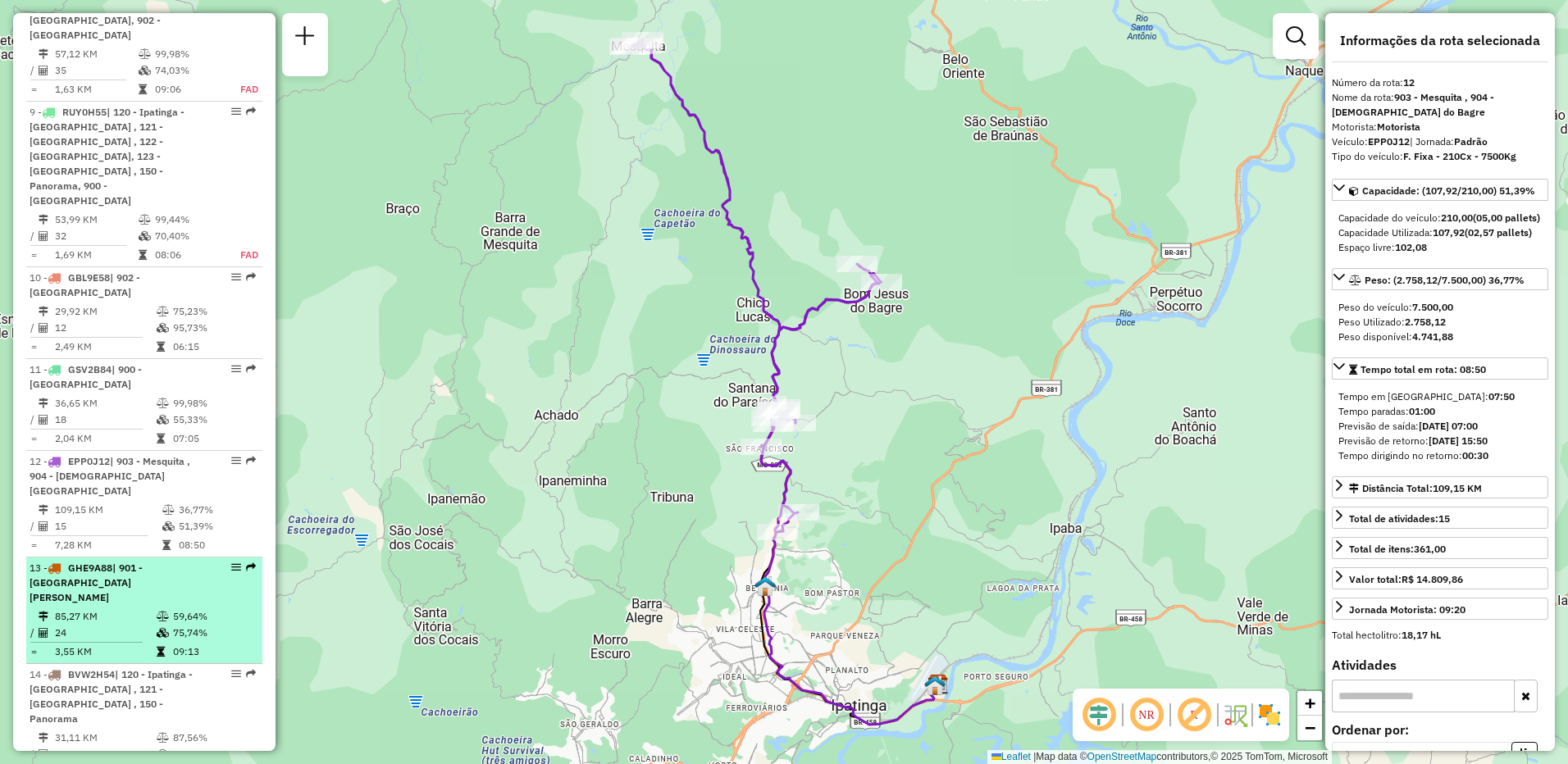
click at [151, 625] on td "24" at bounding box center [104, 633] width 101 height 16
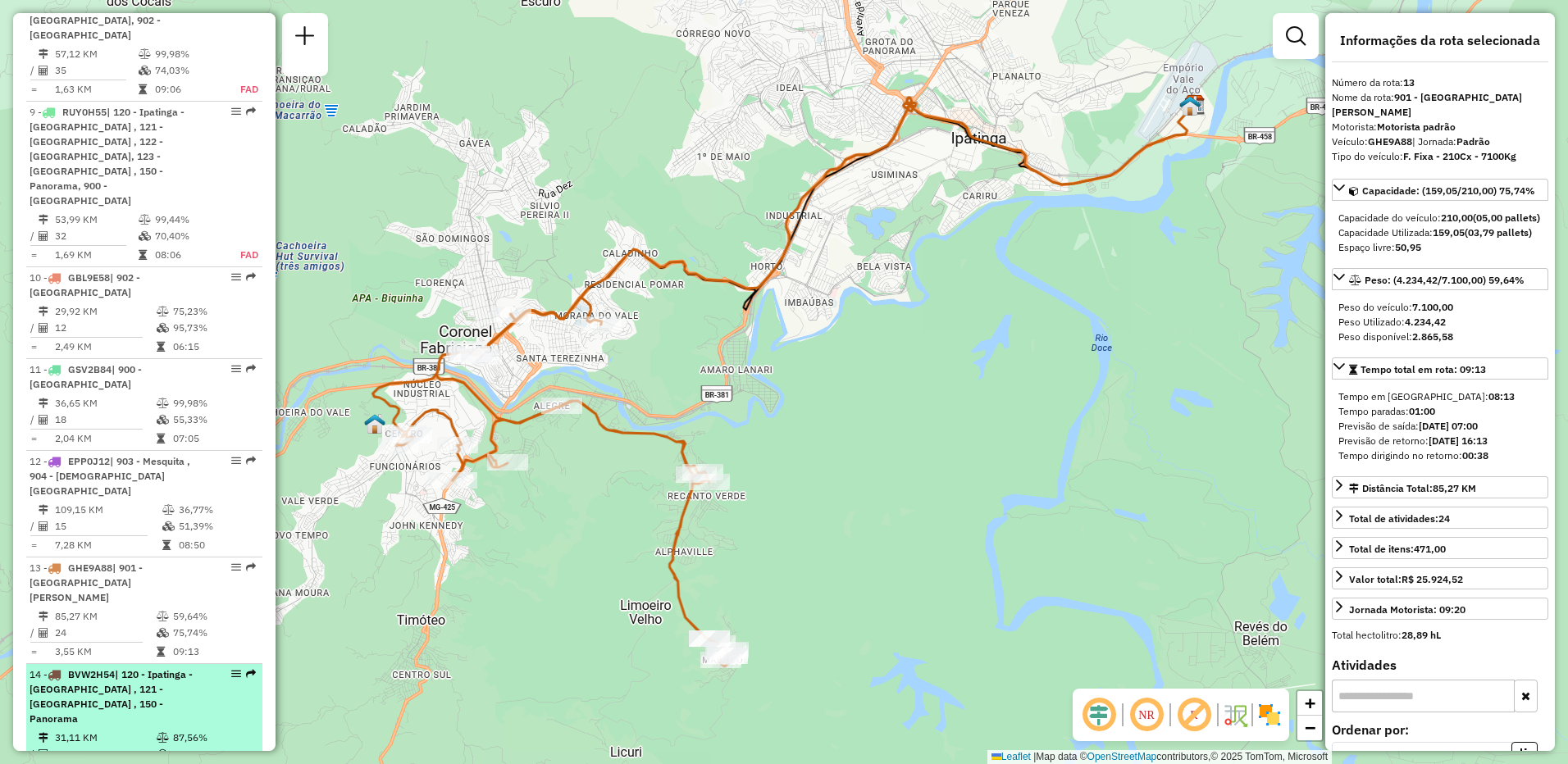
click at [126, 667] on div "14 - BVW2H54 | 120 - Ipatinga - [GEOGRAPHIC_DATA] , 121 - [GEOGRAPHIC_DATA] , 1…" at bounding box center [117, 696] width 174 height 59
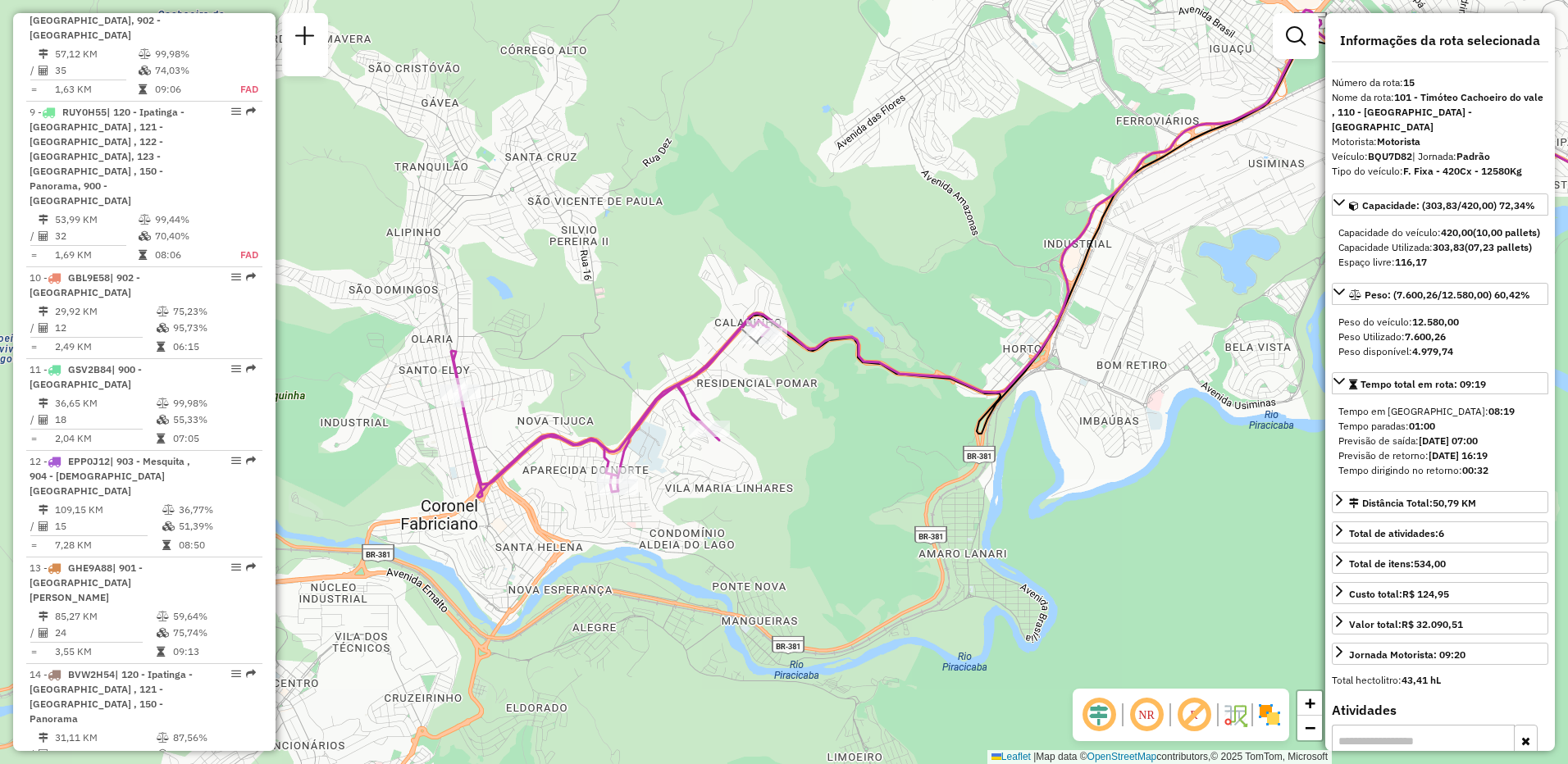
drag, startPoint x: 406, startPoint y: 633, endPoint x: 787, endPoint y: 504, distance: 402.2
click at [787, 504] on div "Janela de atendimento Grade de atendimento Capacidade Transportadoras Veículos …" at bounding box center [784, 382] width 1568 height 764
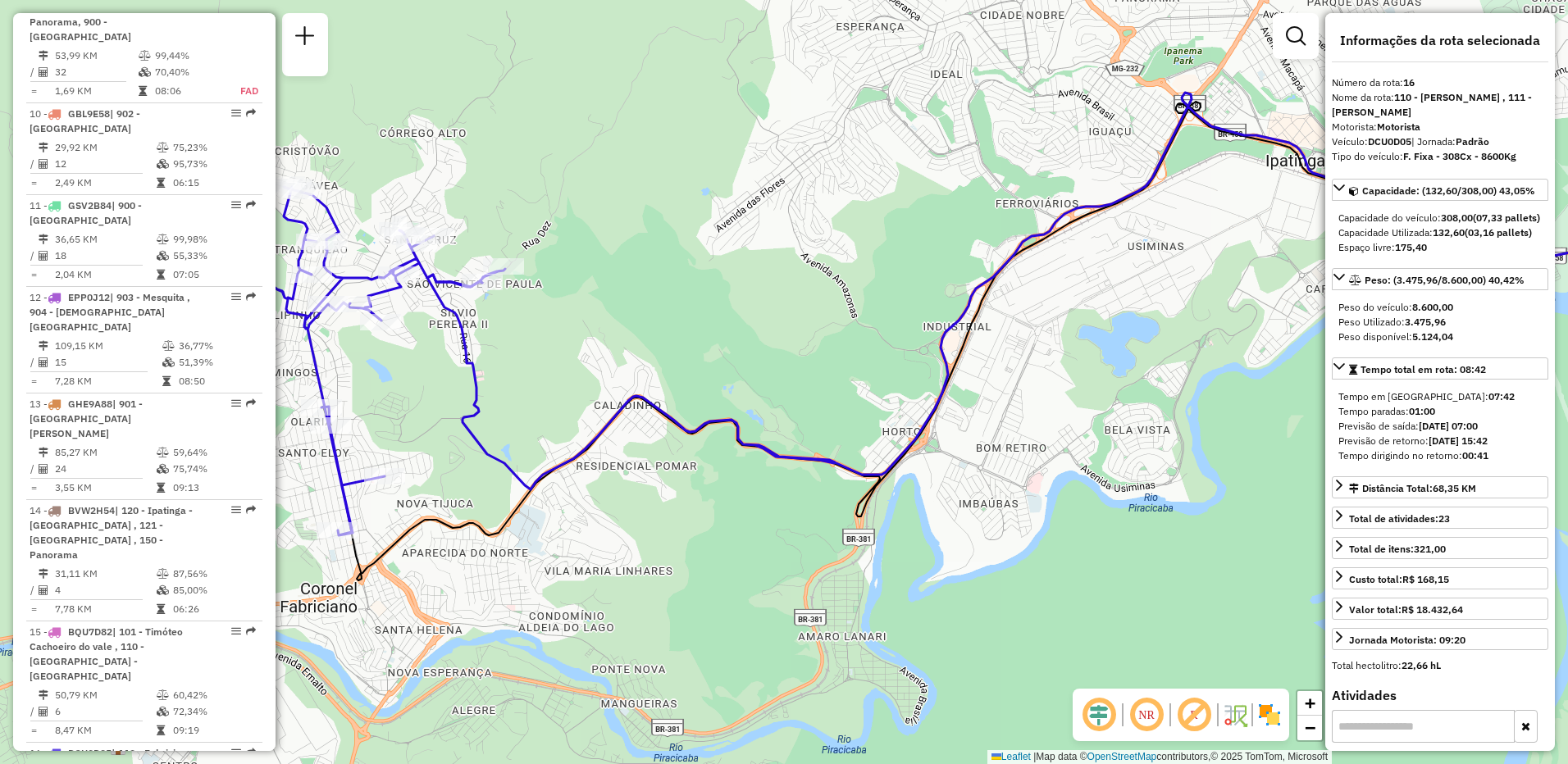
drag, startPoint x: 506, startPoint y: 565, endPoint x: 717, endPoint y: 520, distance: 215.7
click at [717, 520] on div "Janela de atendimento Grade de atendimento Capacidade Transportadoras Veículos …" at bounding box center [784, 382] width 1568 height 764
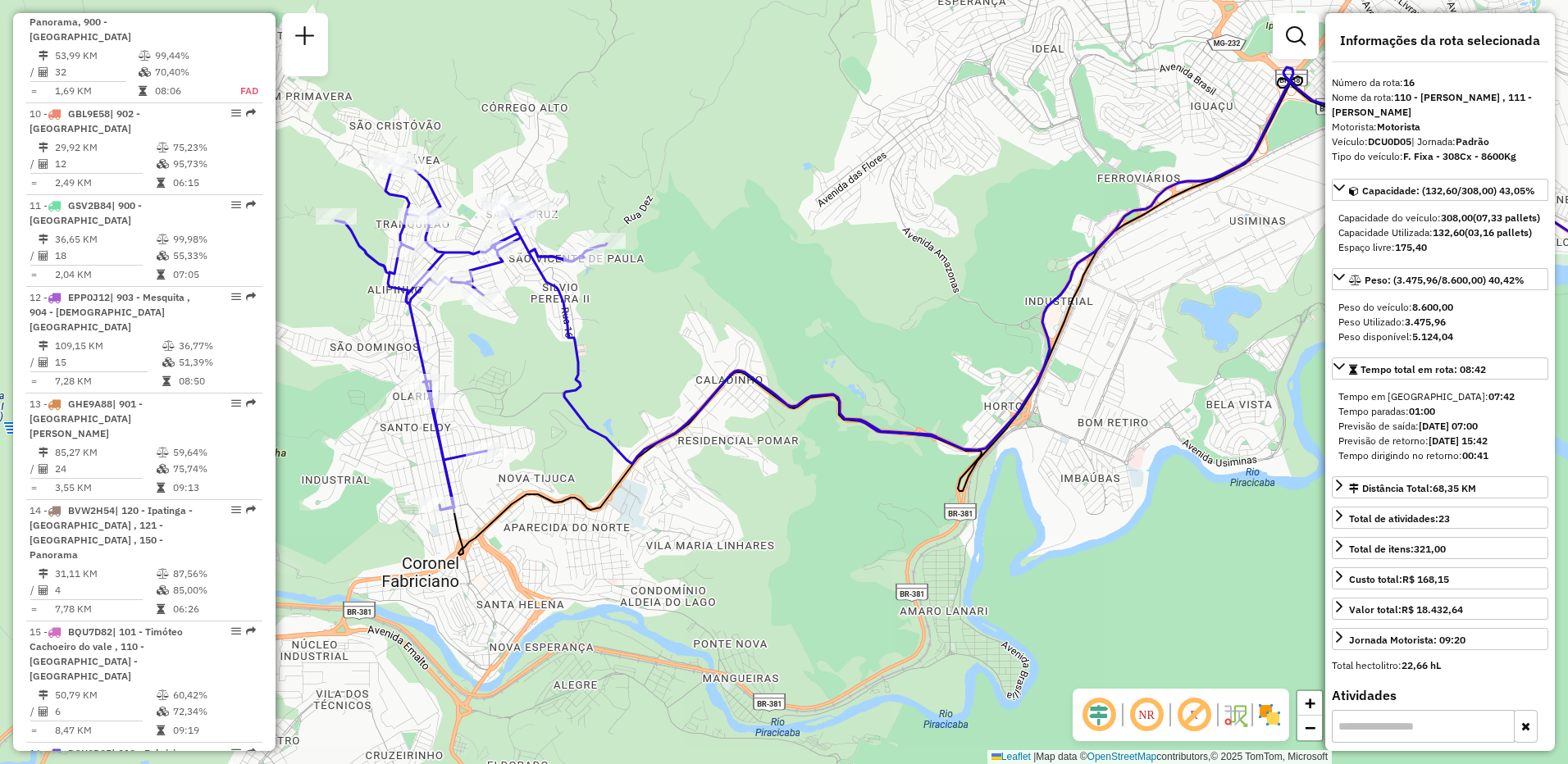
drag, startPoint x: 675, startPoint y: 496, endPoint x: 704, endPoint y: 487, distance: 30.4
click at [704, 487] on div "Janela de atendimento Grade de atendimento Capacidade Transportadoras Veículos …" at bounding box center [784, 382] width 1568 height 764
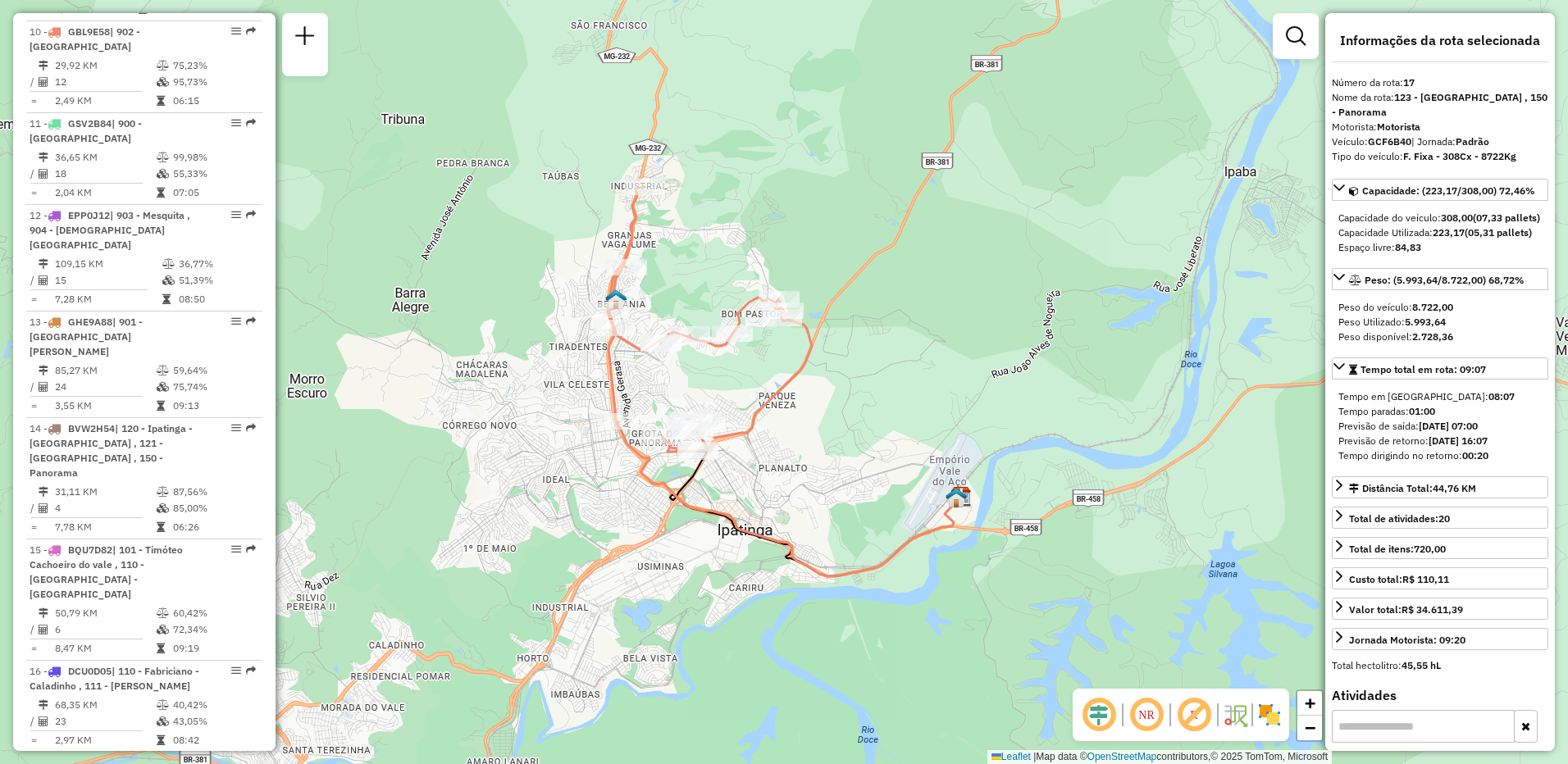
scroll to position [1862, 0]
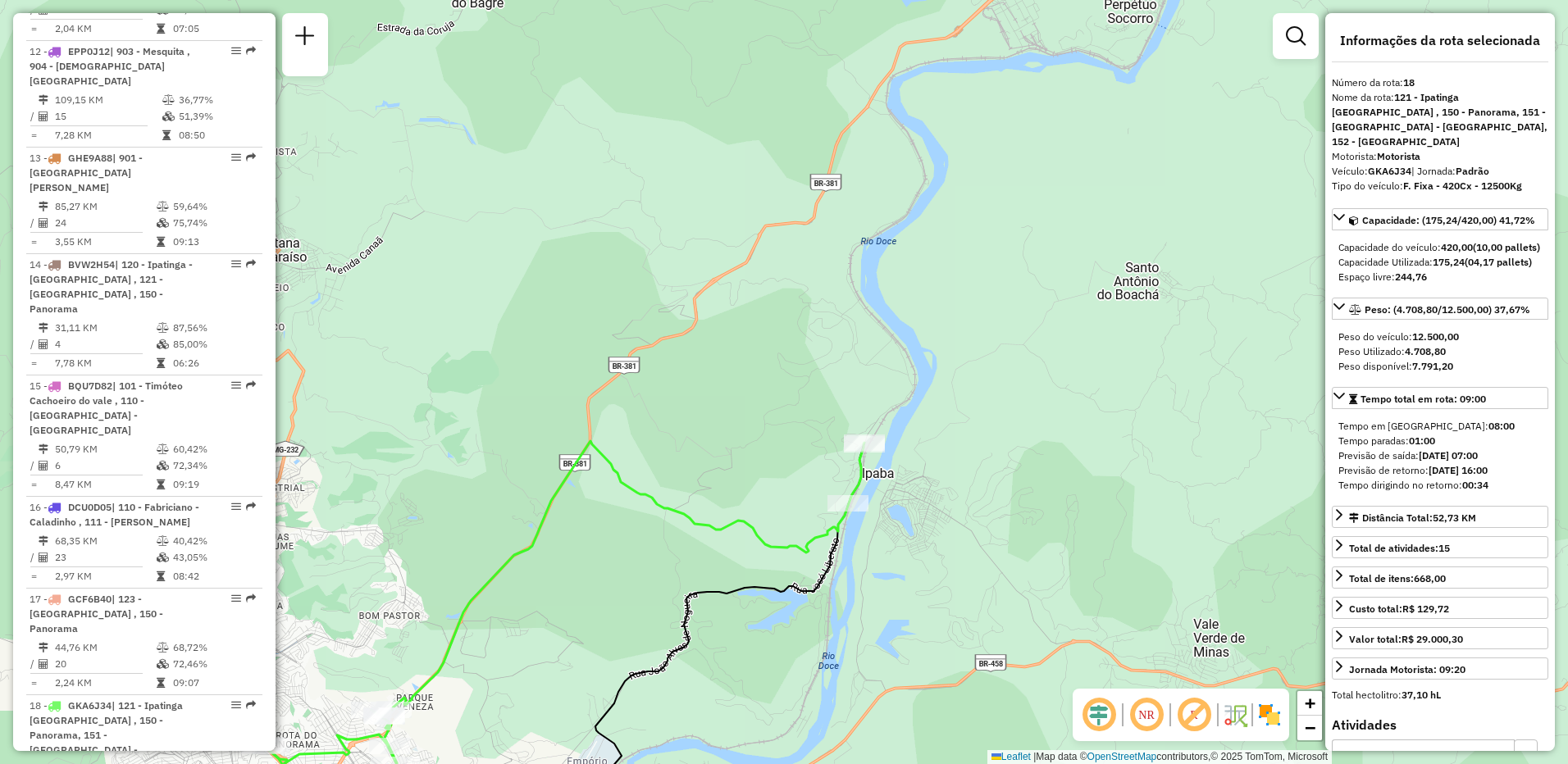
drag, startPoint x: 1055, startPoint y: 254, endPoint x: 873, endPoint y: 474, distance: 285.5
click at [856, 503] on icon at bounding box center [560, 625] width 607 height 367
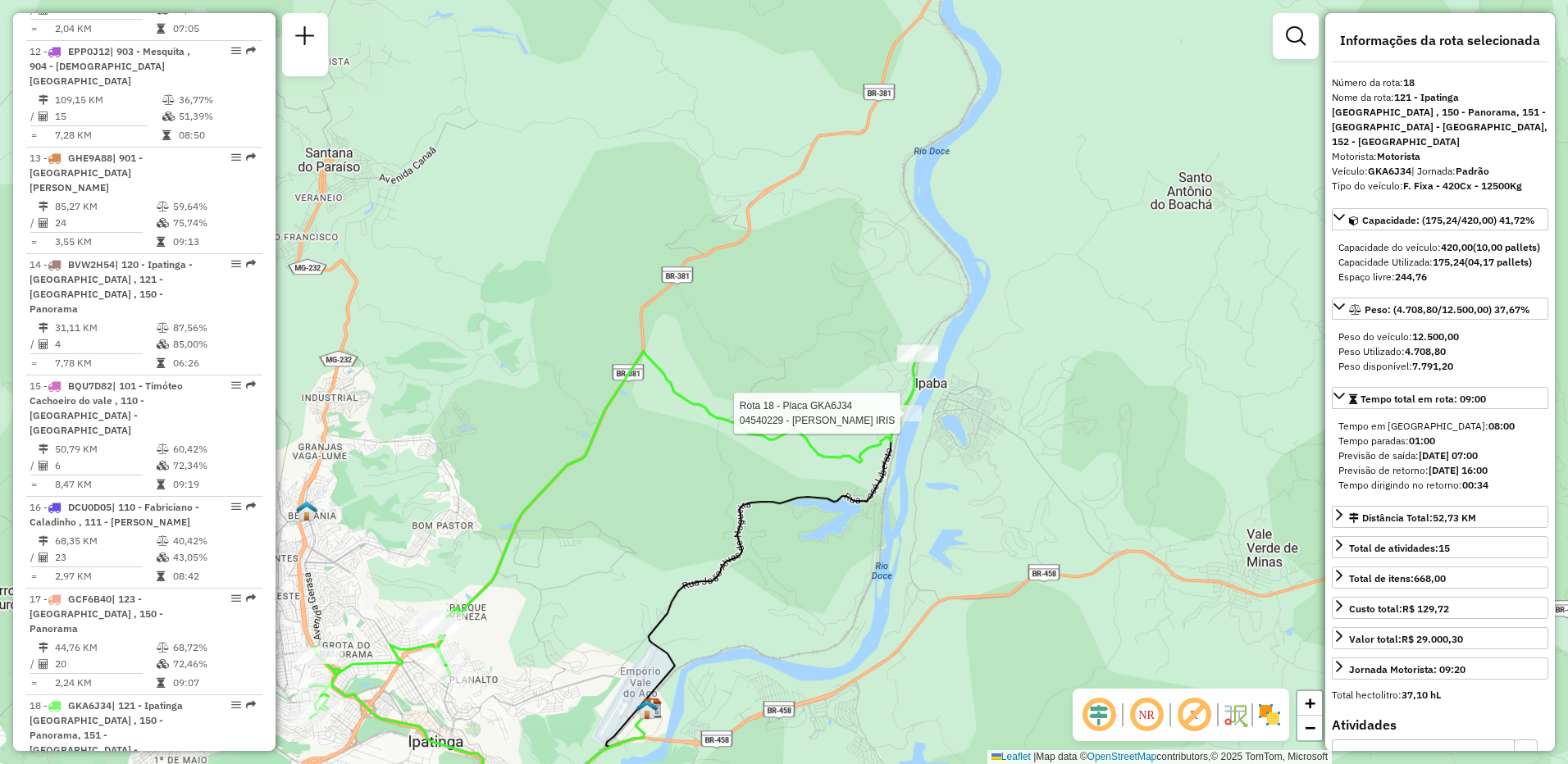
drag, startPoint x: 1017, startPoint y: 163, endPoint x: 1031, endPoint y: 117, distance: 48.1
click at [1031, 117] on div "Rota 18 - Placa GKA6J34 04540229 - EDMAR SIMOES IRIS Janela de atendimento Grad…" at bounding box center [784, 382] width 1568 height 764
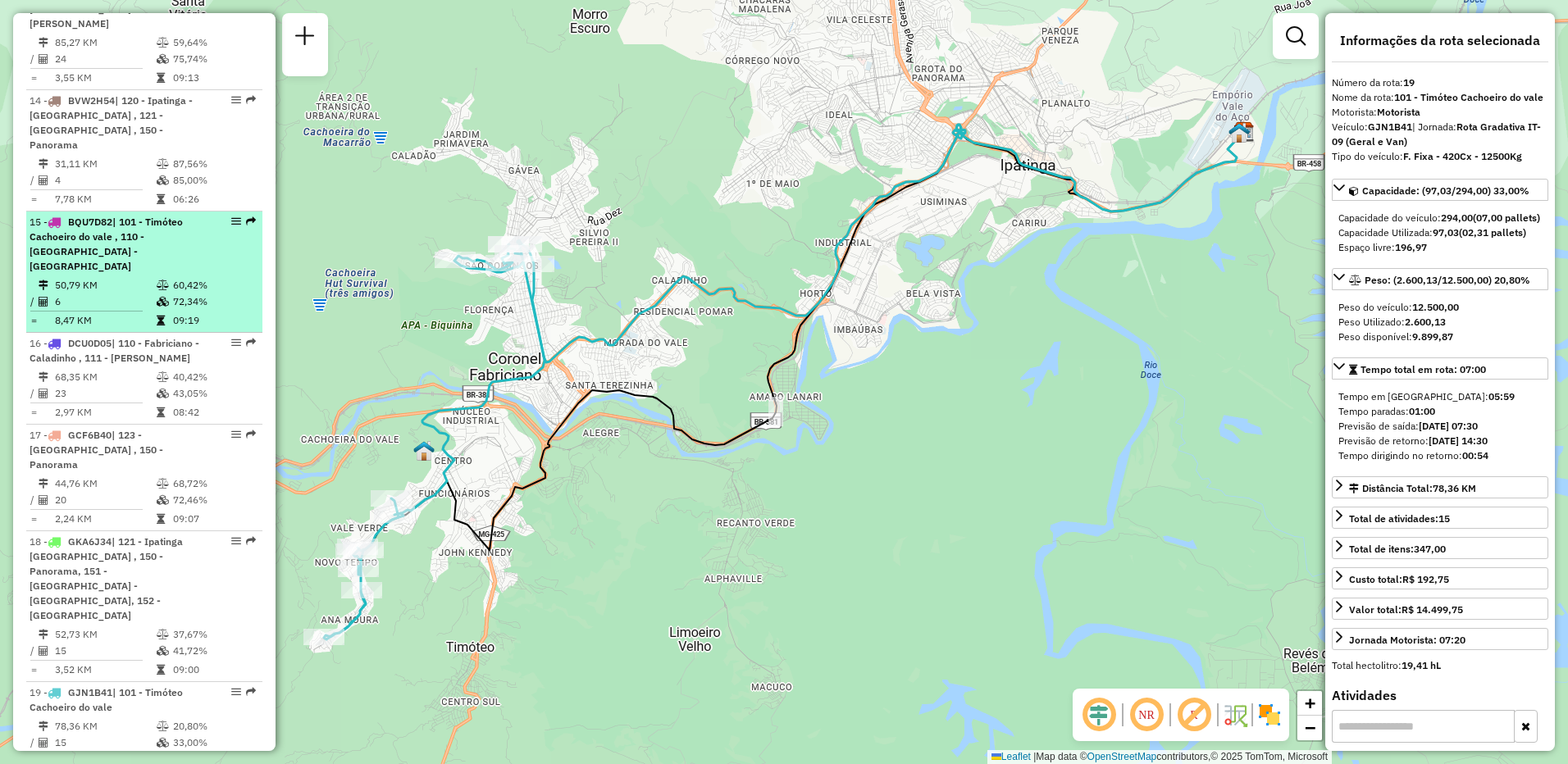
scroll to position [1780, 0]
